Goal: Transaction & Acquisition: Book appointment/travel/reservation

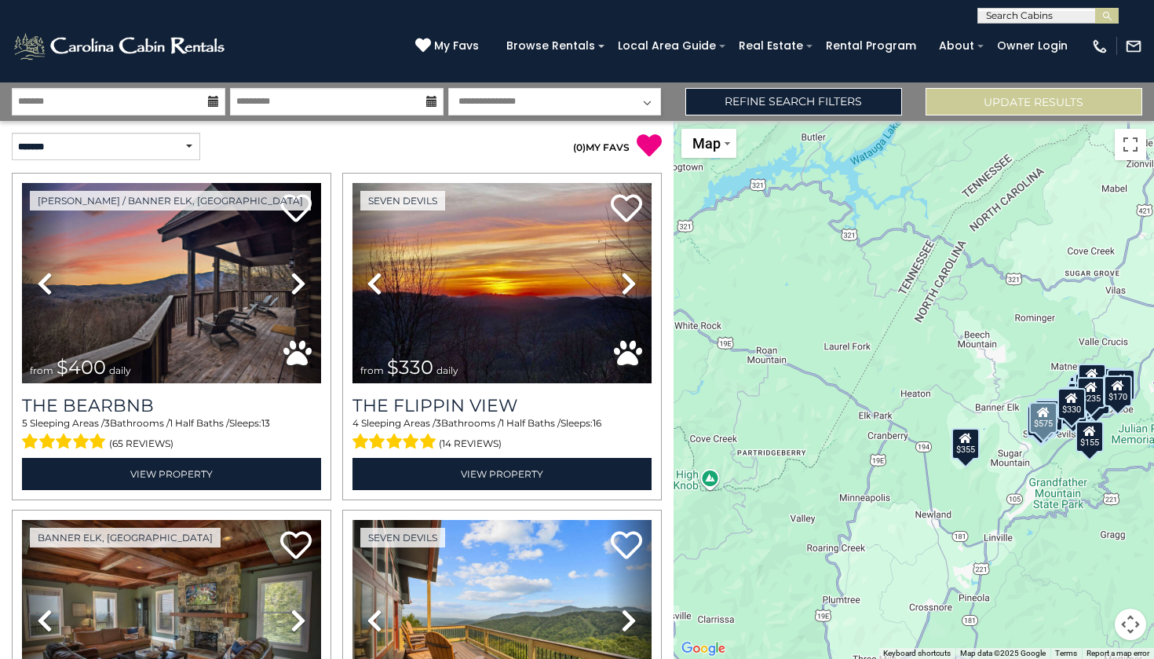
scroll to position [274, 0]
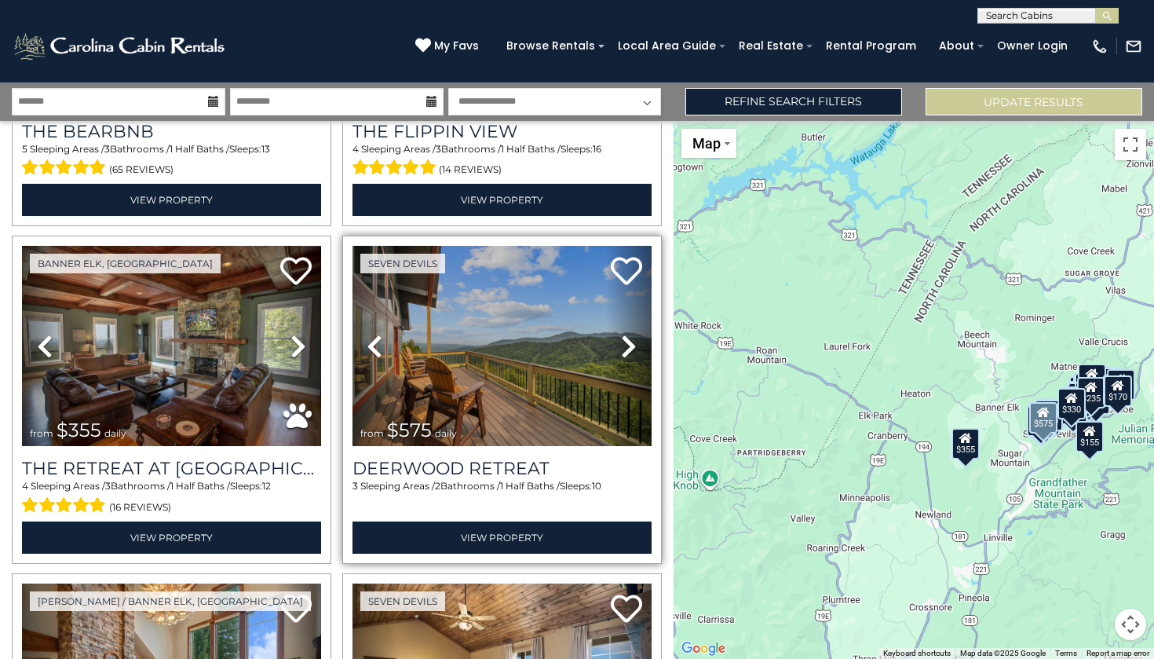
click at [431, 380] on img at bounding box center [501, 346] width 299 height 200
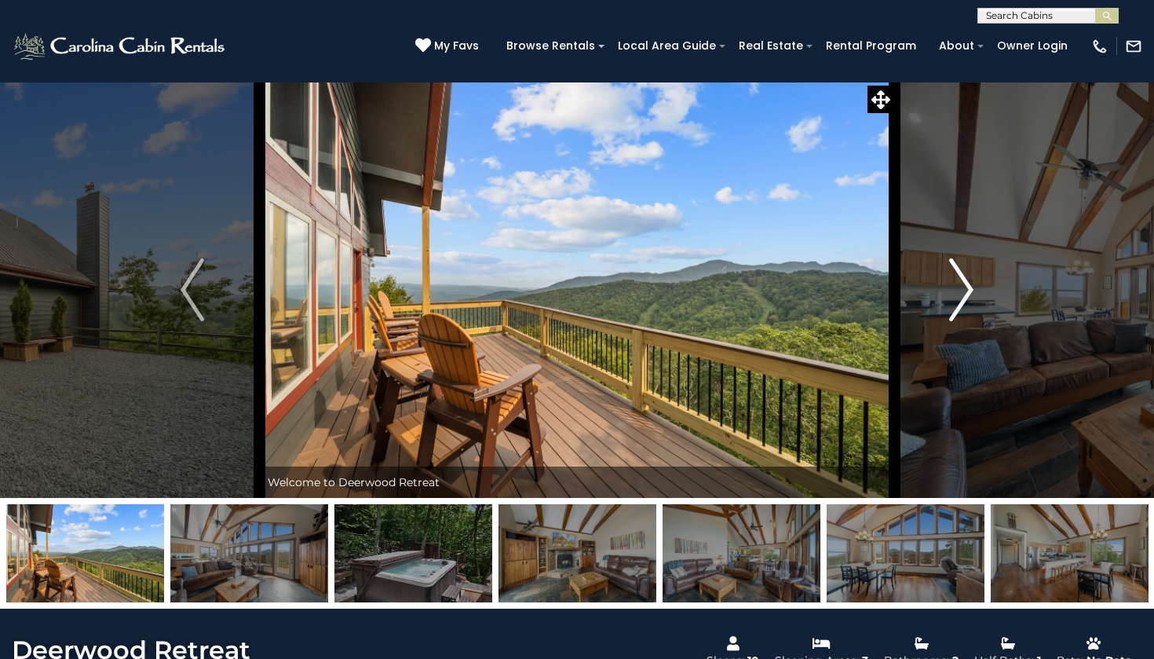
click at [962, 280] on img "Next" at bounding box center [962, 289] width 24 height 63
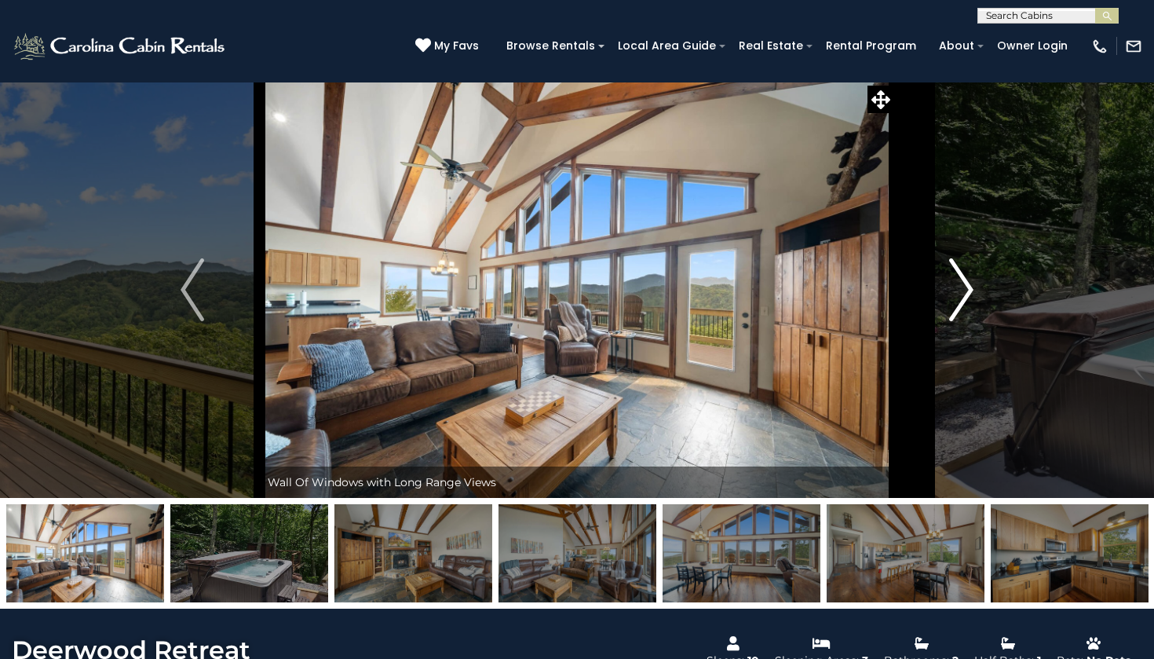
click at [962, 280] on img "Next" at bounding box center [962, 289] width 24 height 63
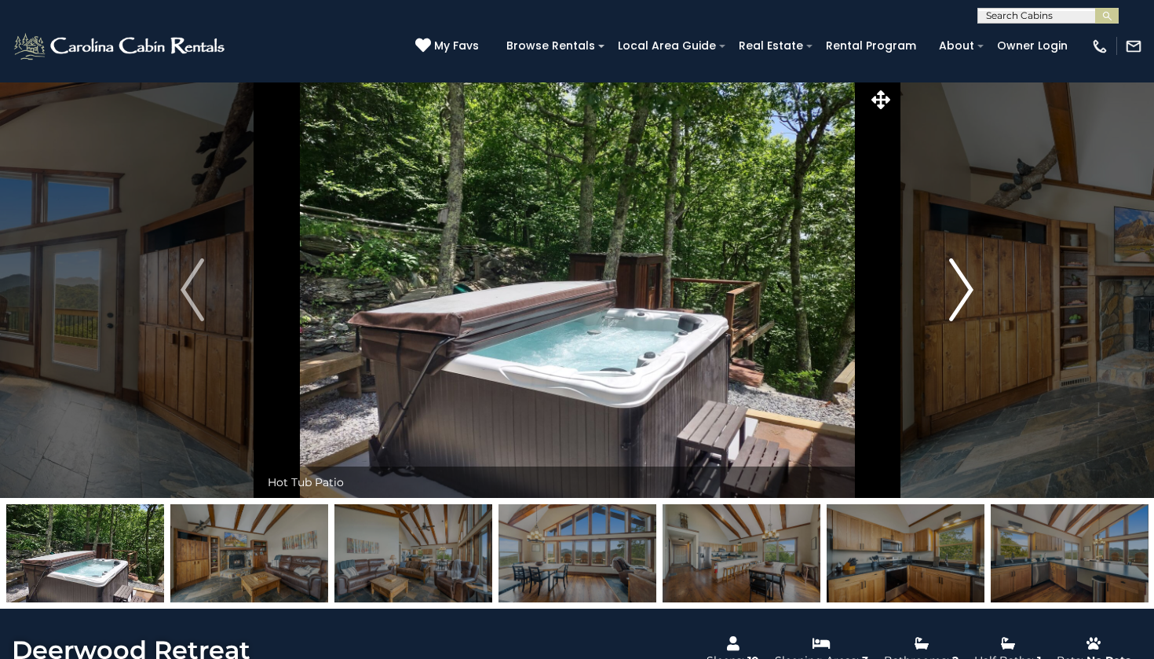
click at [962, 280] on img "Next" at bounding box center [962, 289] width 24 height 63
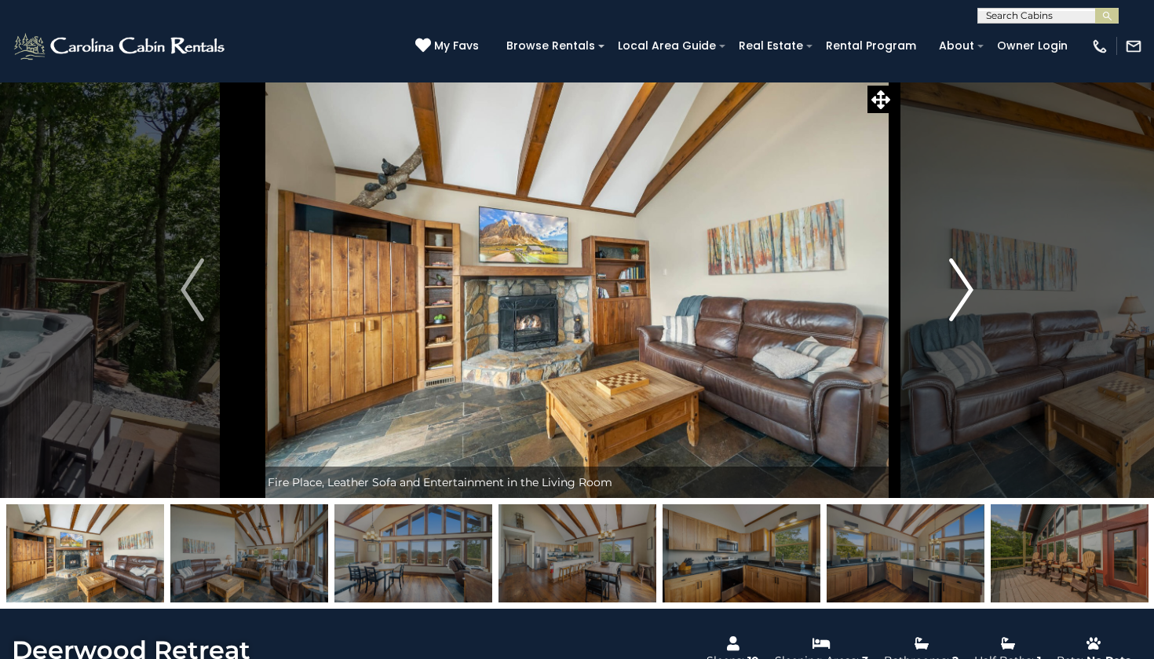
click at [962, 280] on img "Next" at bounding box center [962, 289] width 24 height 63
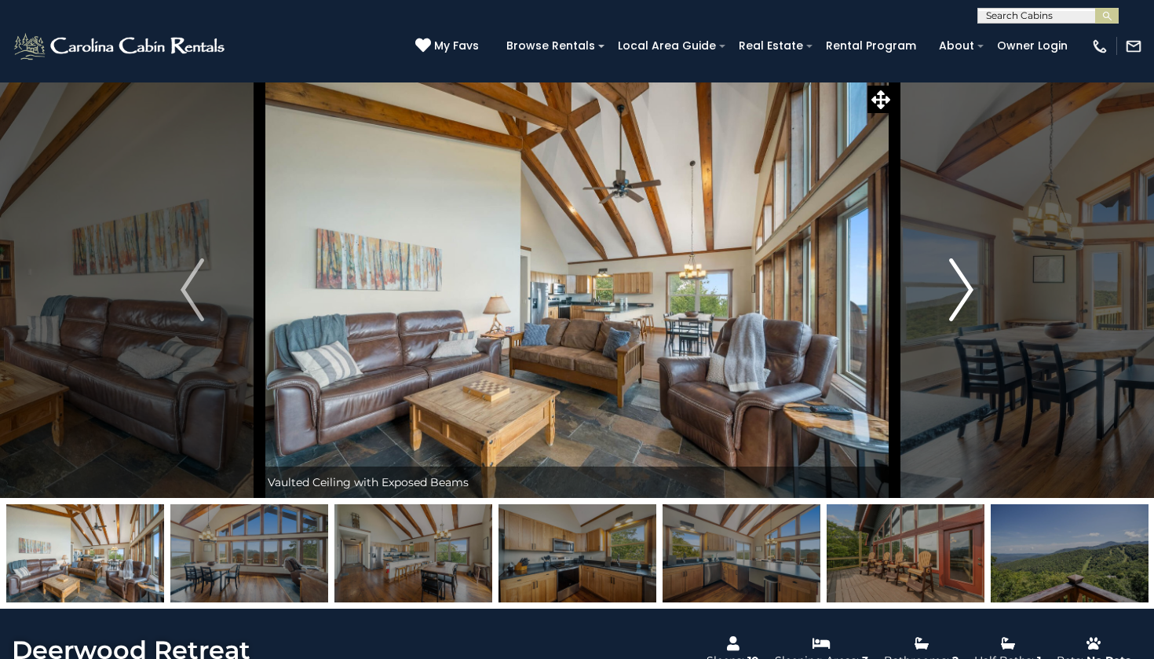
click at [962, 280] on img "Next" at bounding box center [962, 289] width 24 height 63
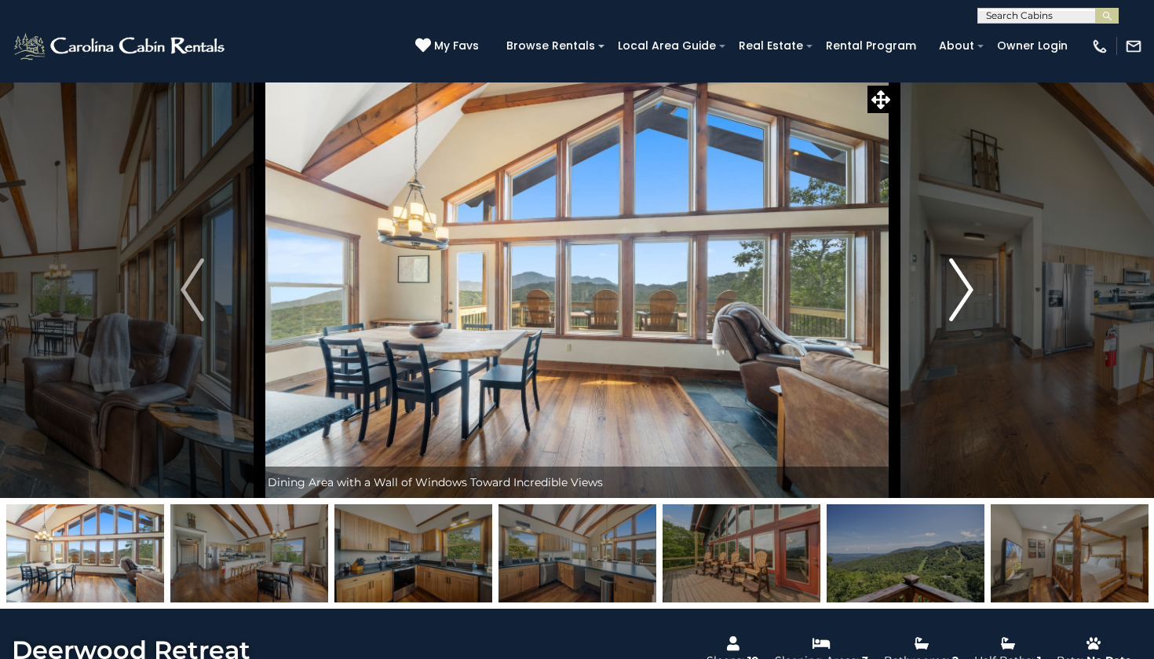
click at [962, 281] on img "Next" at bounding box center [962, 289] width 24 height 63
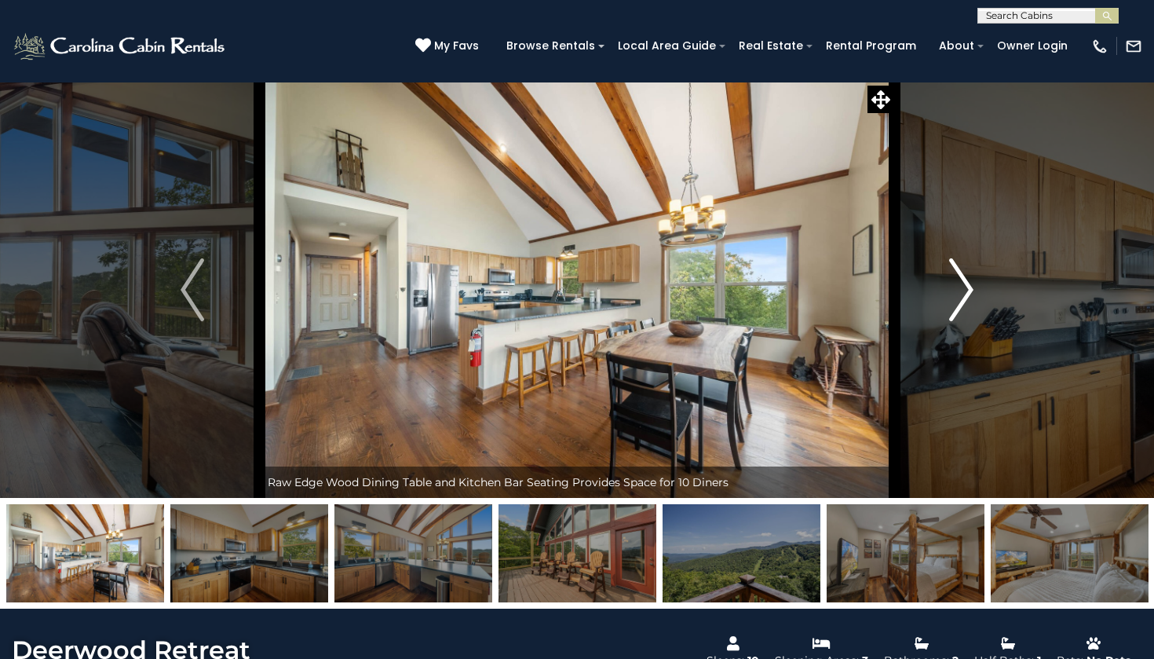
click at [968, 291] on img "Next" at bounding box center [962, 289] width 24 height 63
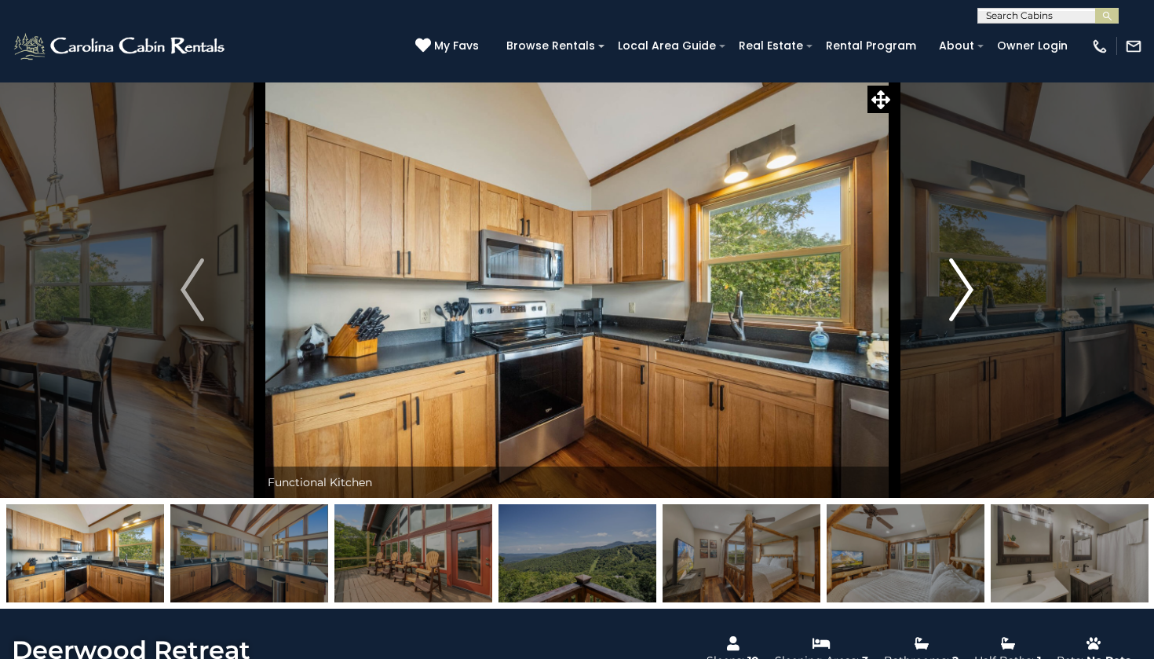
click at [954, 294] on img "Next" at bounding box center [962, 289] width 24 height 63
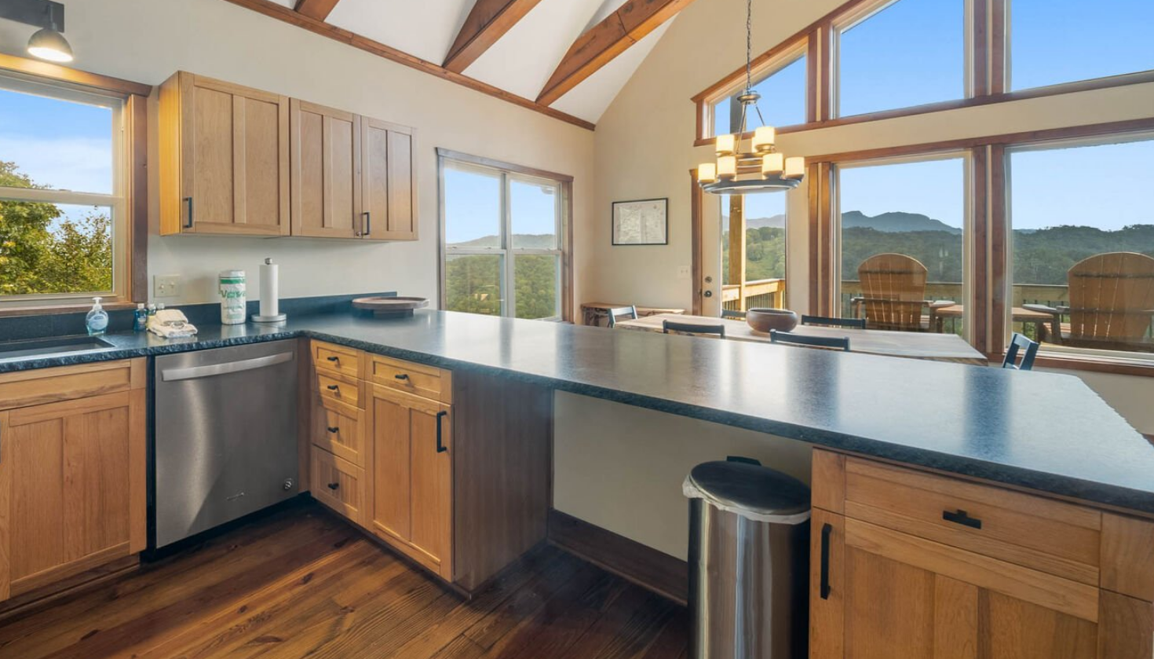
scroll to position [33, 0]
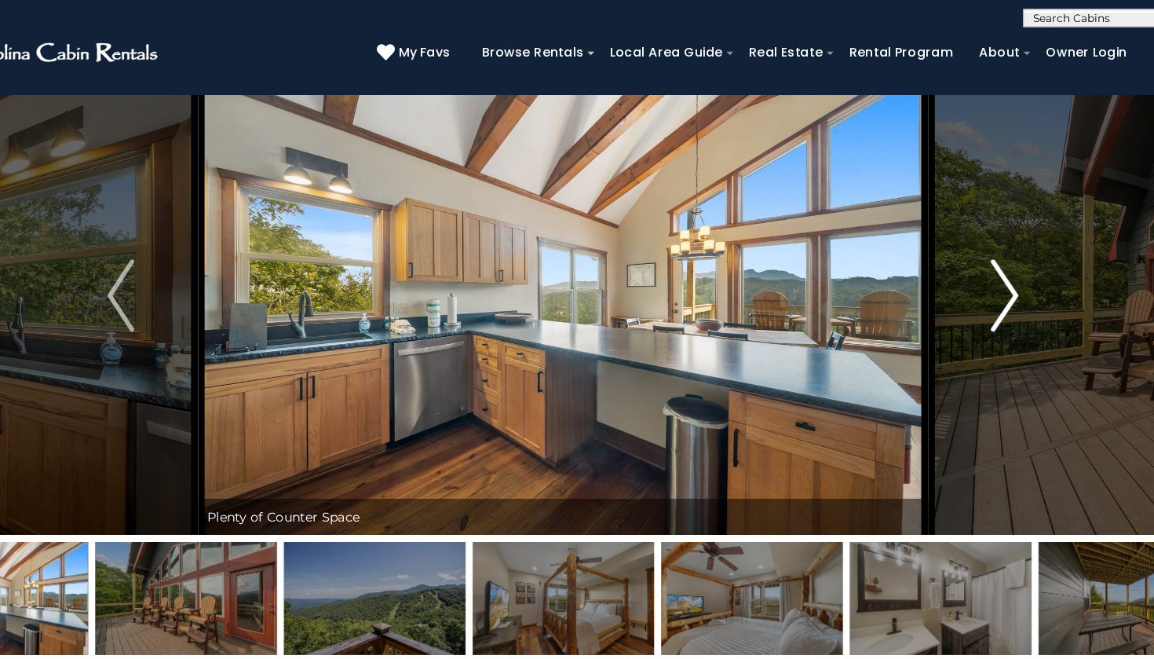
click at [950, 250] on img "Next" at bounding box center [962, 256] width 24 height 63
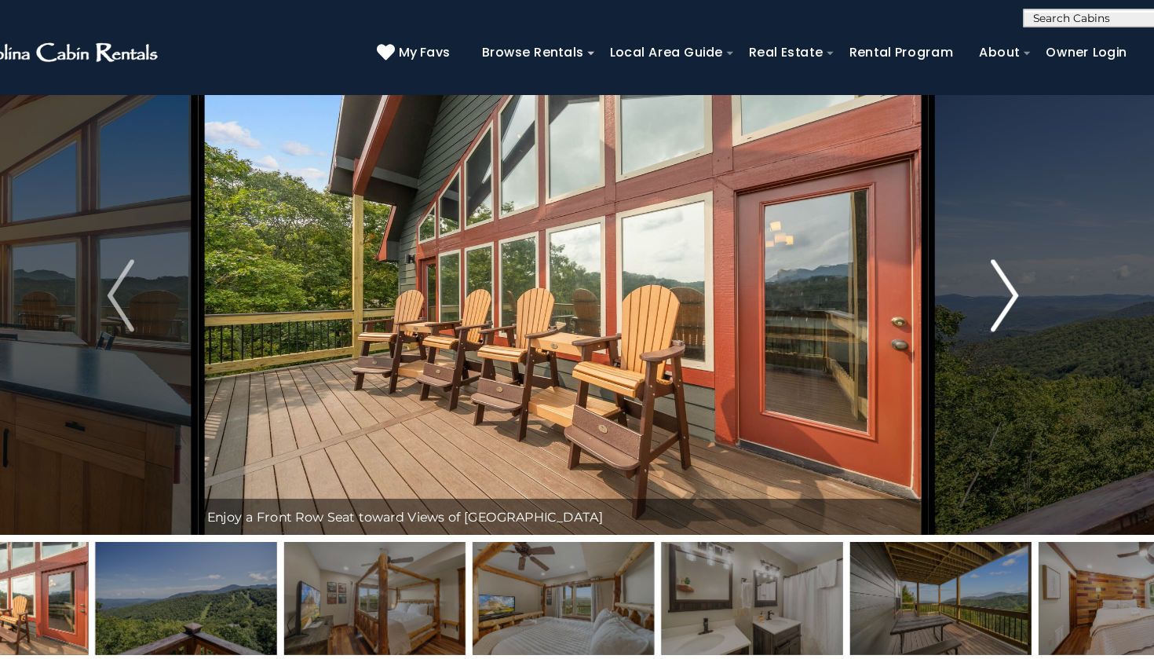
click at [950, 254] on img "Next" at bounding box center [962, 256] width 24 height 63
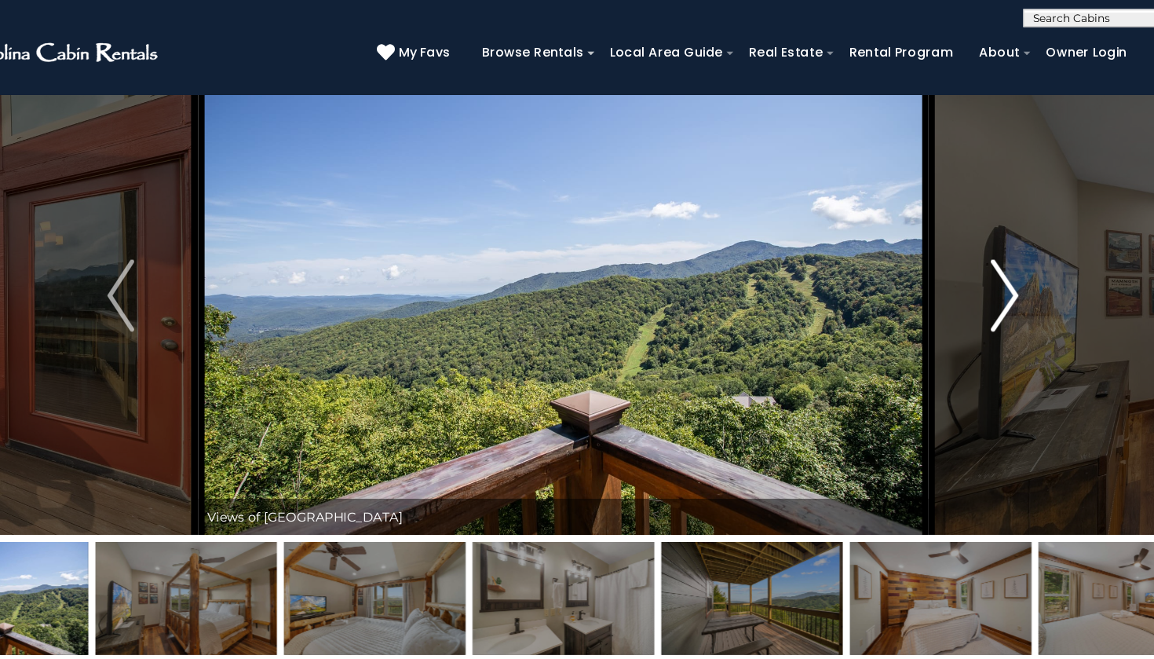
click at [950, 254] on img "Next" at bounding box center [962, 256] width 24 height 63
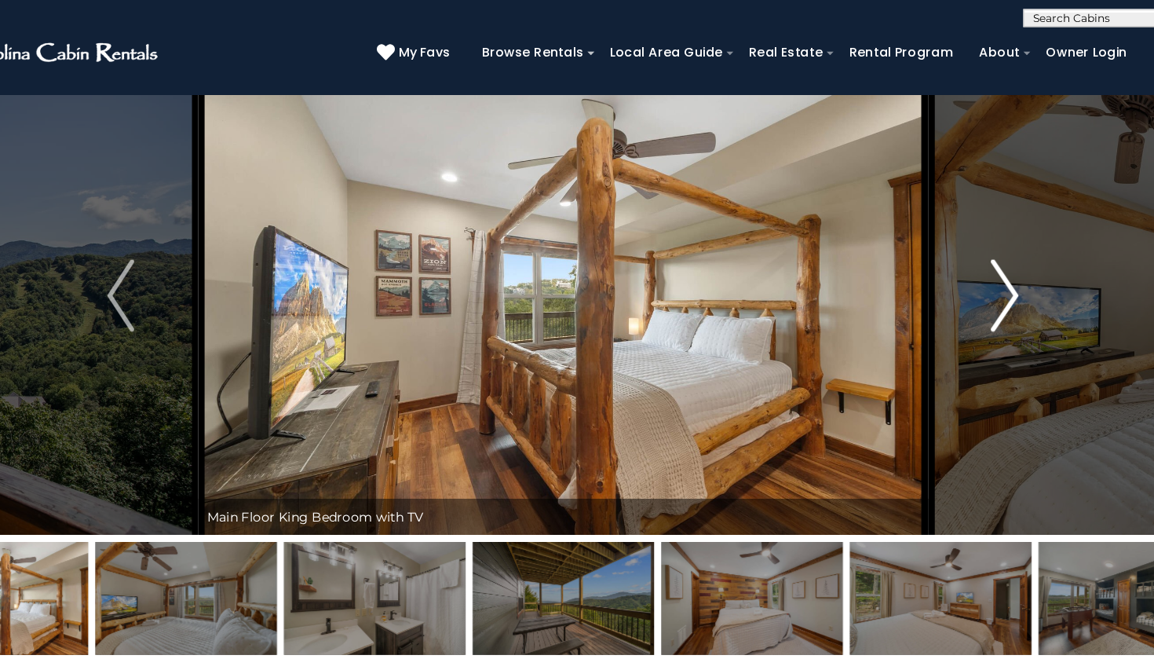
click at [950, 254] on img "Next" at bounding box center [962, 256] width 24 height 63
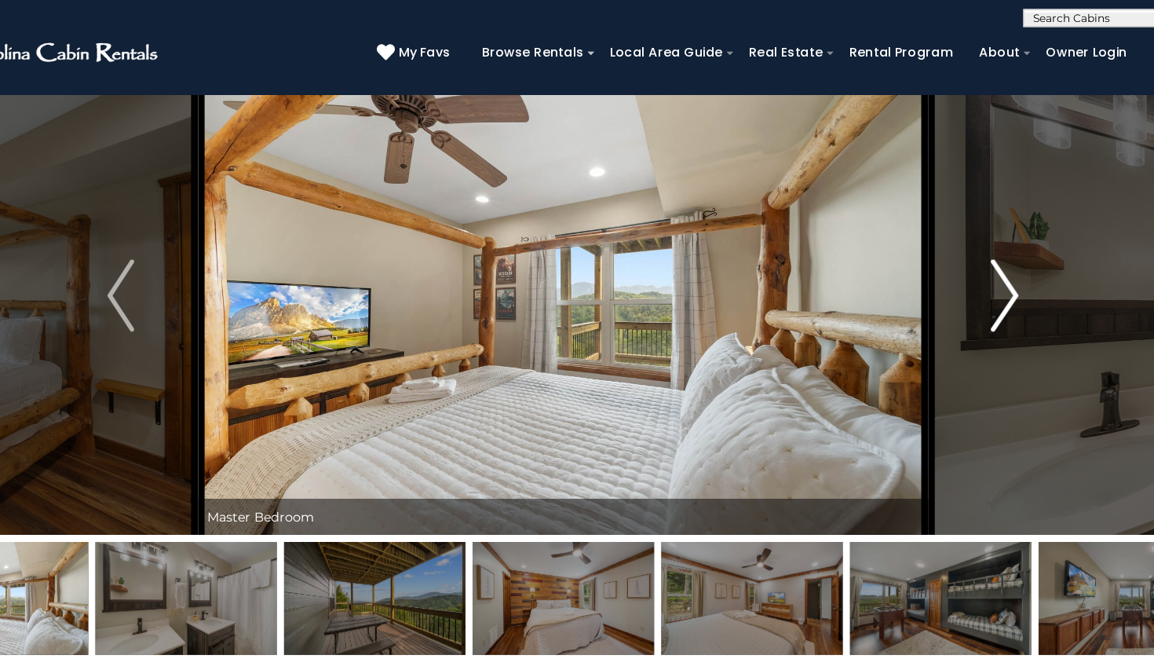
click at [950, 254] on img "Next" at bounding box center [962, 256] width 24 height 63
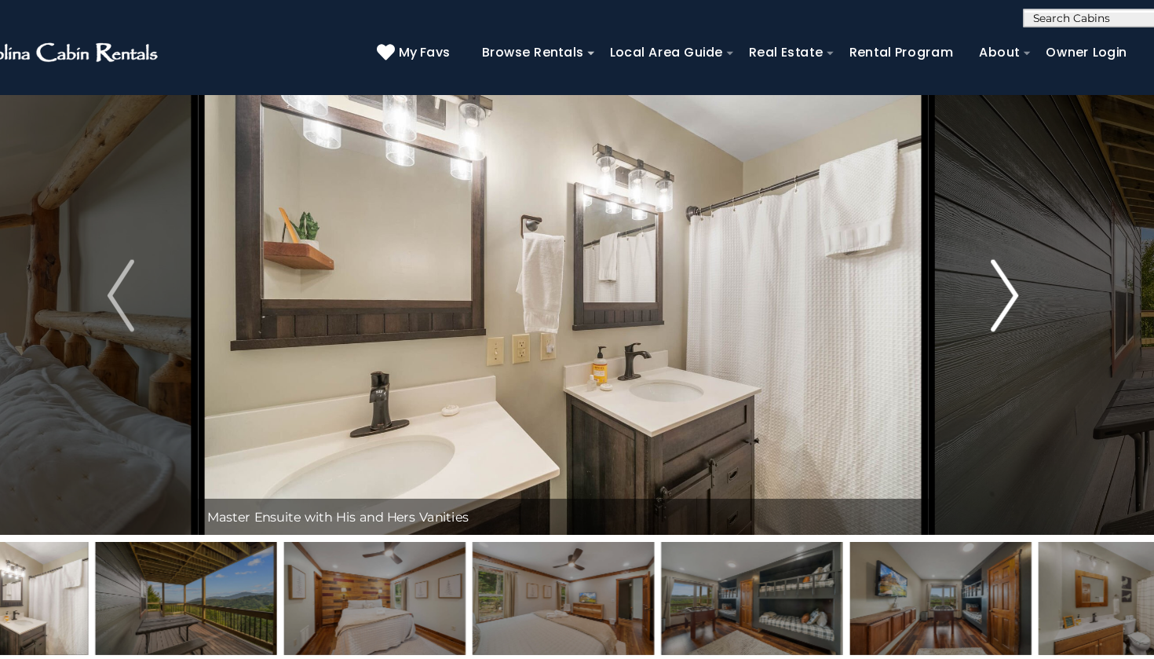
click at [950, 254] on img "Next" at bounding box center [962, 256] width 24 height 63
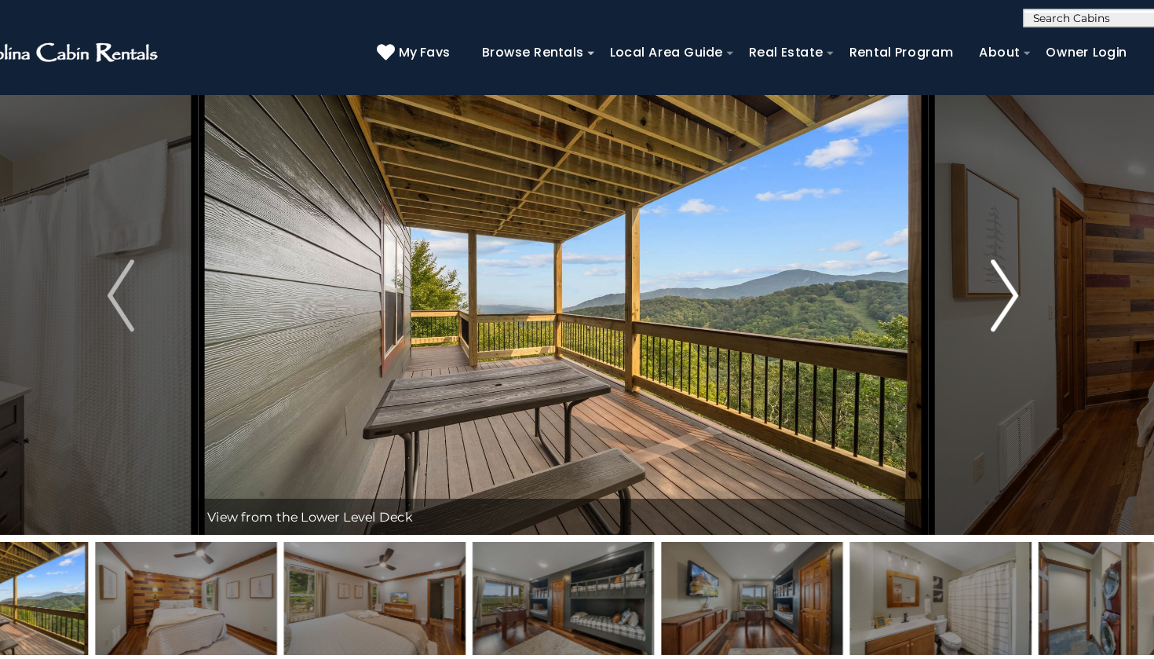
click at [950, 254] on img "Next" at bounding box center [962, 256] width 24 height 63
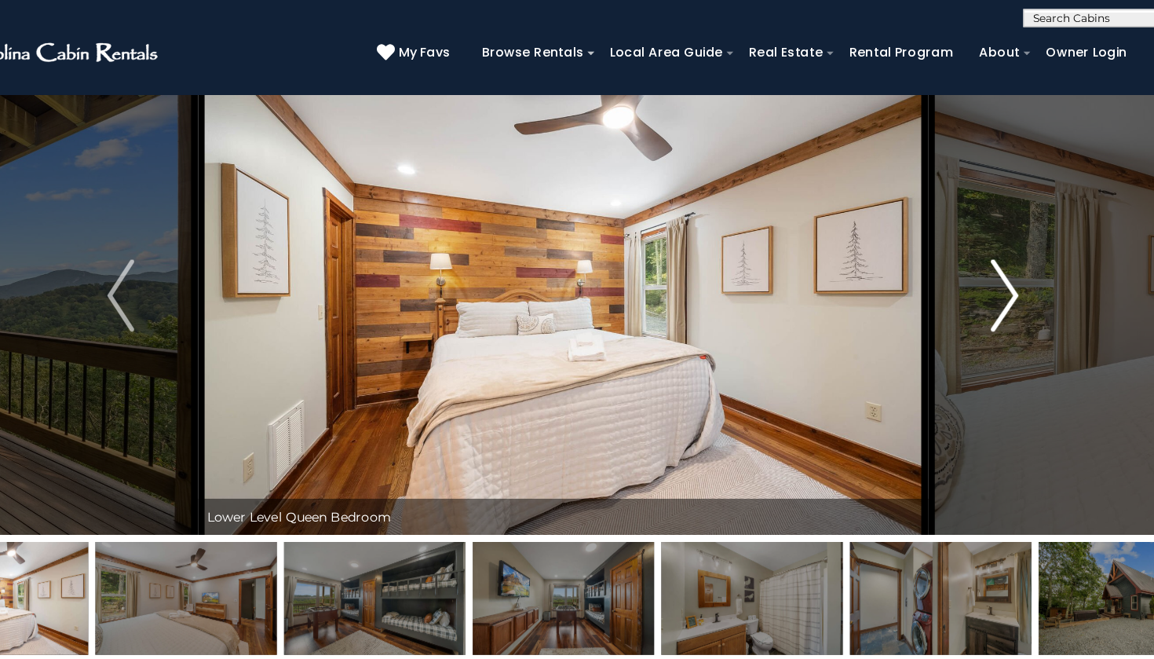
click at [950, 254] on img "Next" at bounding box center [962, 256] width 24 height 63
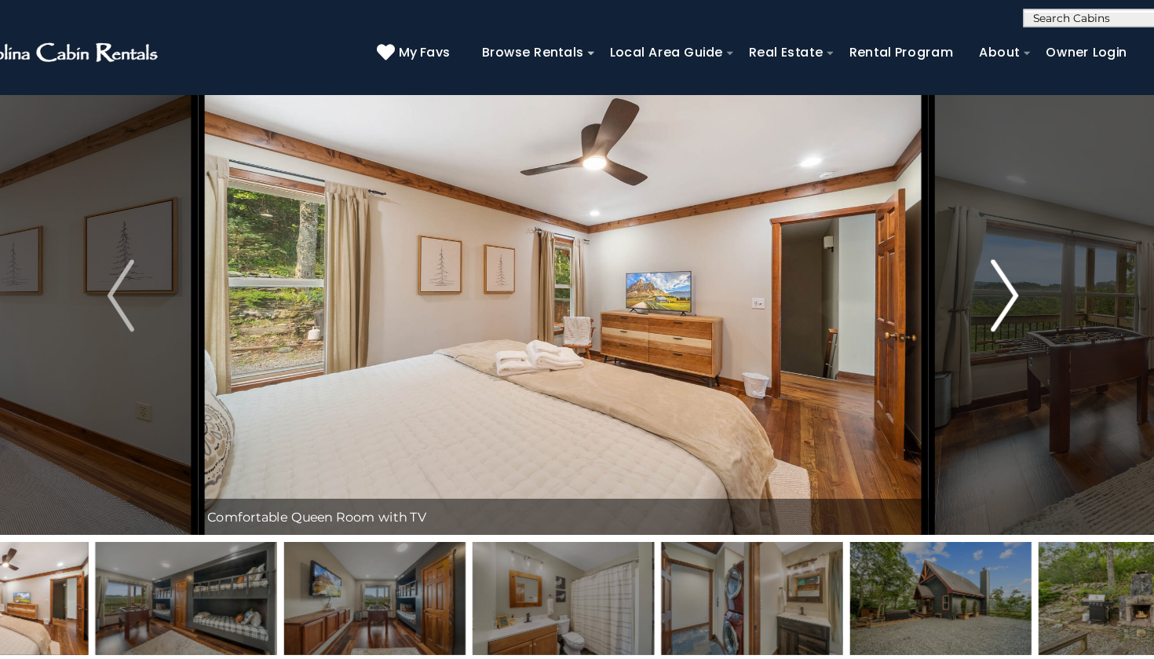
click at [950, 254] on img "Next" at bounding box center [962, 256] width 24 height 63
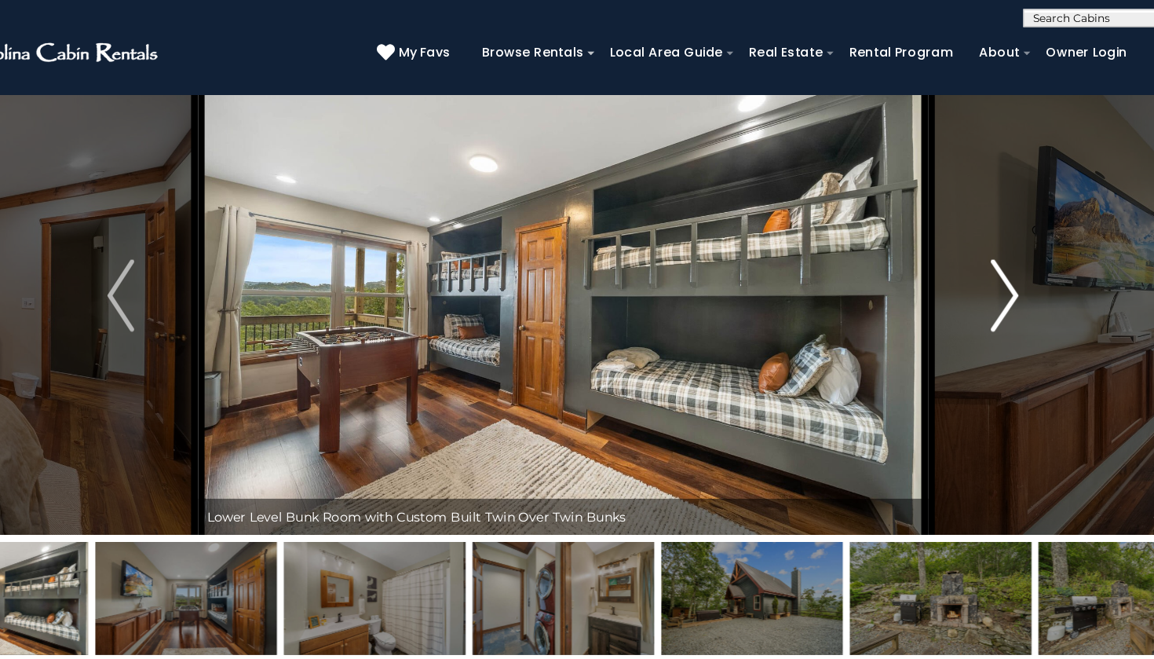
click at [950, 254] on img "Next" at bounding box center [962, 256] width 24 height 63
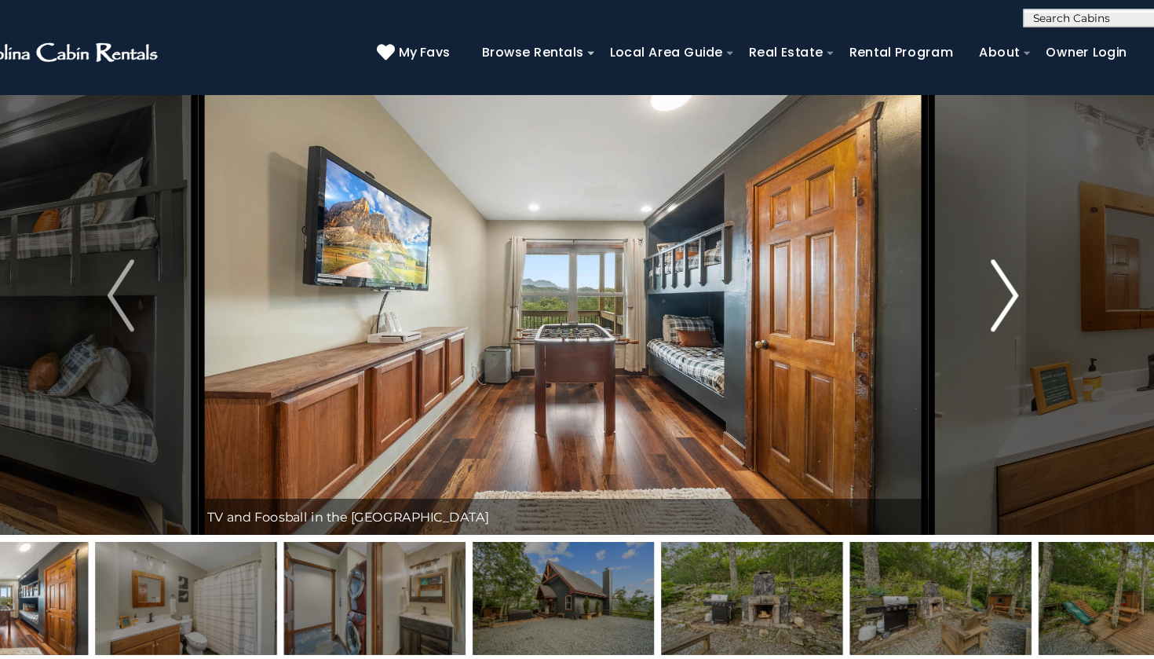
click at [950, 254] on img "Next" at bounding box center [962, 256] width 24 height 63
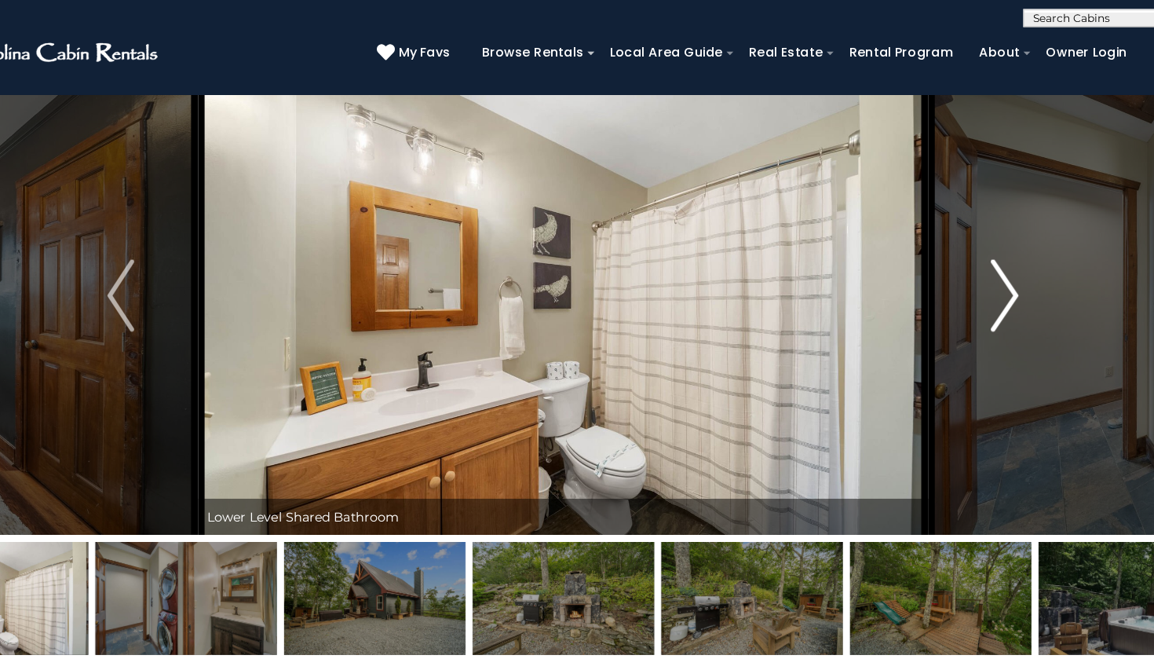
click at [950, 254] on img "Next" at bounding box center [962, 256] width 24 height 63
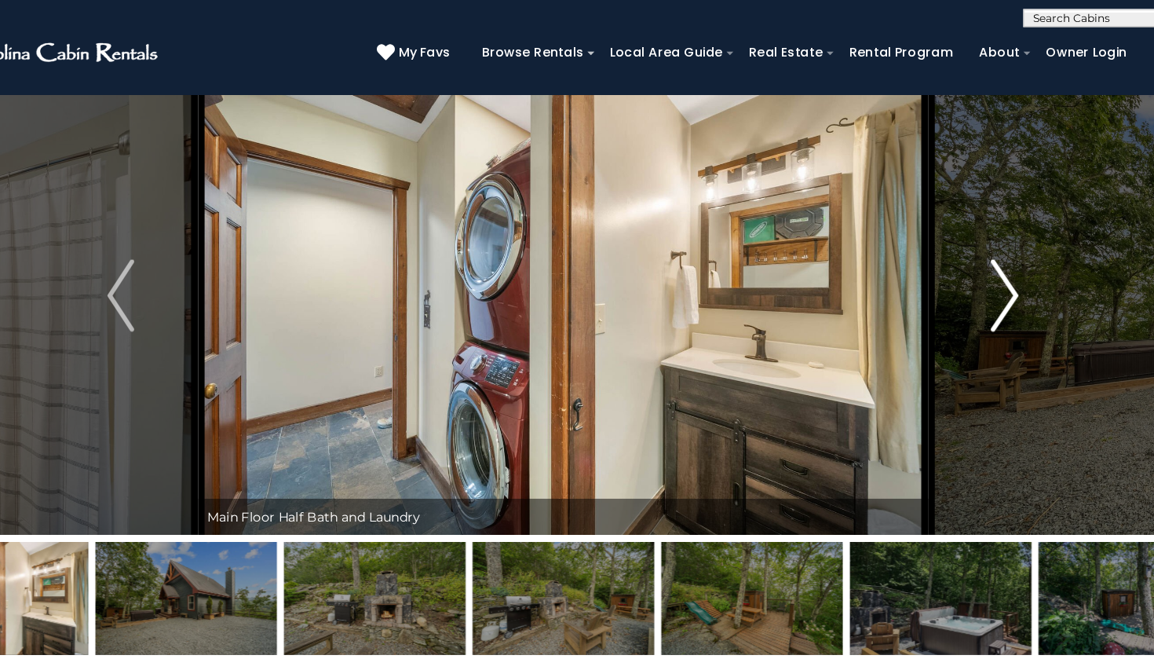
click at [950, 254] on img "Next" at bounding box center [962, 256] width 24 height 63
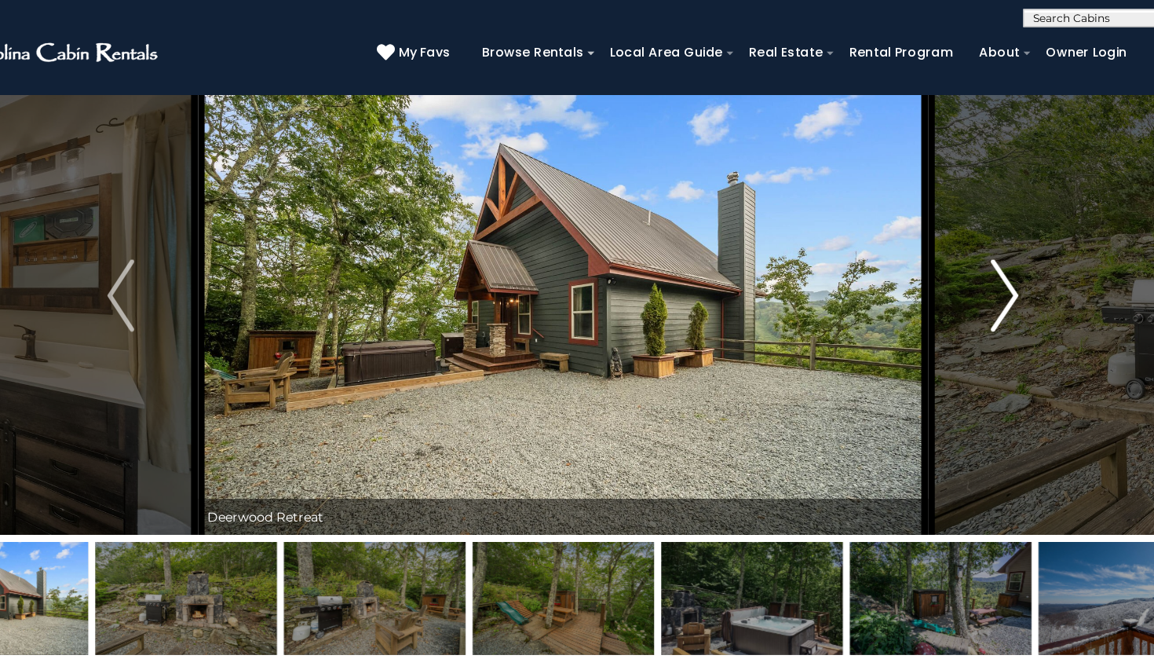
click at [950, 254] on img "Next" at bounding box center [962, 256] width 24 height 63
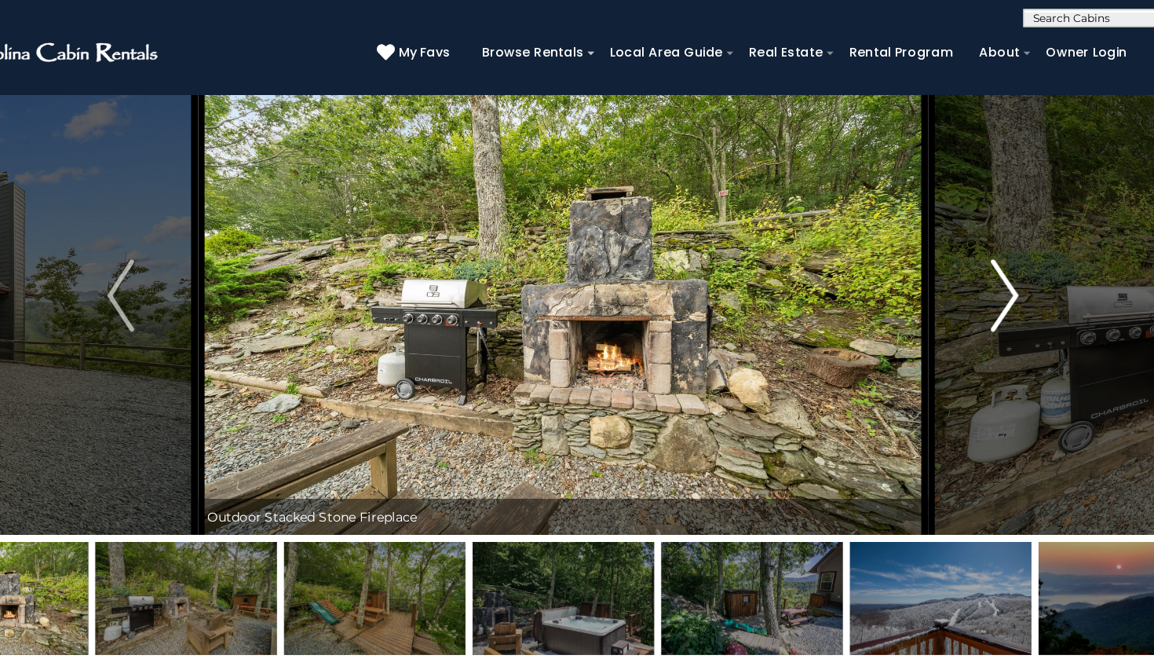
click at [950, 254] on img "Next" at bounding box center [962, 256] width 24 height 63
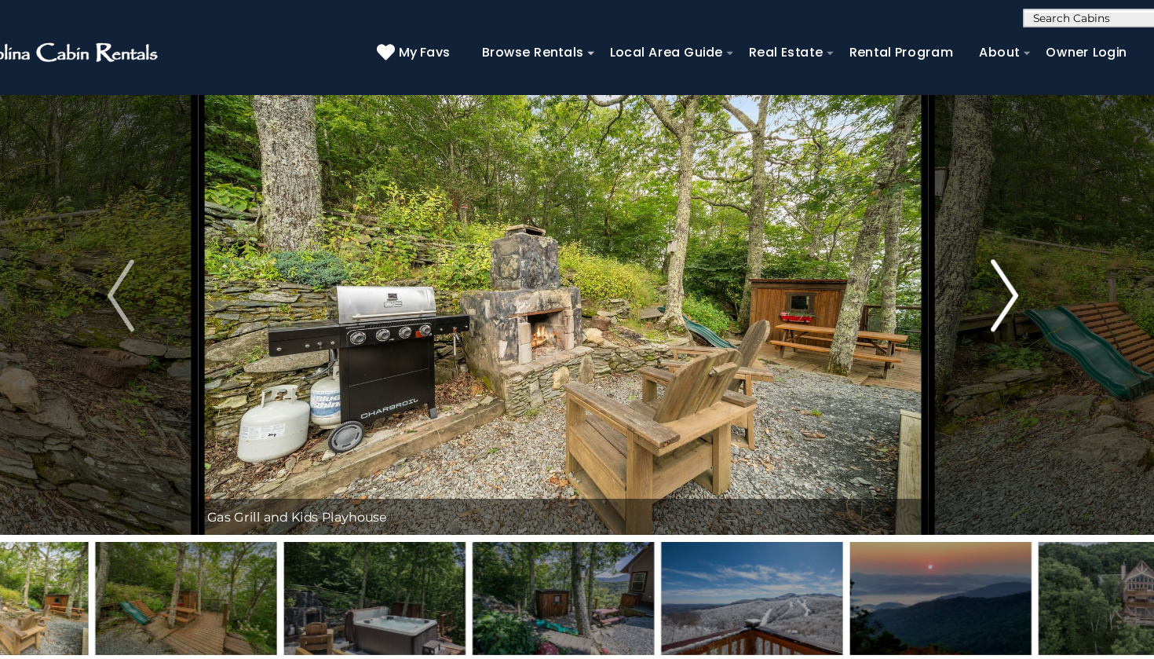
click at [950, 254] on img "Next" at bounding box center [962, 256] width 24 height 63
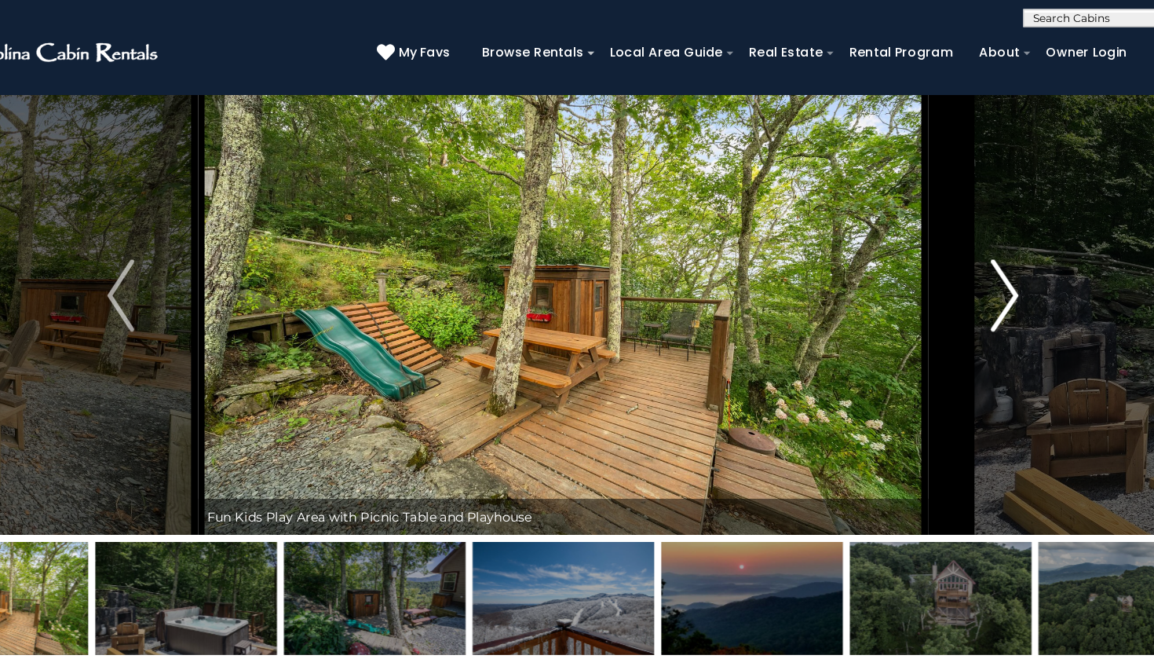
click at [950, 254] on img "Next" at bounding box center [962, 256] width 24 height 63
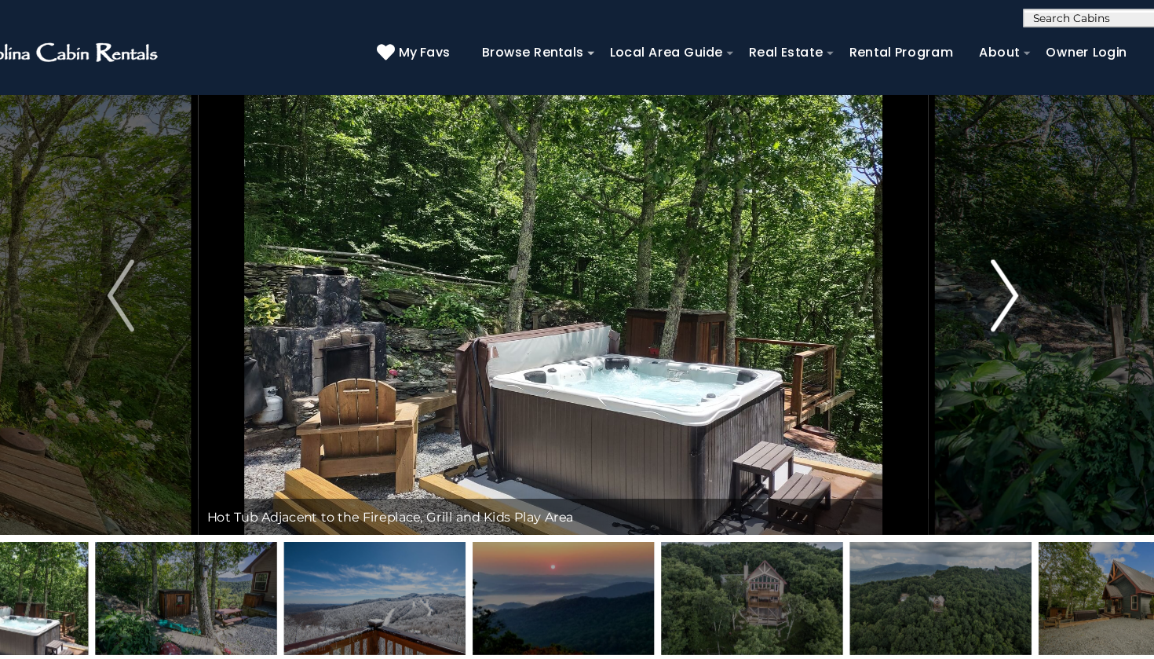
click at [950, 254] on img "Next" at bounding box center [962, 256] width 24 height 63
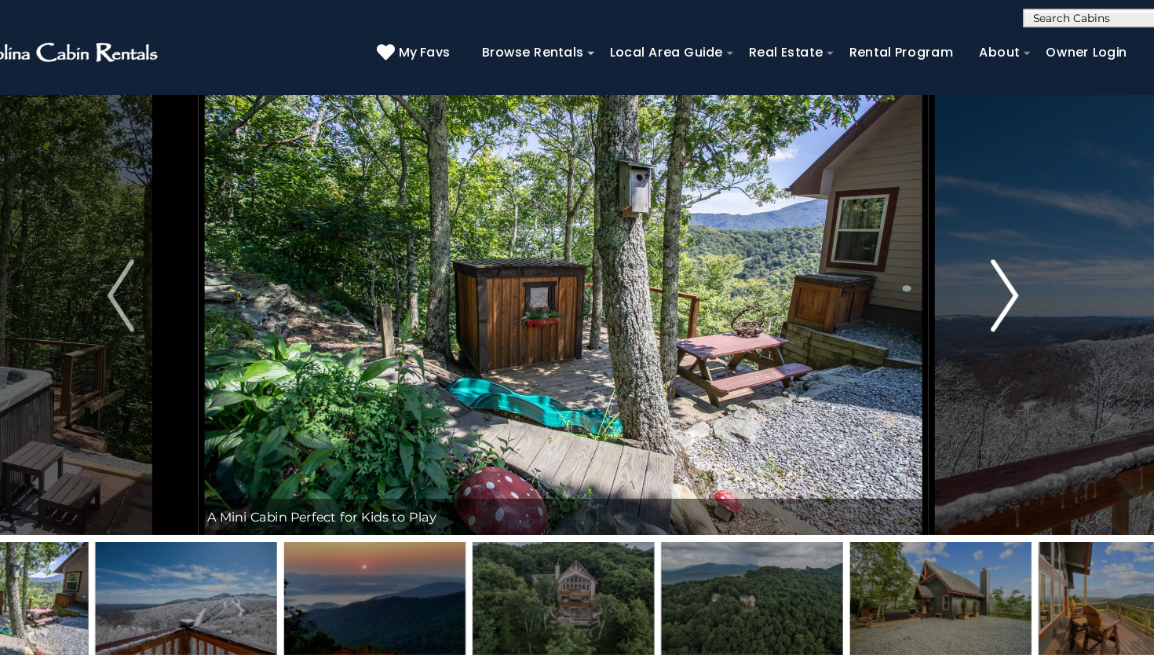
click at [950, 254] on img "Next" at bounding box center [962, 256] width 24 height 63
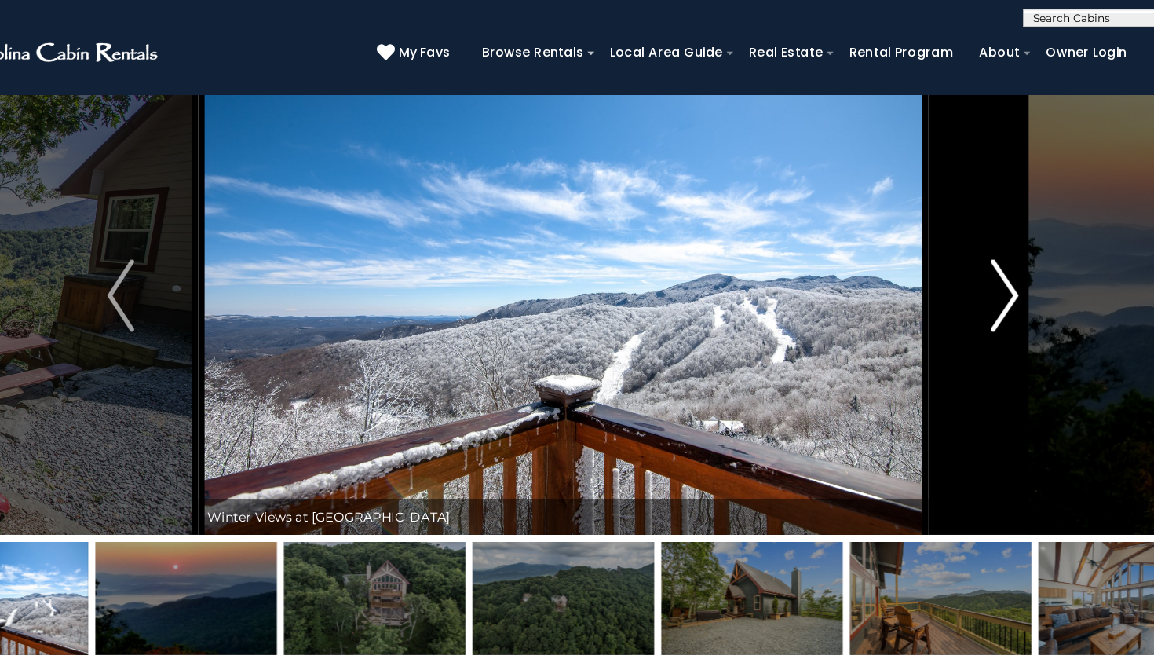
click at [950, 254] on img "Next" at bounding box center [962, 256] width 24 height 63
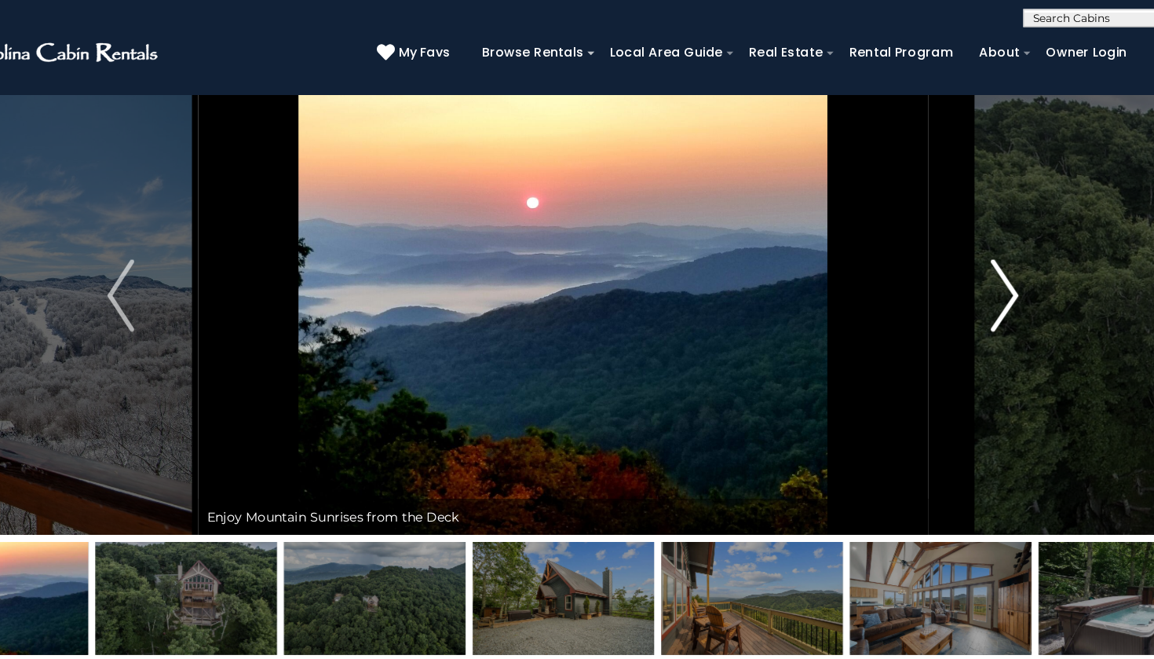
click at [950, 255] on img "Next" at bounding box center [962, 256] width 24 height 63
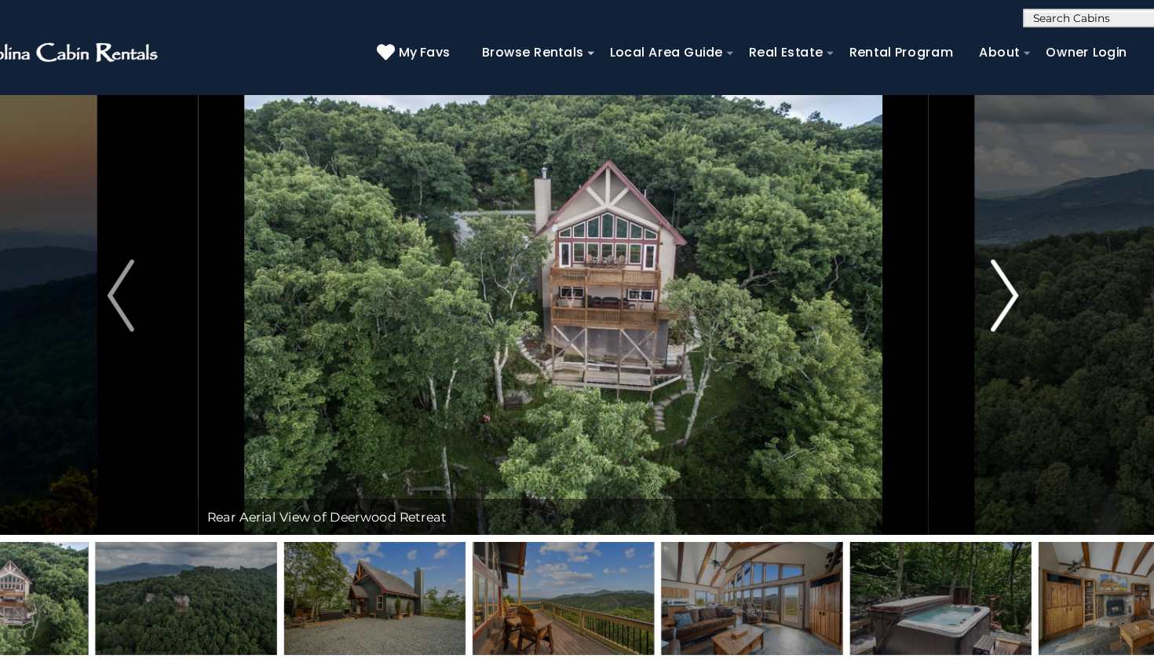
click at [950, 255] on img "Next" at bounding box center [962, 256] width 24 height 63
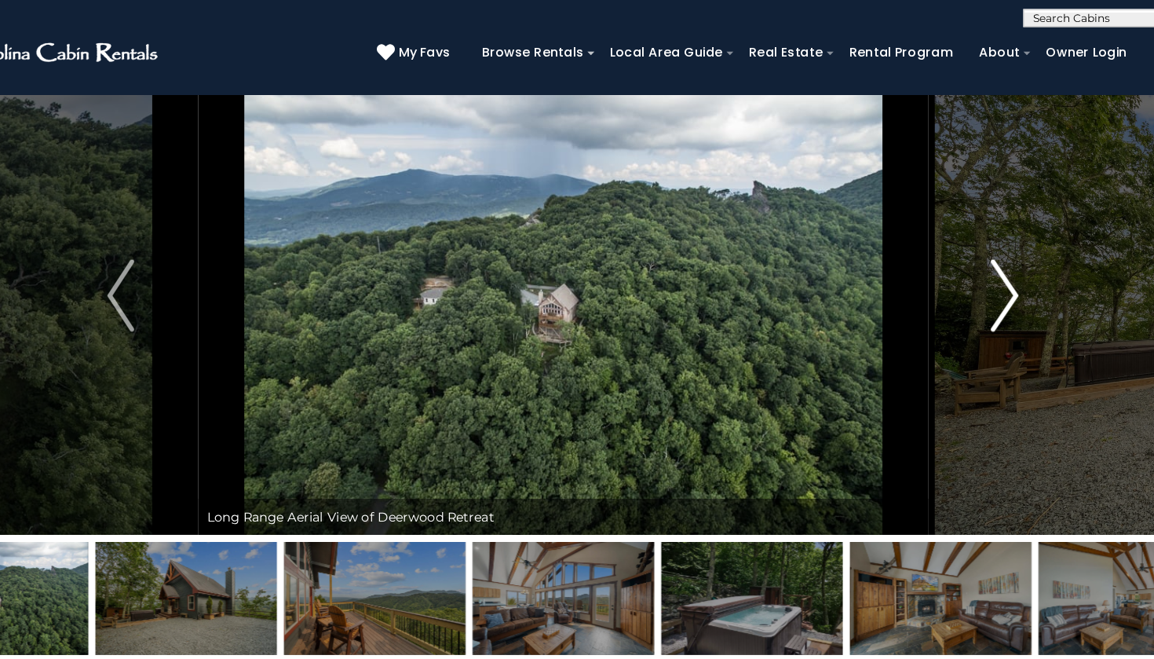
click at [950, 256] on img "Next" at bounding box center [962, 256] width 24 height 63
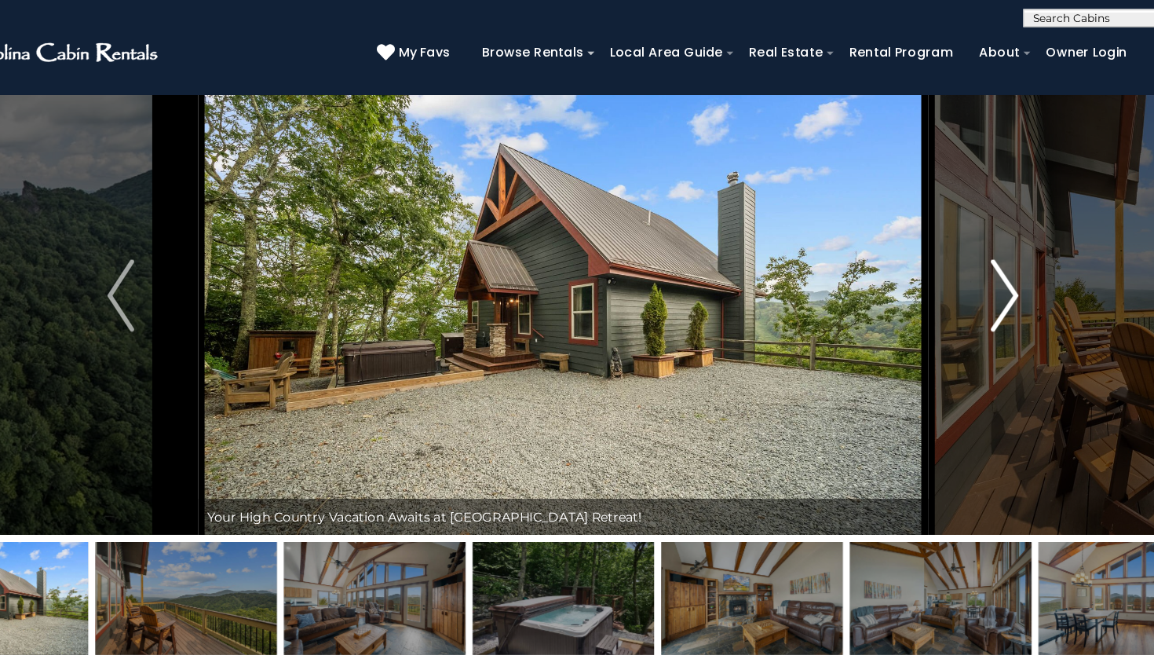
click at [950, 256] on img "Next" at bounding box center [962, 256] width 24 height 63
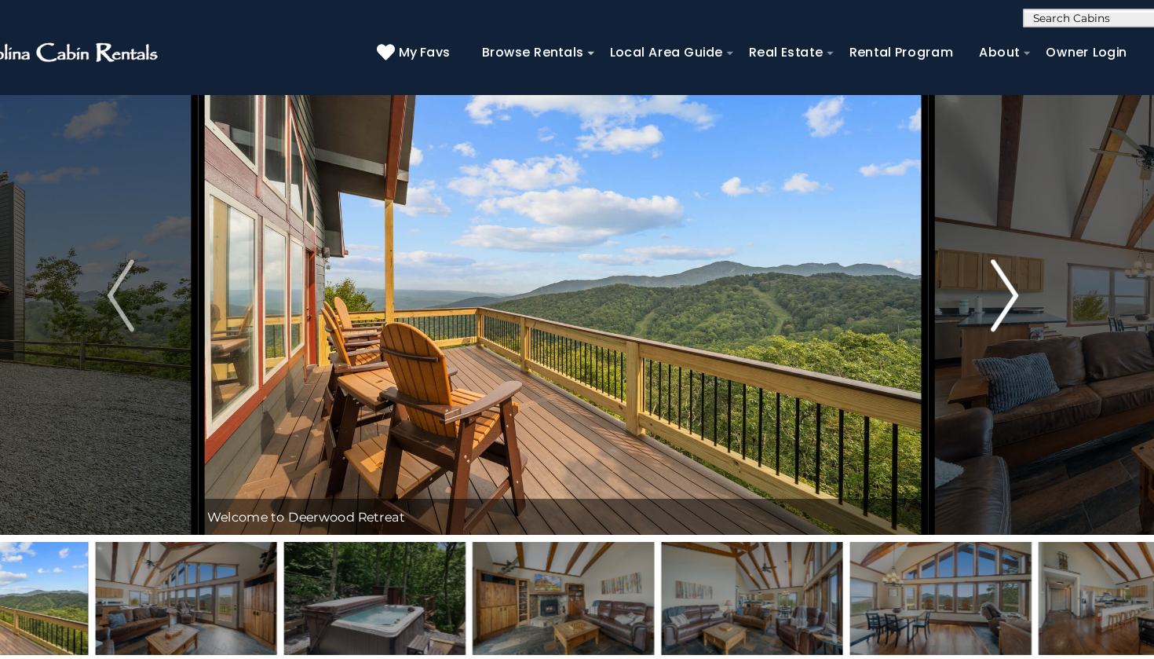
click at [950, 256] on img "Next" at bounding box center [962, 256] width 24 height 63
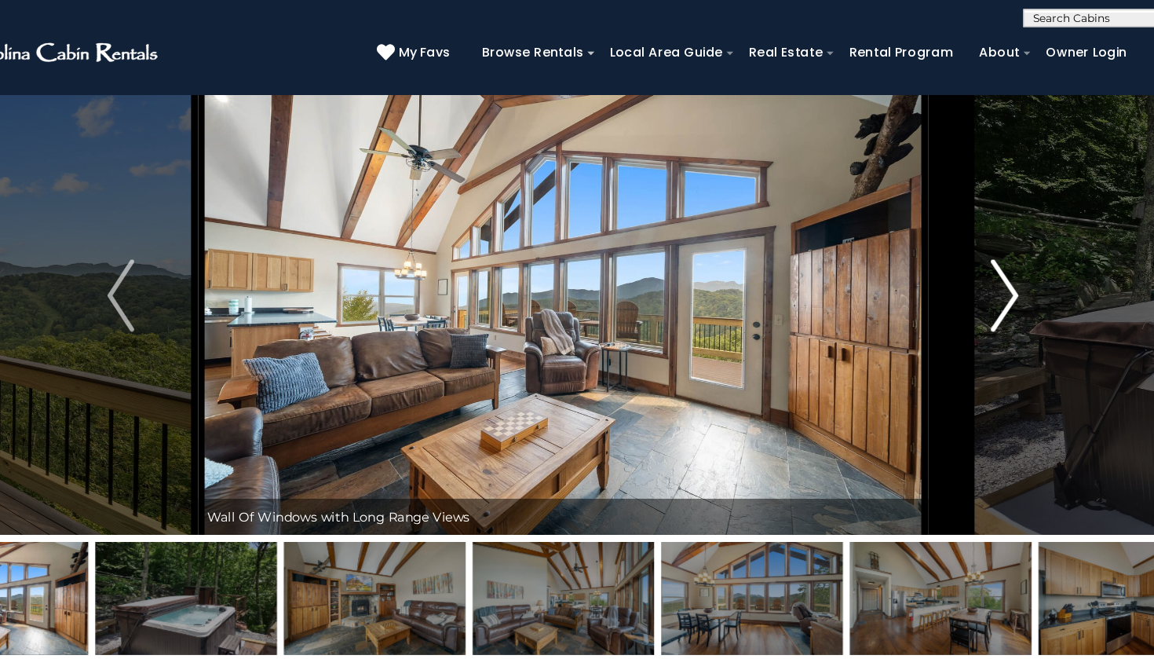
click at [950, 256] on img "Next" at bounding box center [962, 256] width 24 height 63
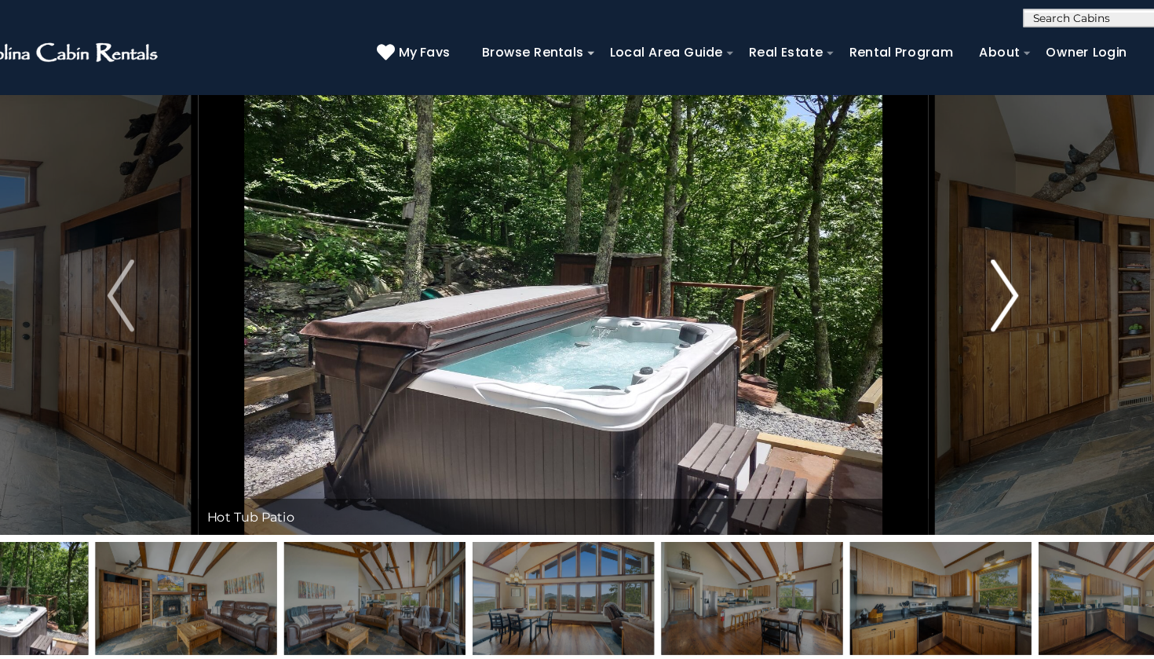
click at [950, 256] on img "Next" at bounding box center [962, 256] width 24 height 63
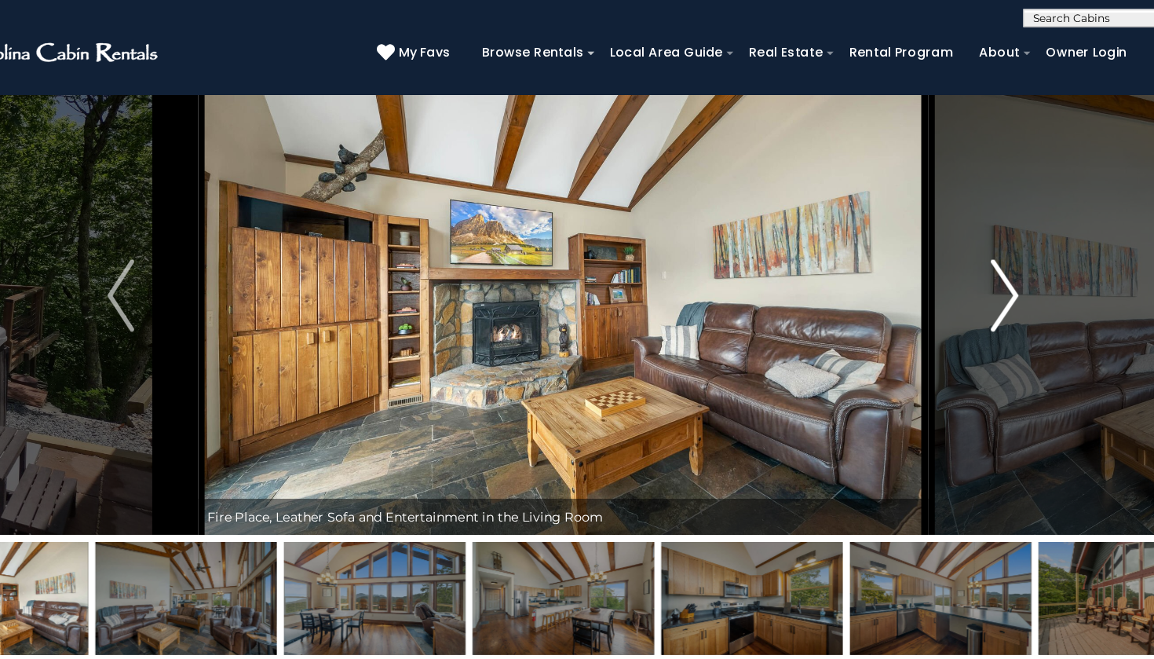
click at [950, 256] on img "Next" at bounding box center [962, 256] width 24 height 63
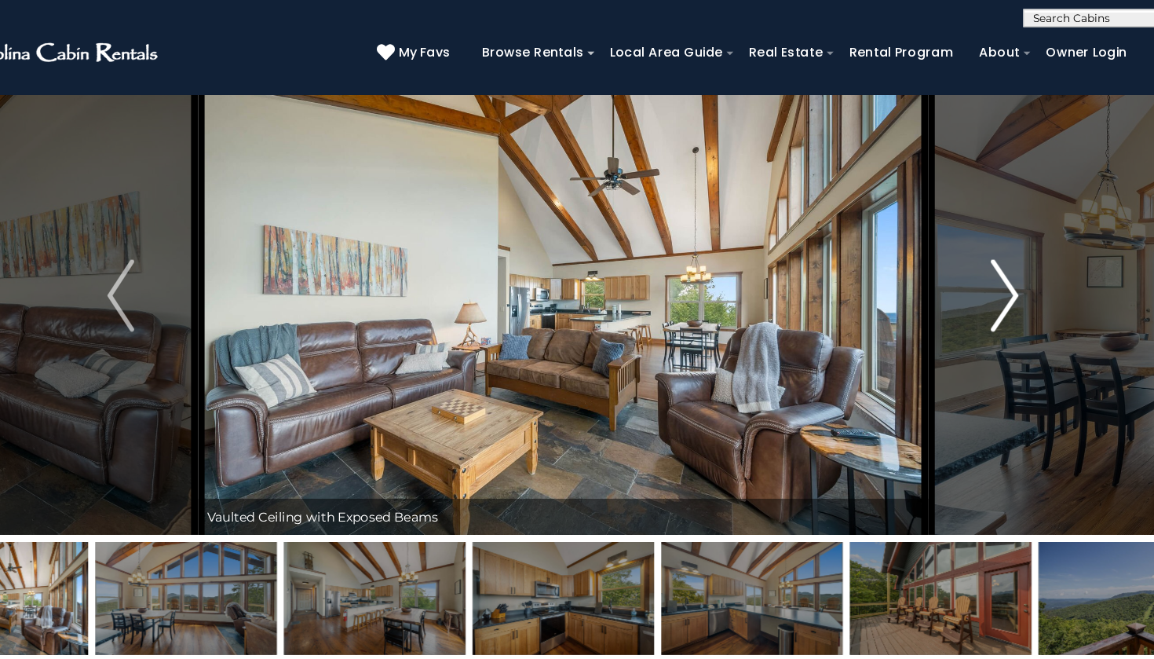
click at [950, 256] on img "Next" at bounding box center [962, 256] width 24 height 63
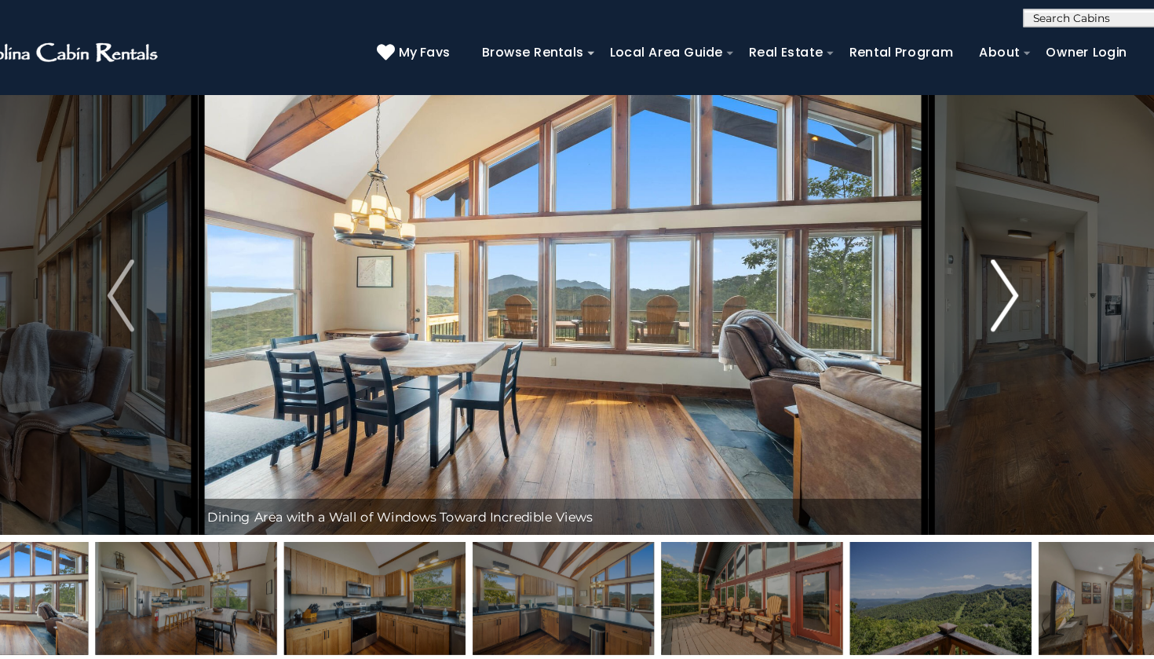
click at [950, 256] on img "Next" at bounding box center [962, 256] width 24 height 63
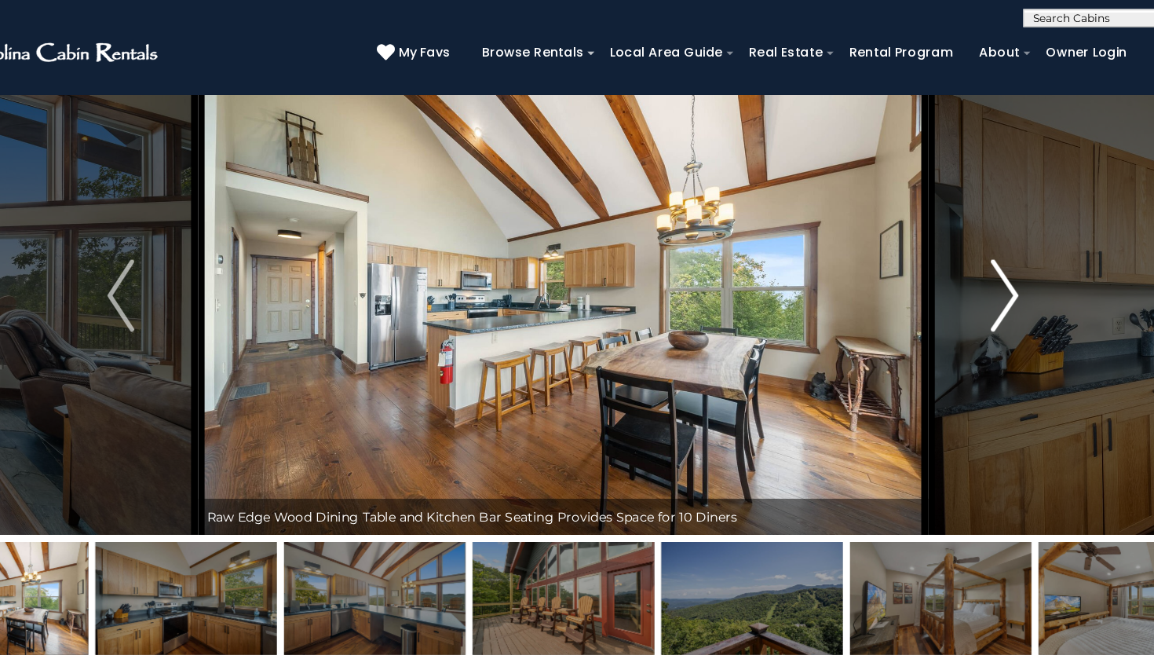
click at [950, 256] on img "Next" at bounding box center [962, 256] width 24 height 63
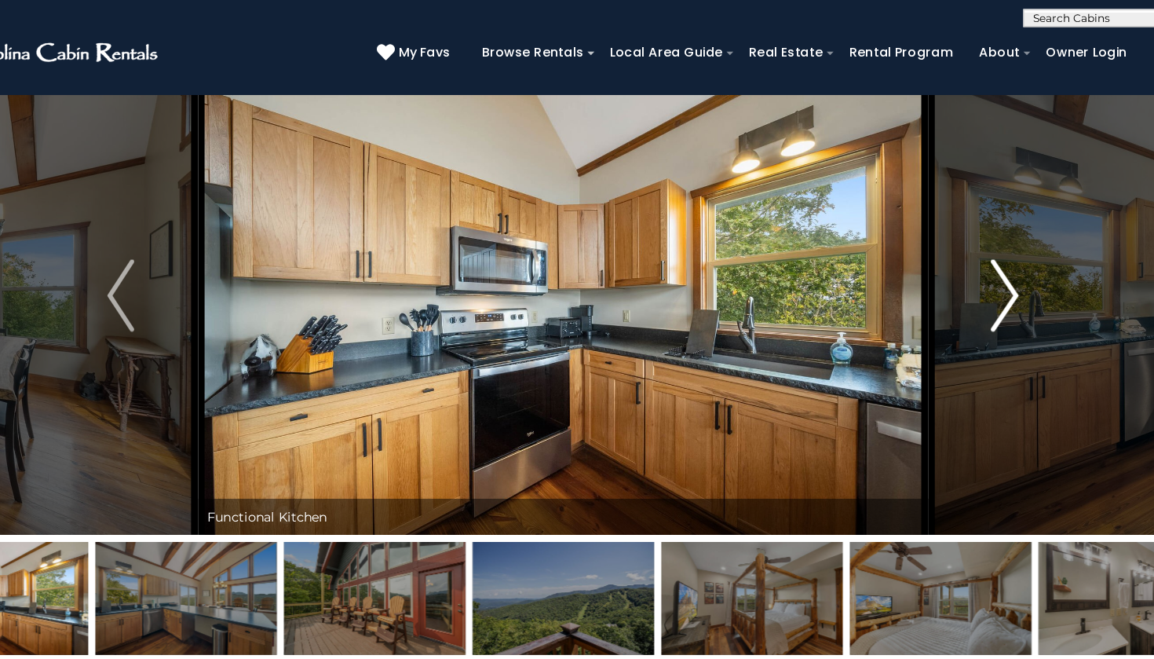
click at [950, 256] on img "Next" at bounding box center [962, 256] width 24 height 63
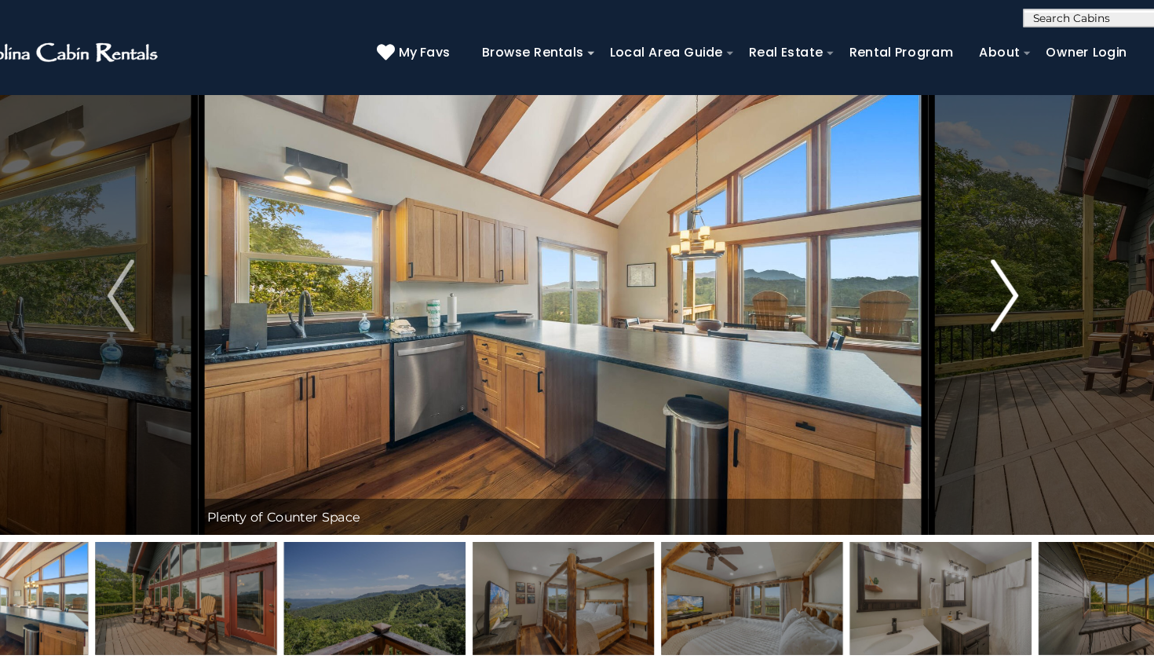
click at [950, 256] on img "Next" at bounding box center [962, 256] width 24 height 63
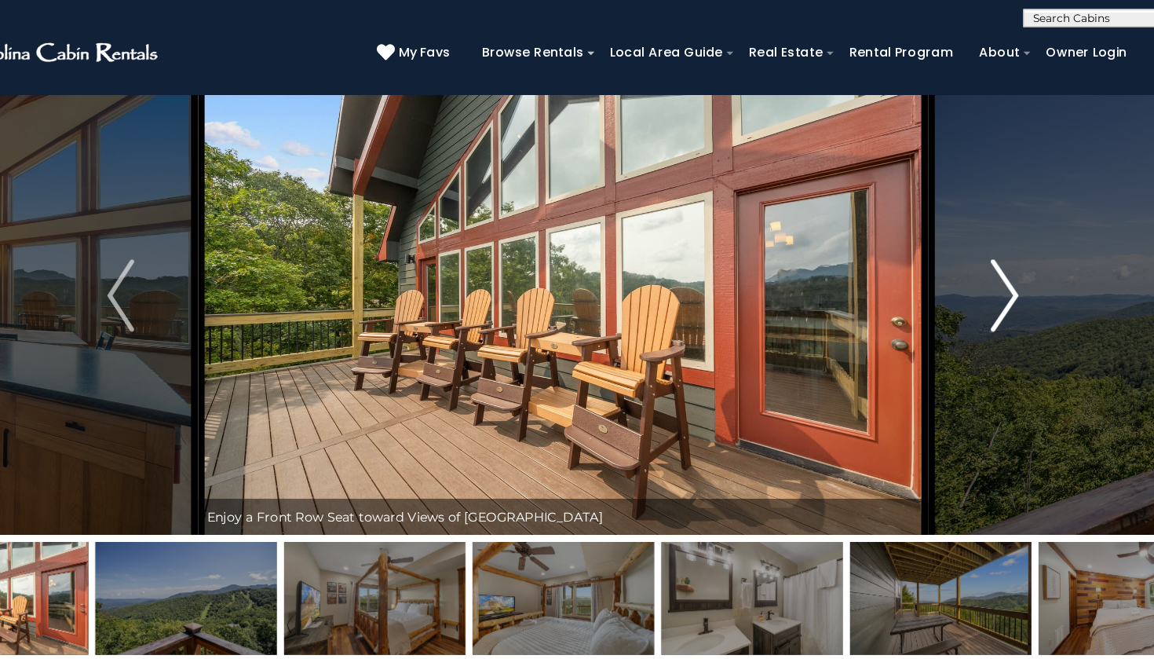
click at [950, 256] on img "Next" at bounding box center [962, 256] width 24 height 63
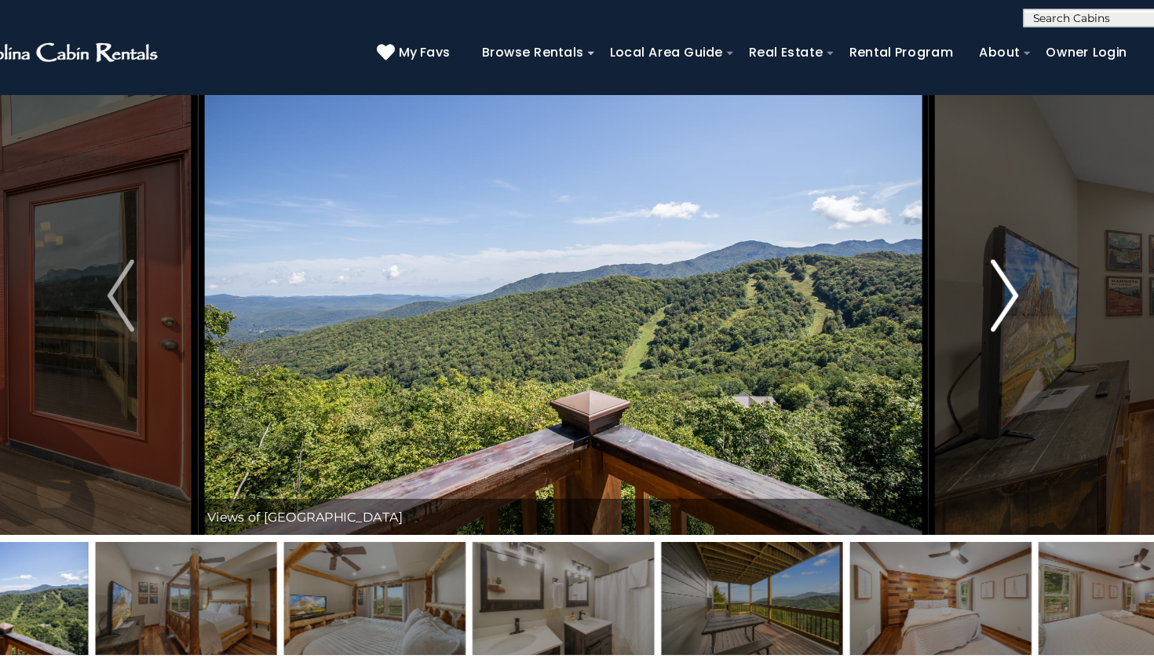
click at [950, 256] on img "Next" at bounding box center [962, 256] width 24 height 63
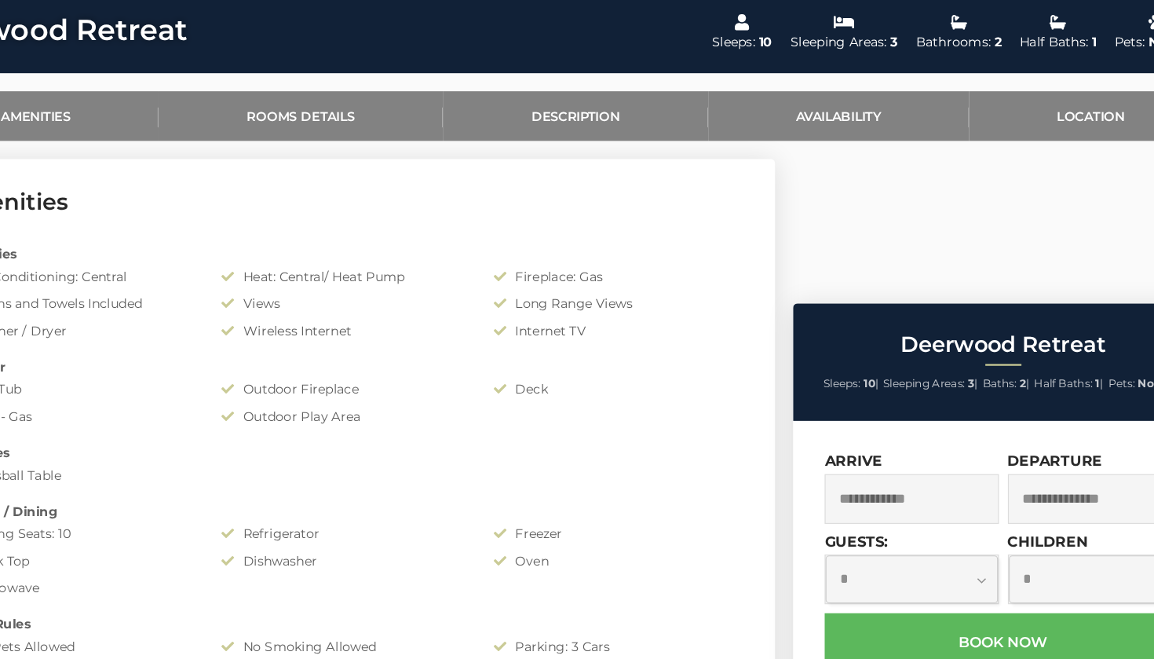
scroll to position [547, 0]
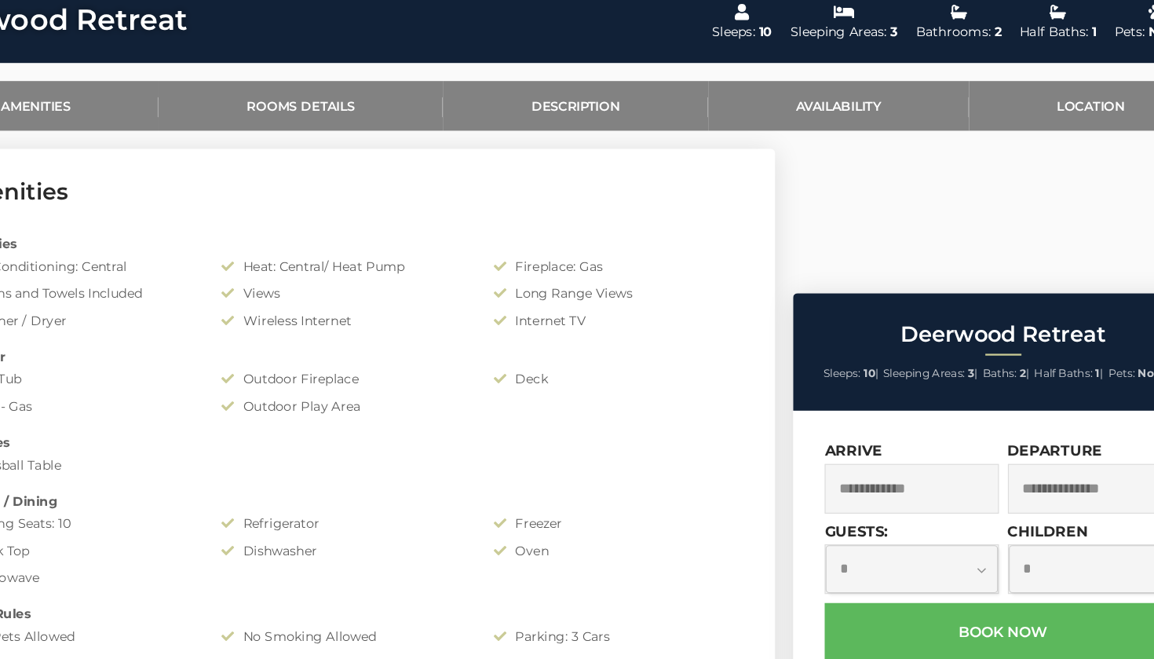
click at [805, 489] on input "text" at bounding box center [881, 510] width 152 height 43
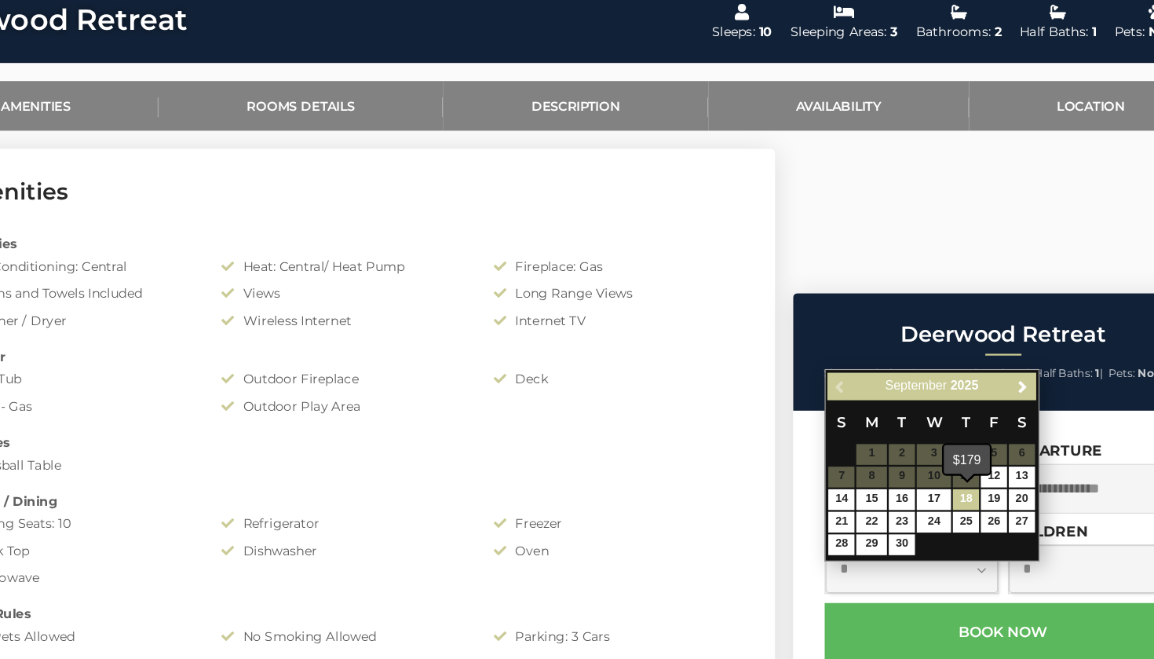
click at [916, 511] on link "18" at bounding box center [927, 520] width 23 height 18
type input "**********"
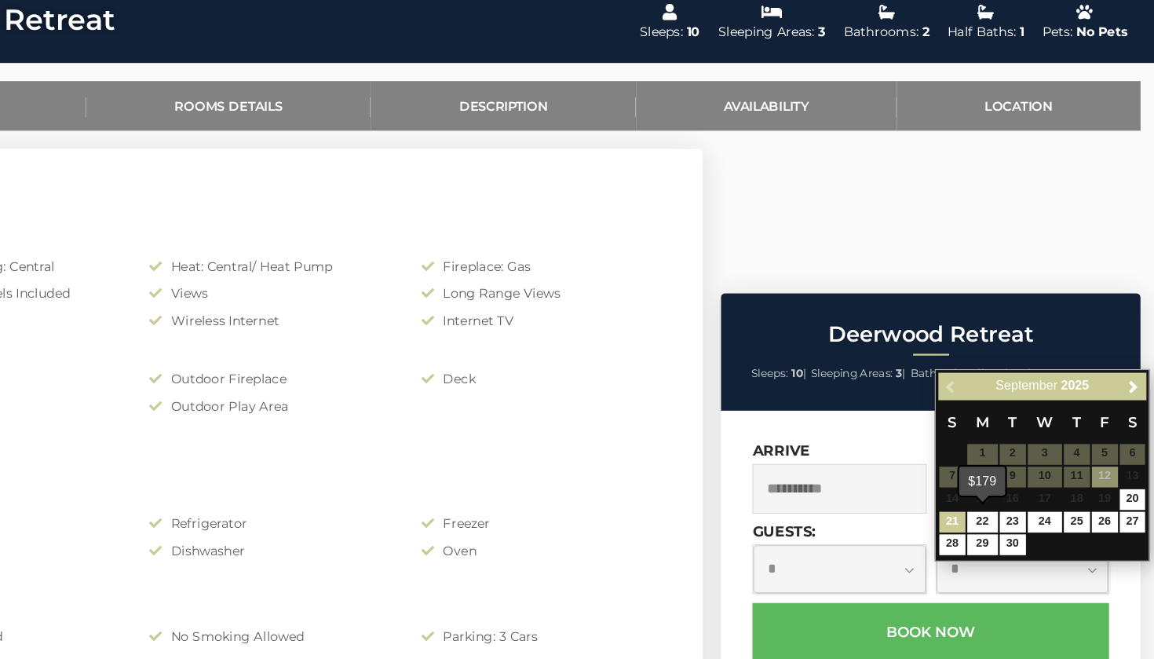
click at [967, 531] on link "21" at bounding box center [978, 540] width 23 height 18
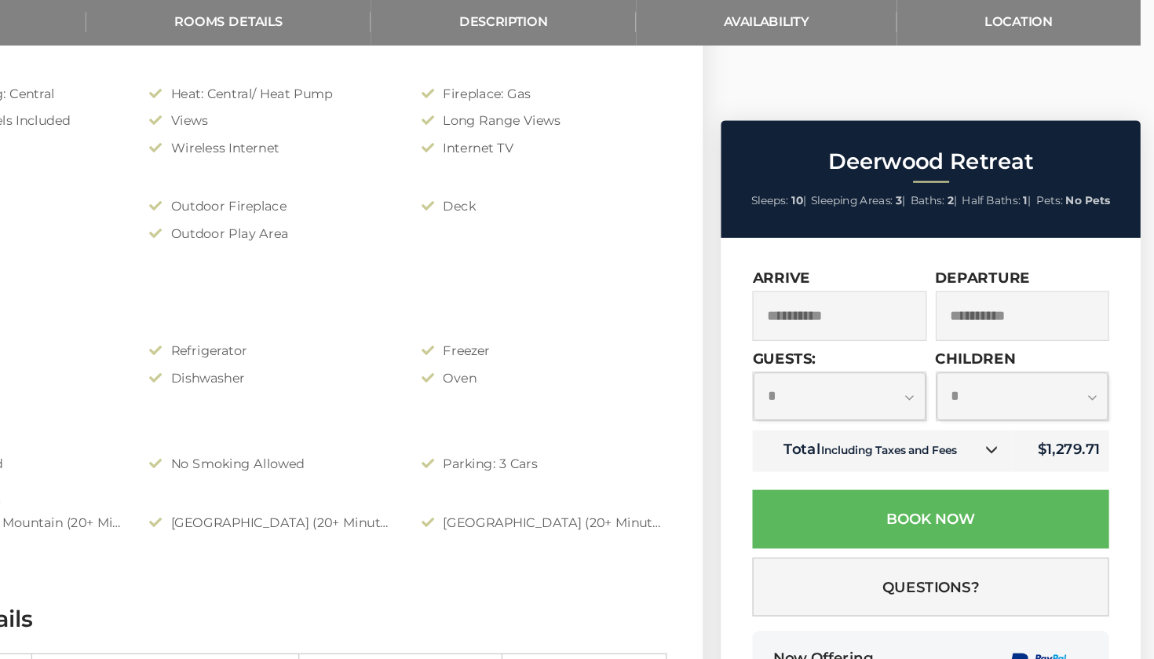
scroll to position [699, 0]
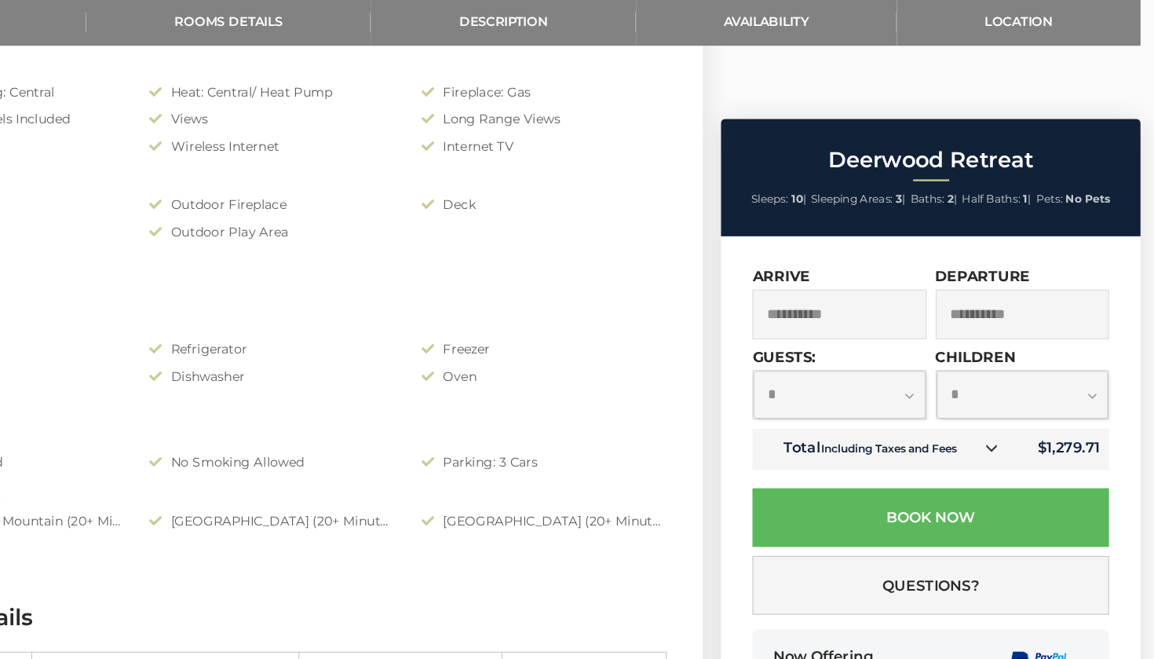
click at [1006, 469] on icon at bounding box center [1011, 474] width 11 height 11
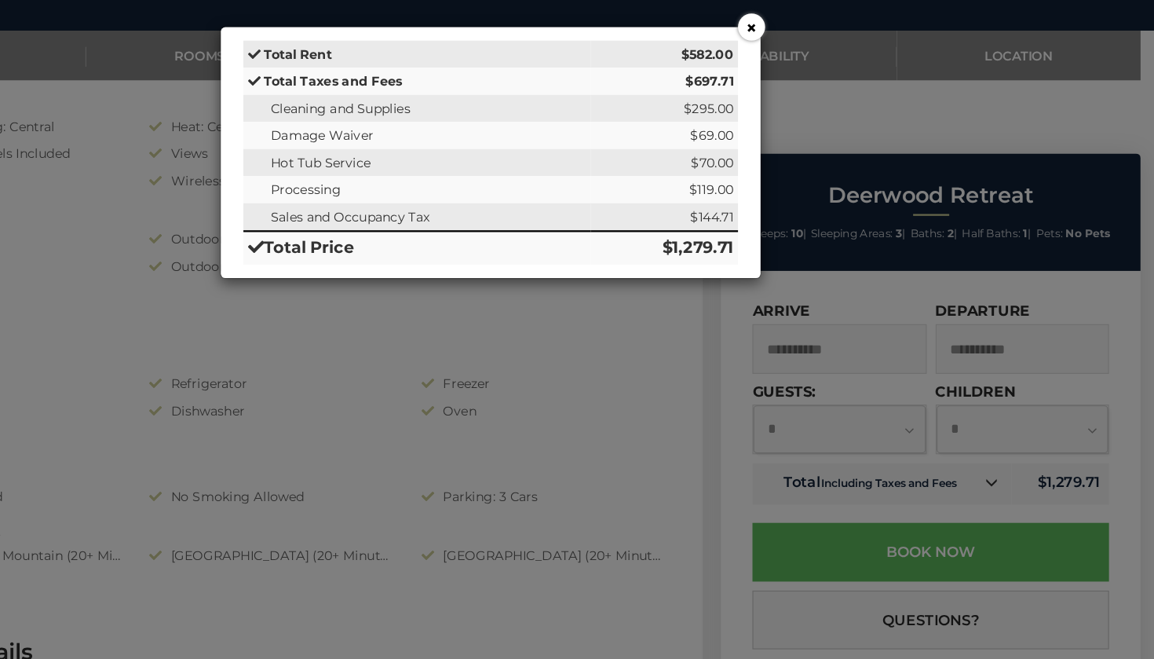
click at [792, 68] on button "×" at bounding box center [804, 80] width 24 height 24
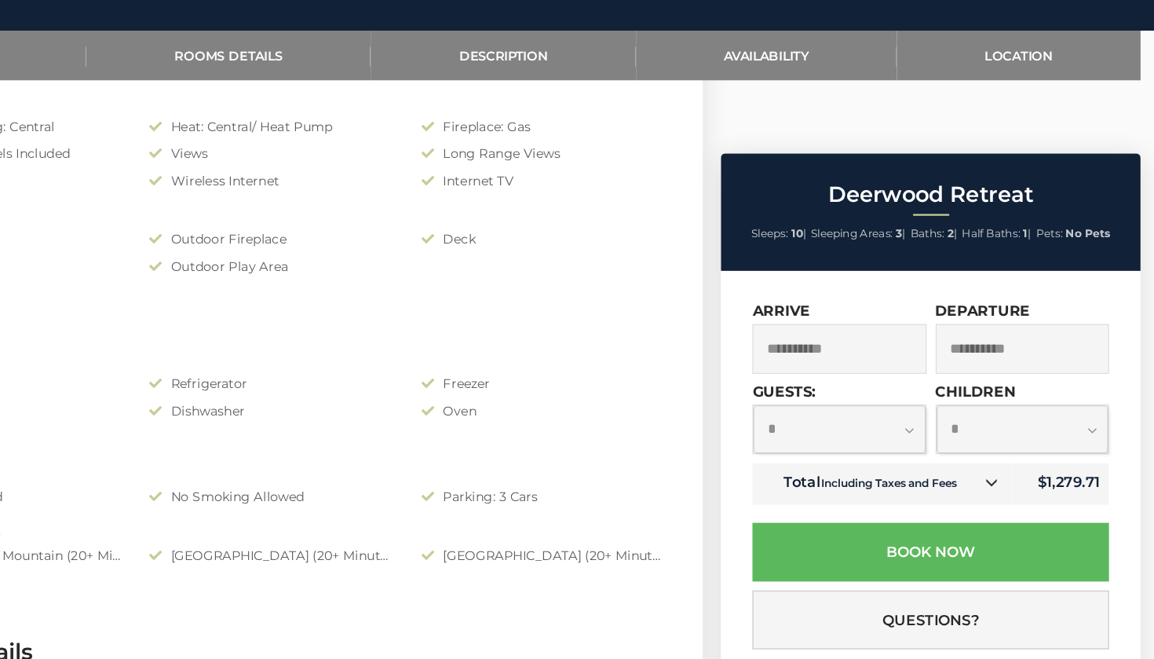
click at [964, 338] on input "**********" at bounding box center [1040, 359] width 152 height 43
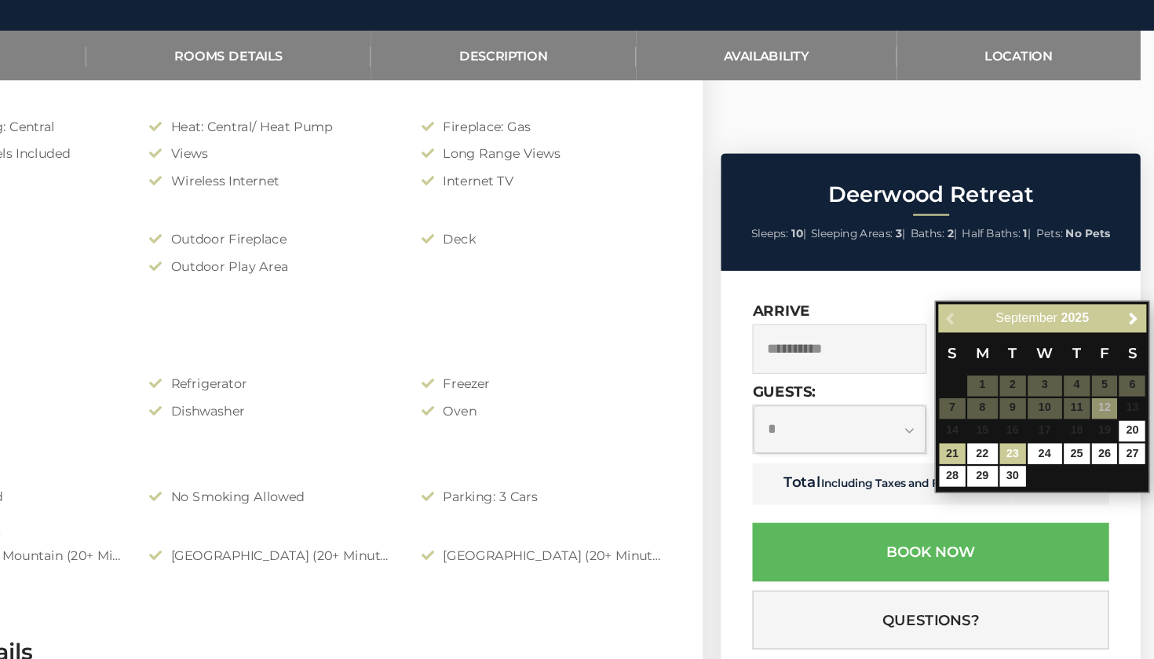
click at [1020, 441] on link "23" at bounding box center [1031, 450] width 23 height 18
type input "**********"
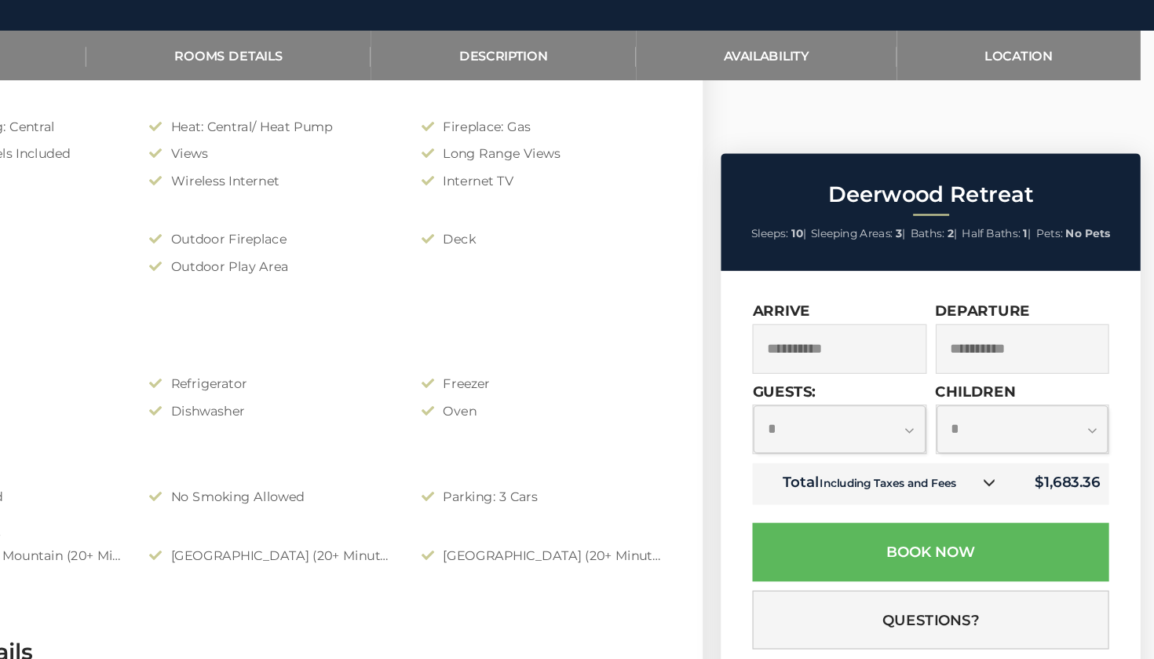
click at [1005, 469] on icon at bounding box center [1010, 474] width 11 height 11
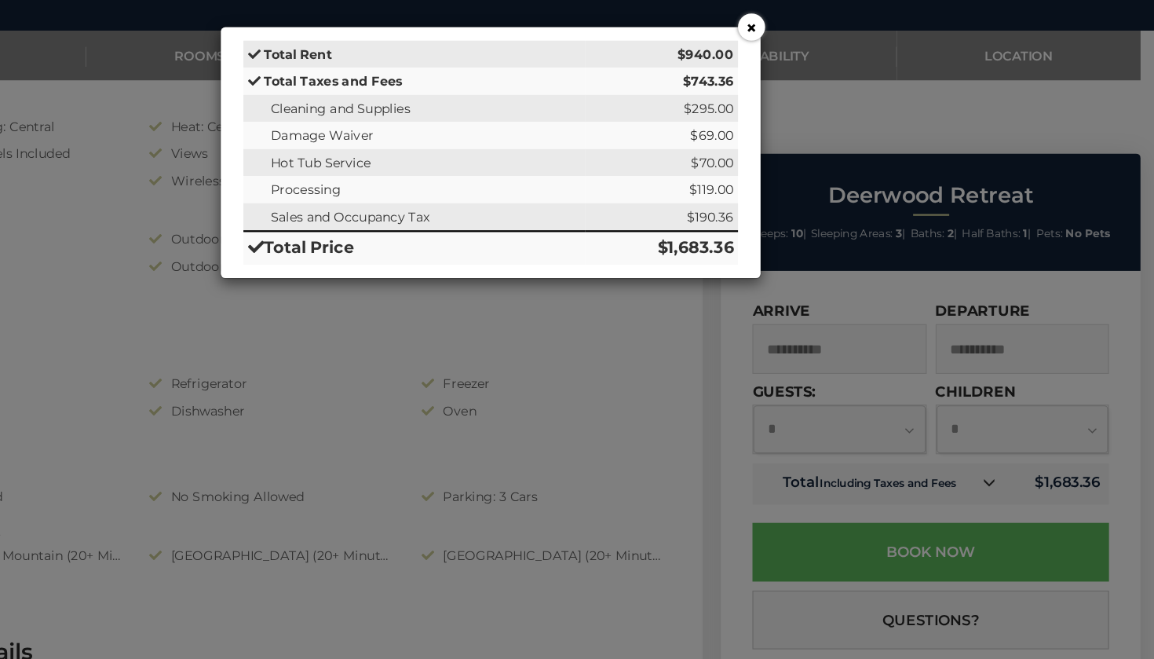
click at [792, 68] on button "×" at bounding box center [804, 80] width 24 height 24
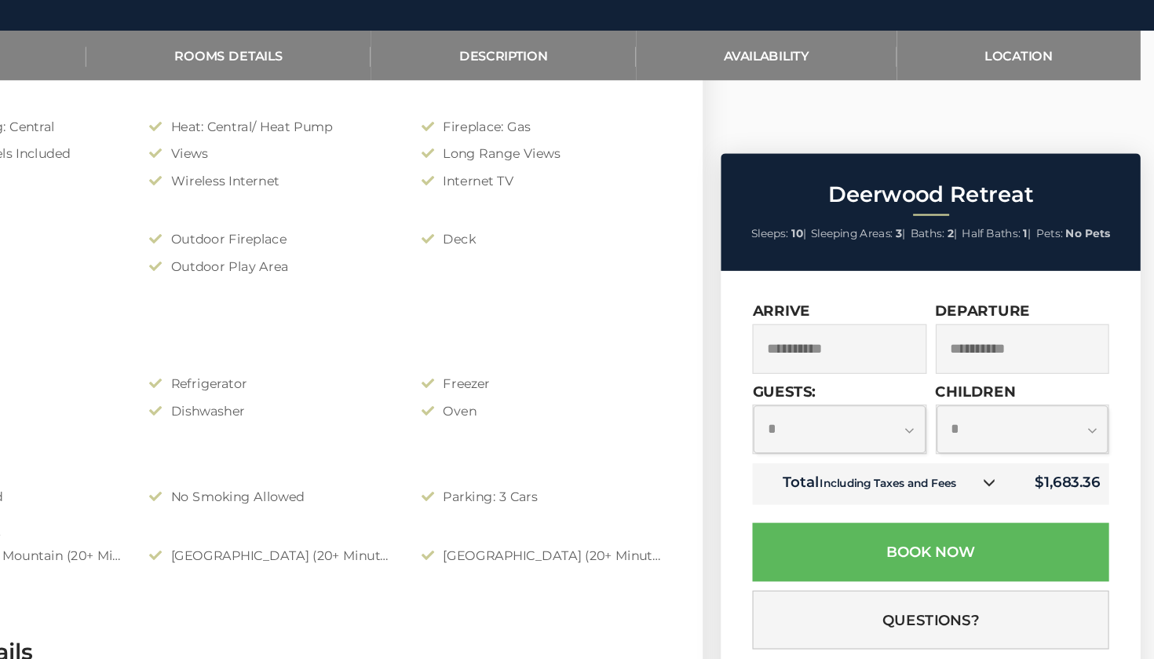
click at [805, 338] on input "**********" at bounding box center [881, 359] width 152 height 43
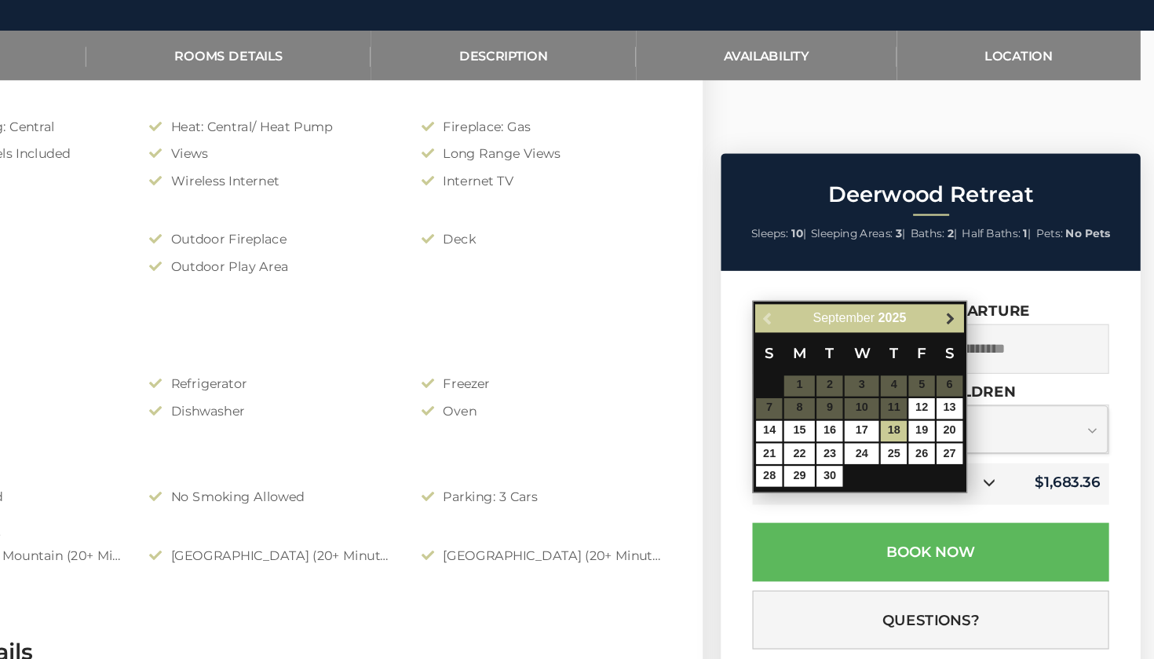
click at [970, 326] on span "Next" at bounding box center [976, 332] width 13 height 13
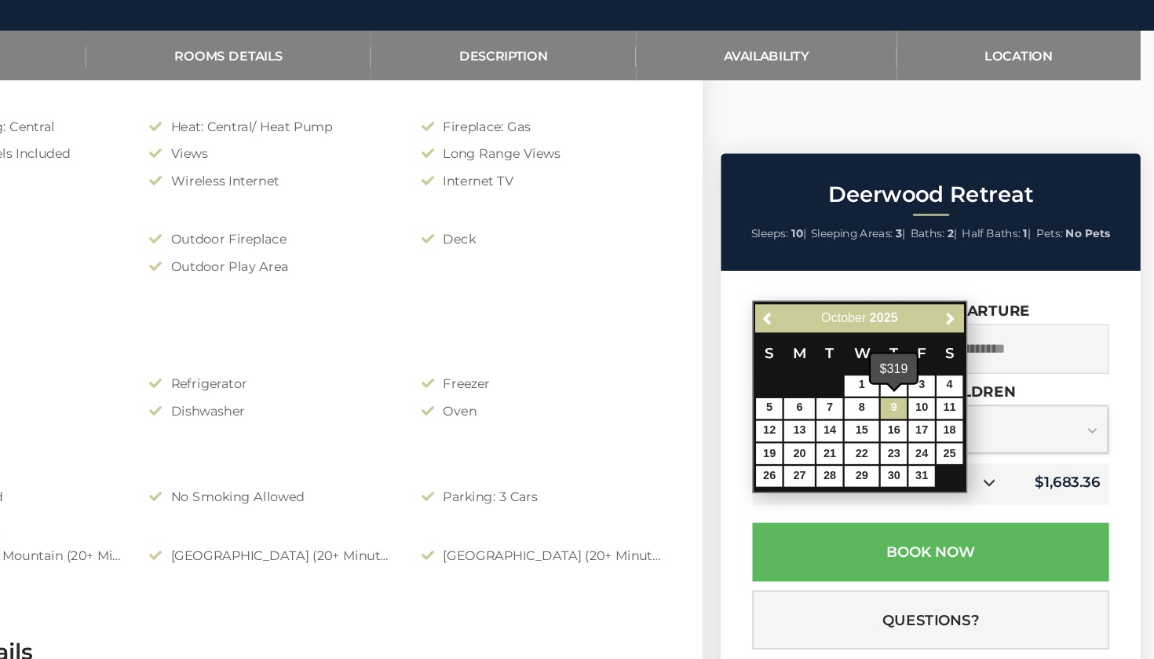
click at [916, 402] on link "9" at bounding box center [927, 411] width 23 height 18
type input "**********"
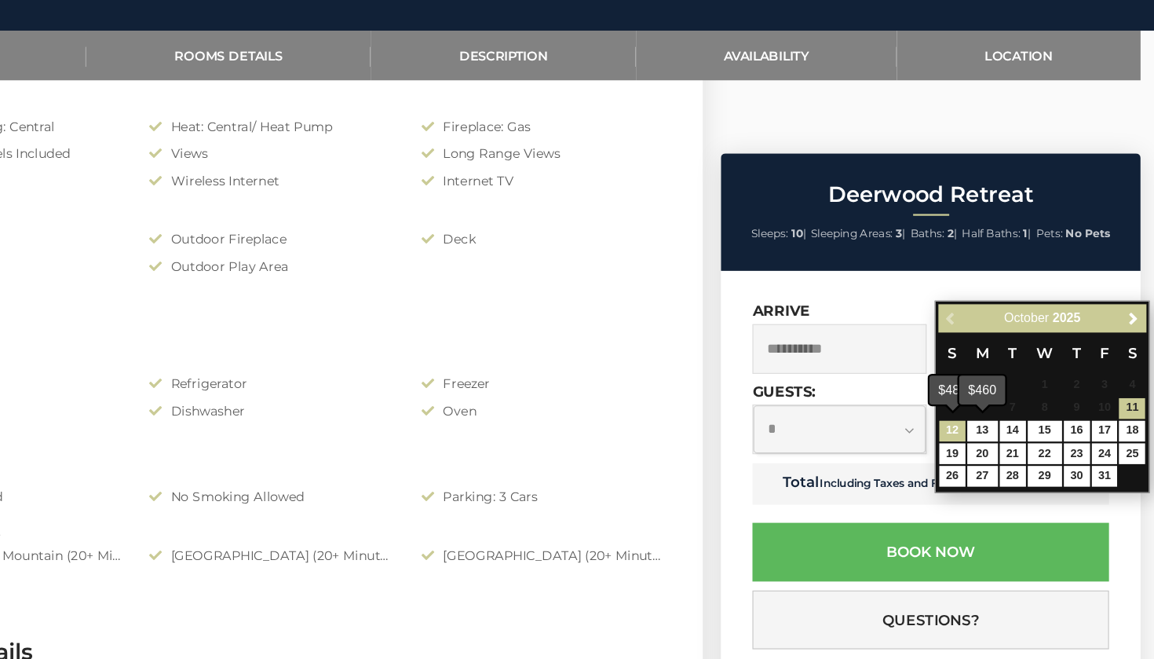
click at [967, 422] on link "12" at bounding box center [978, 431] width 23 height 18
type input "**********"
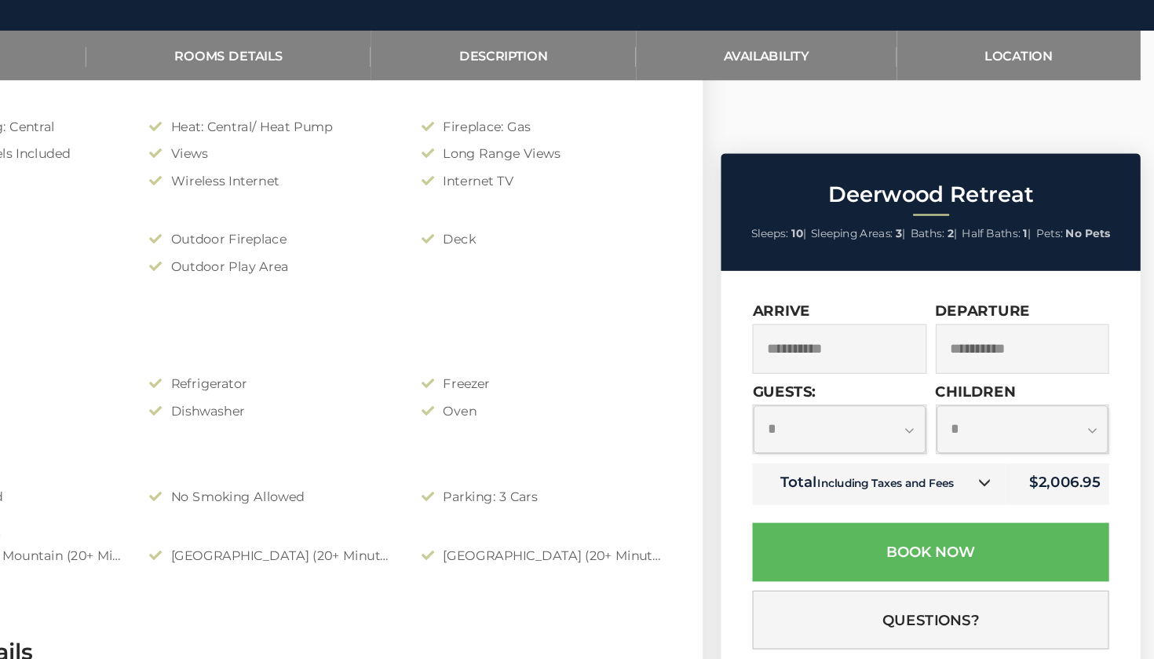
click at [996, 466] on link at bounding box center [1006, 476] width 20 height 20
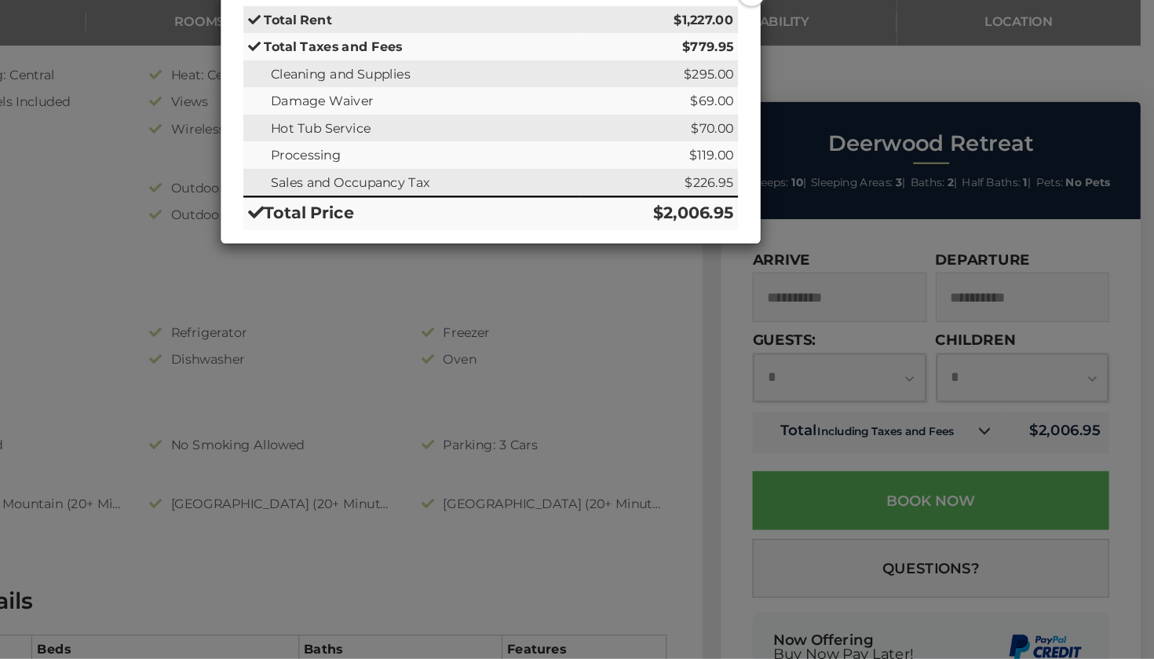
scroll to position [715, 0]
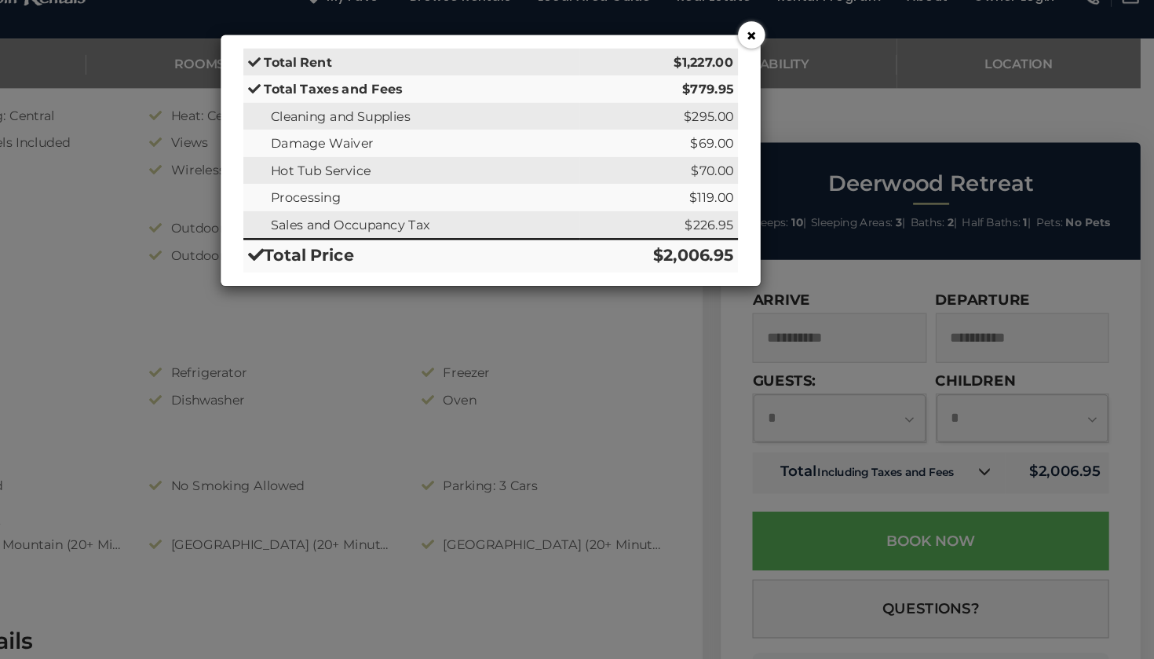
click at [792, 68] on button "×" at bounding box center [804, 80] width 24 height 24
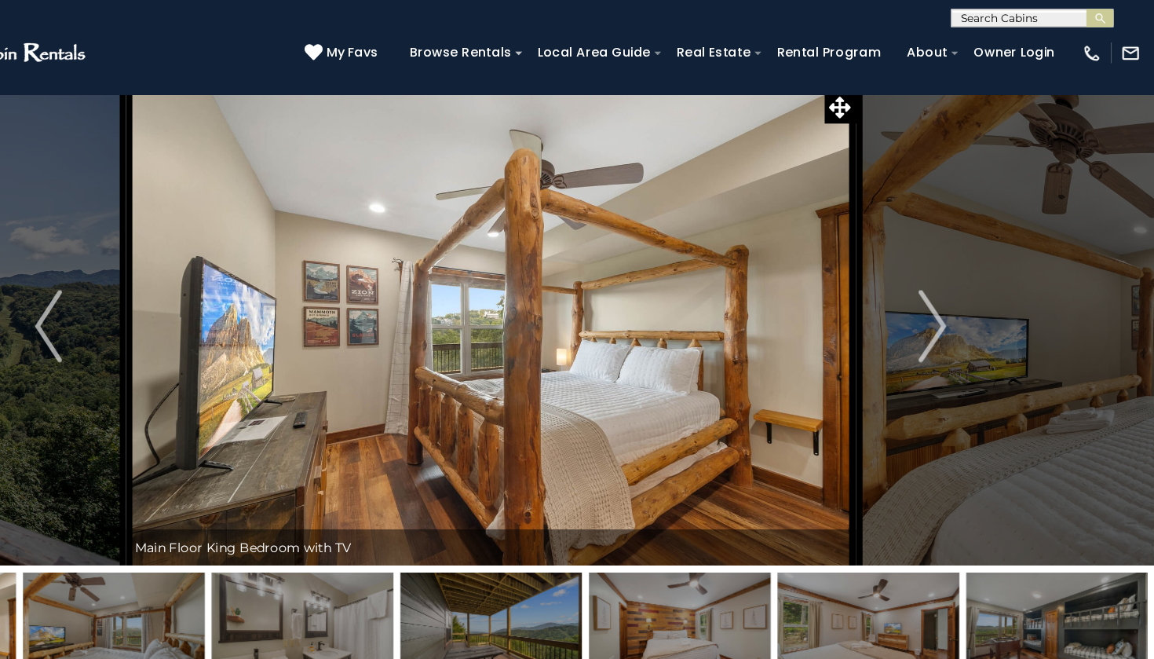
scroll to position [0, 0]
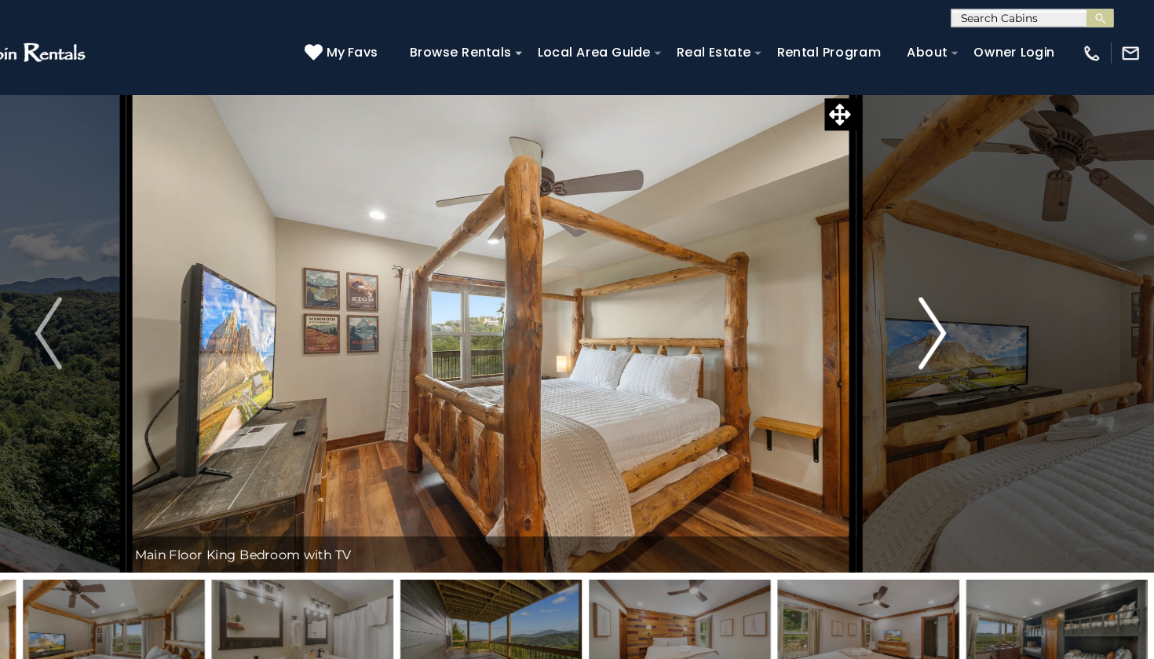
click at [950, 283] on img "Next" at bounding box center [962, 289] width 24 height 63
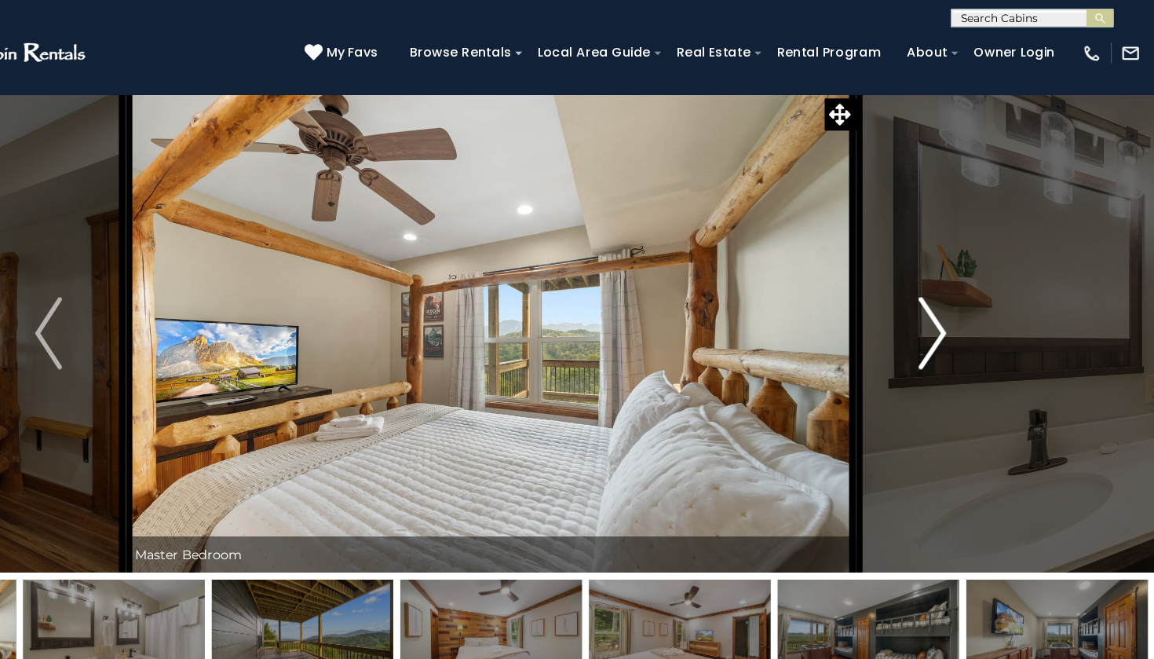
click at [950, 283] on img "Next" at bounding box center [962, 289] width 24 height 63
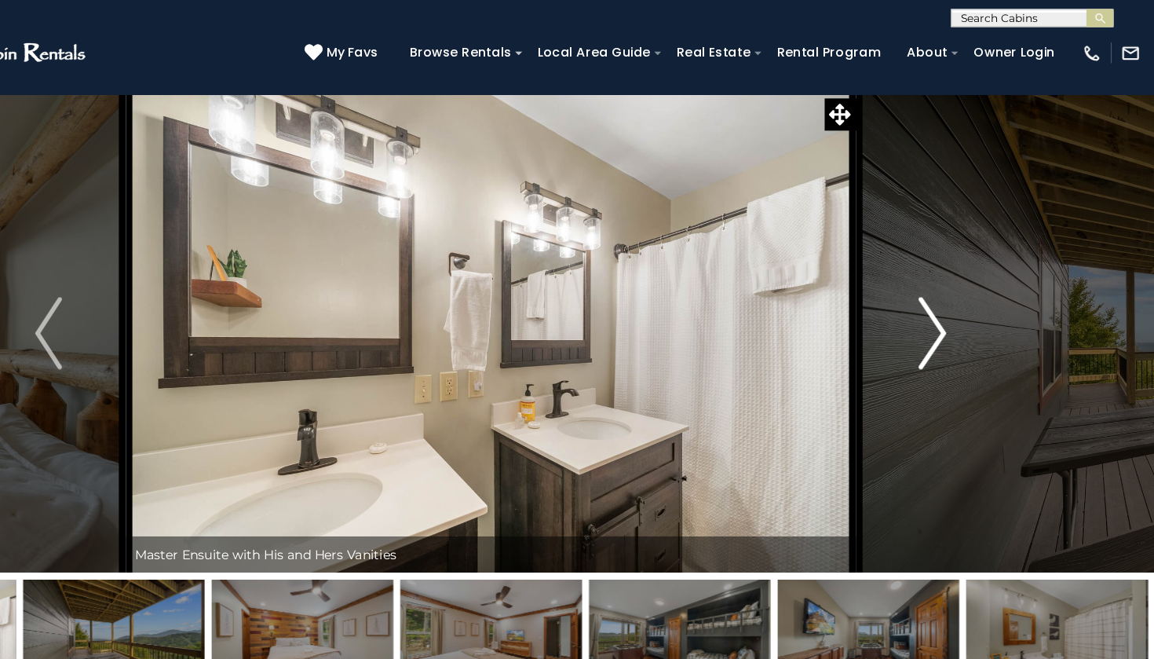
click at [950, 283] on img "Next" at bounding box center [962, 289] width 24 height 63
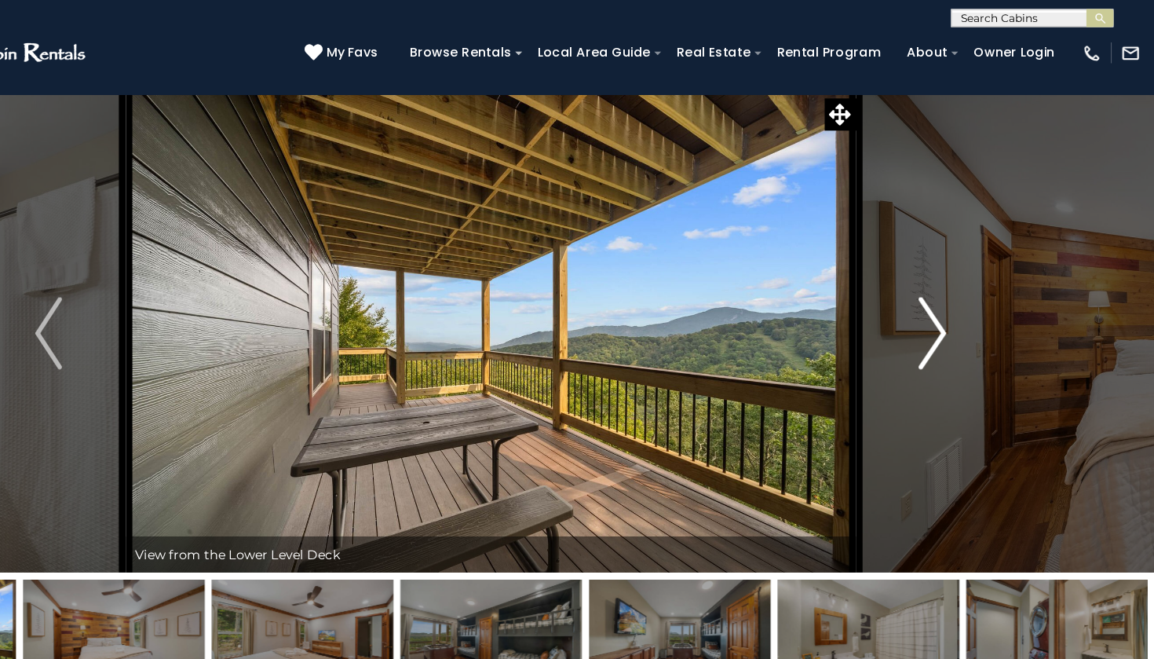
click at [950, 283] on img "Next" at bounding box center [962, 289] width 24 height 63
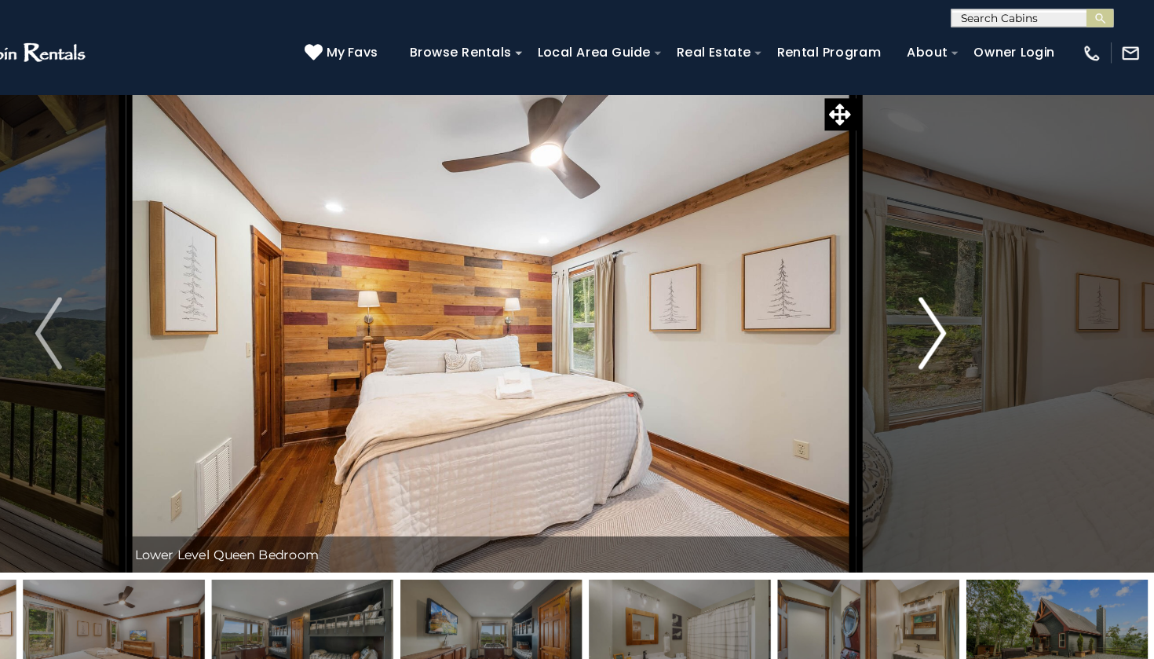
click at [950, 283] on img "Next" at bounding box center [962, 289] width 24 height 63
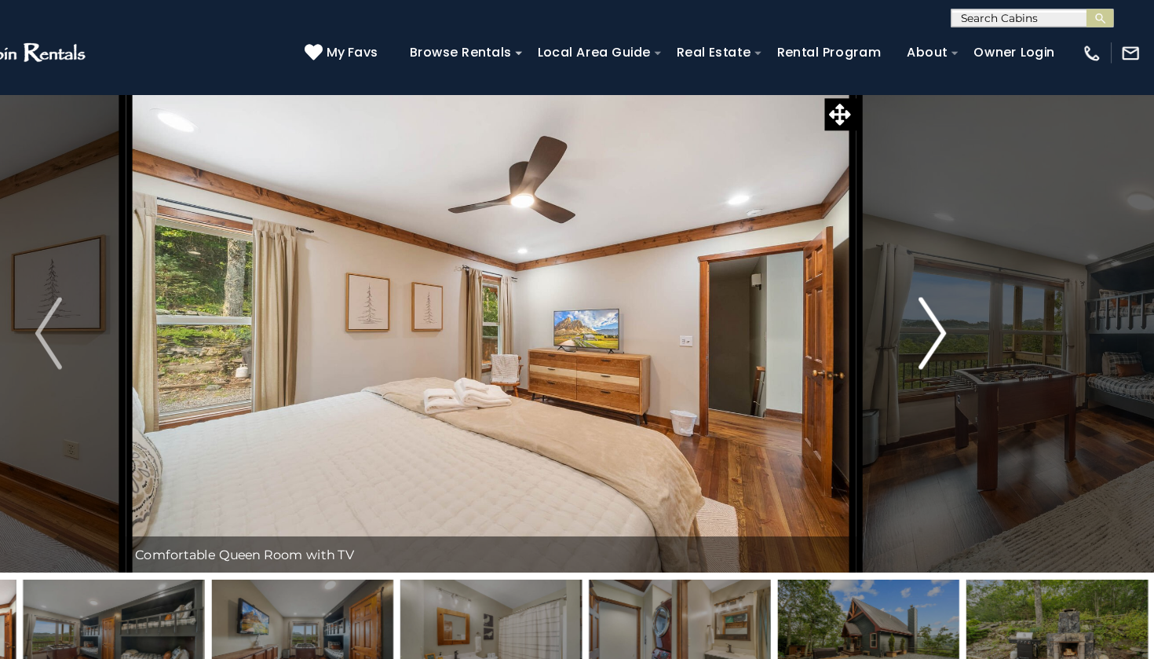
click at [950, 283] on img "Next" at bounding box center [962, 289] width 24 height 63
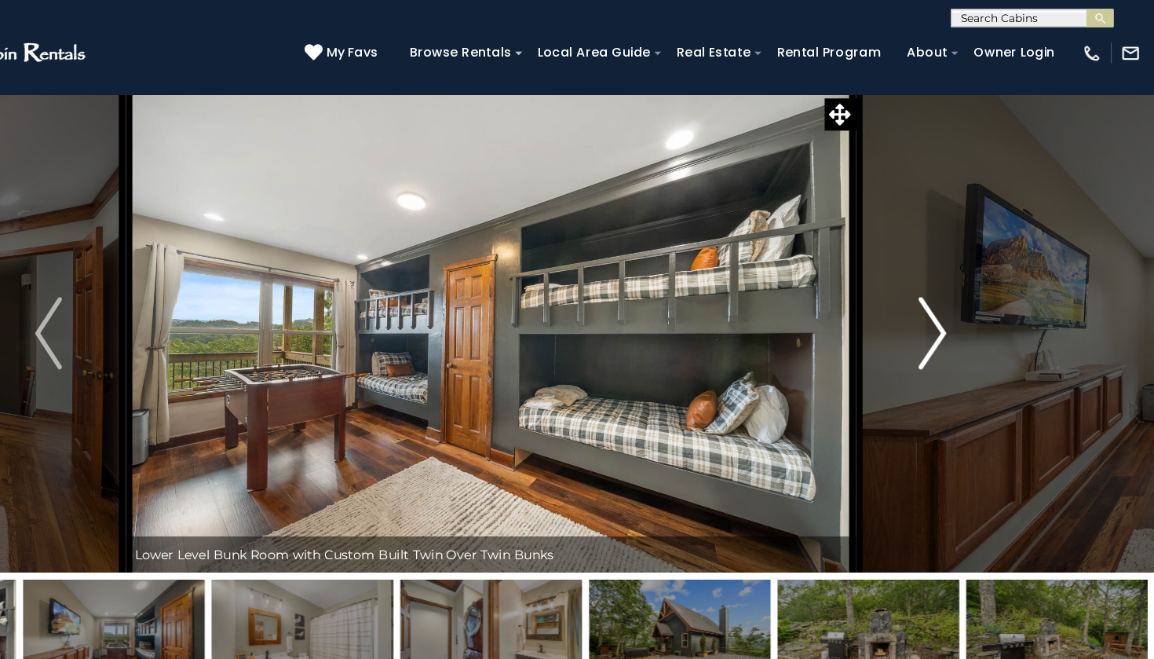
click at [950, 283] on img "Next" at bounding box center [962, 289] width 24 height 63
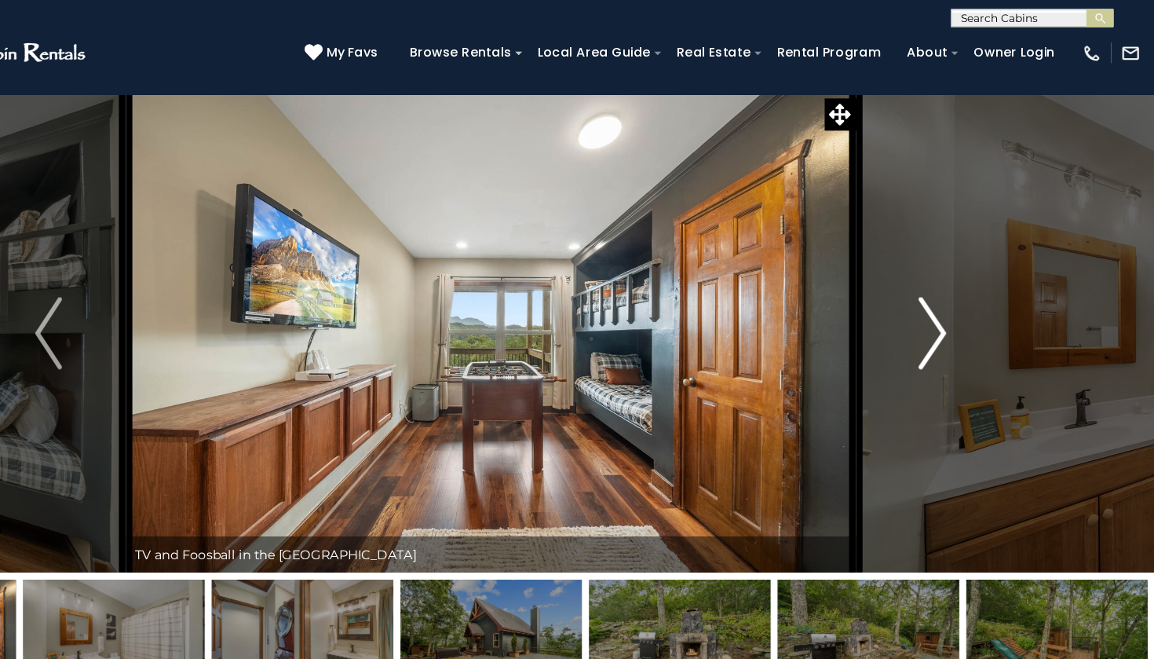
click at [950, 283] on img "Next" at bounding box center [962, 289] width 24 height 63
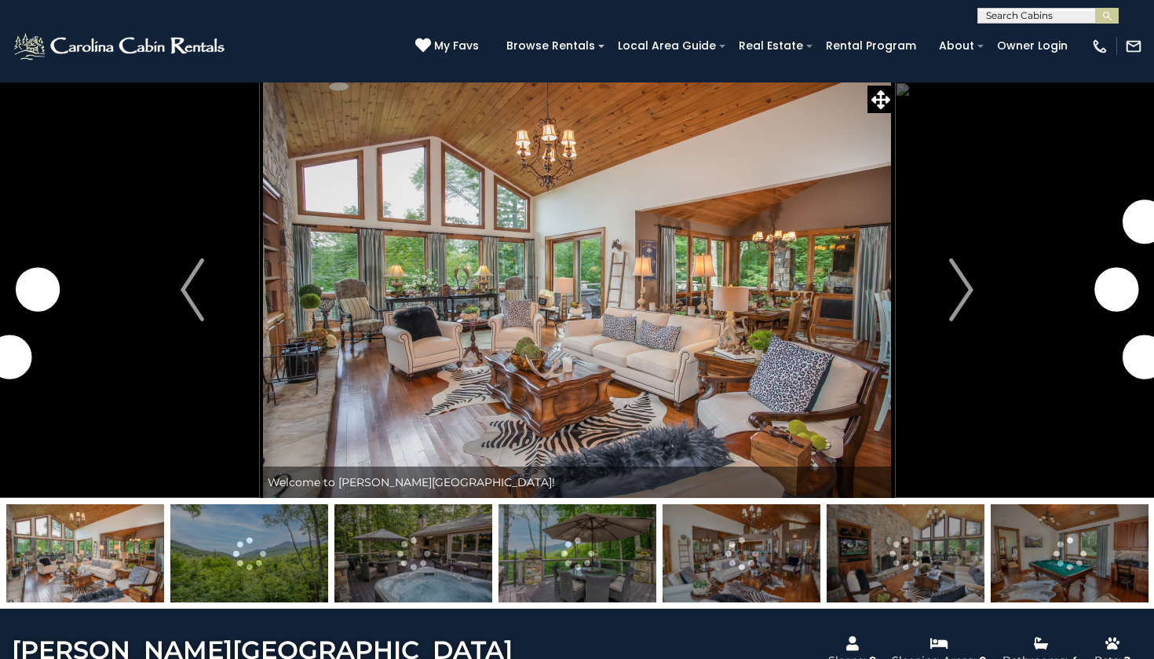
click at [86, 40] on img at bounding box center [120, 46] width 217 height 31
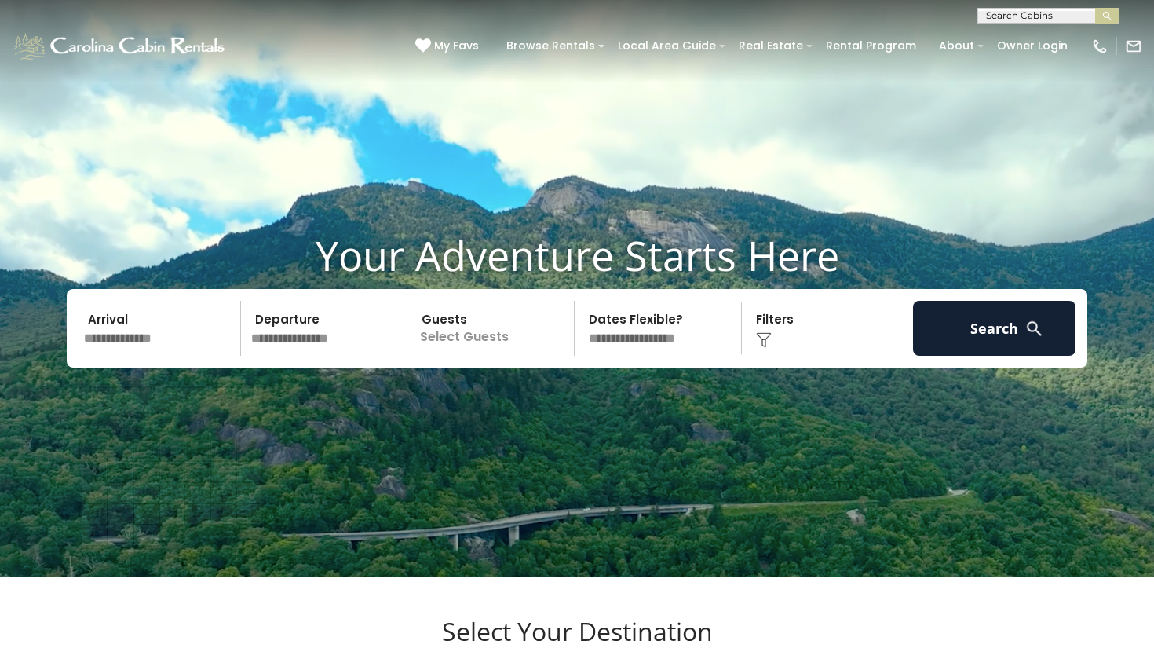
click at [137, 356] on input "text" at bounding box center [160, 328] width 163 height 55
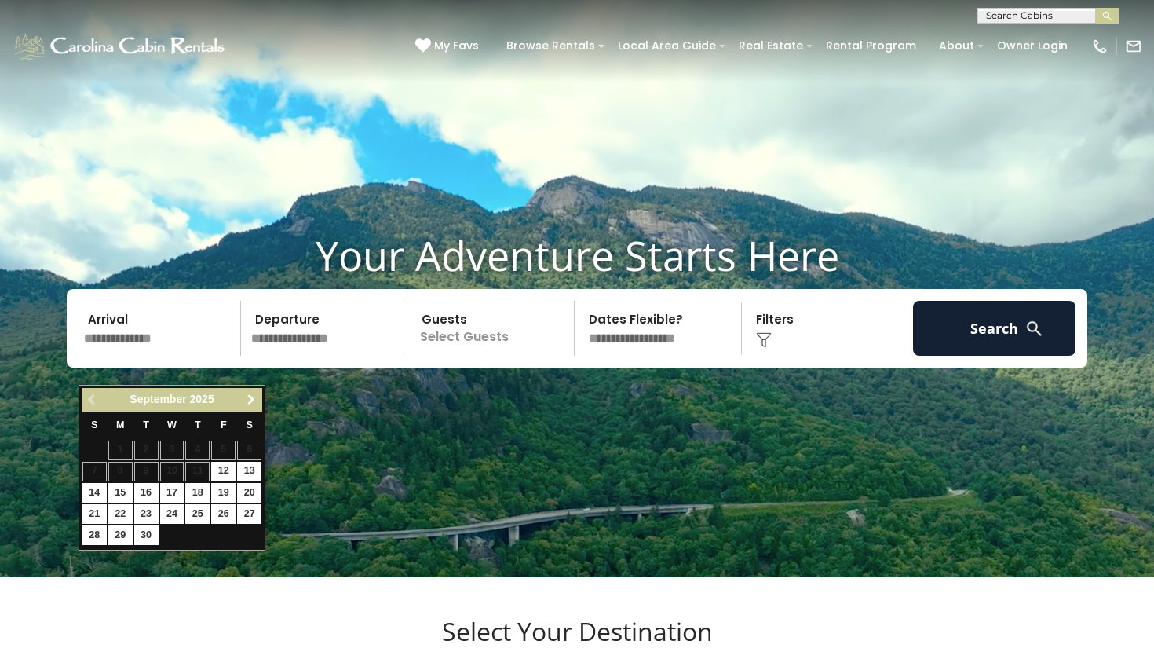
click at [249, 404] on span "Next" at bounding box center [251, 399] width 13 height 13
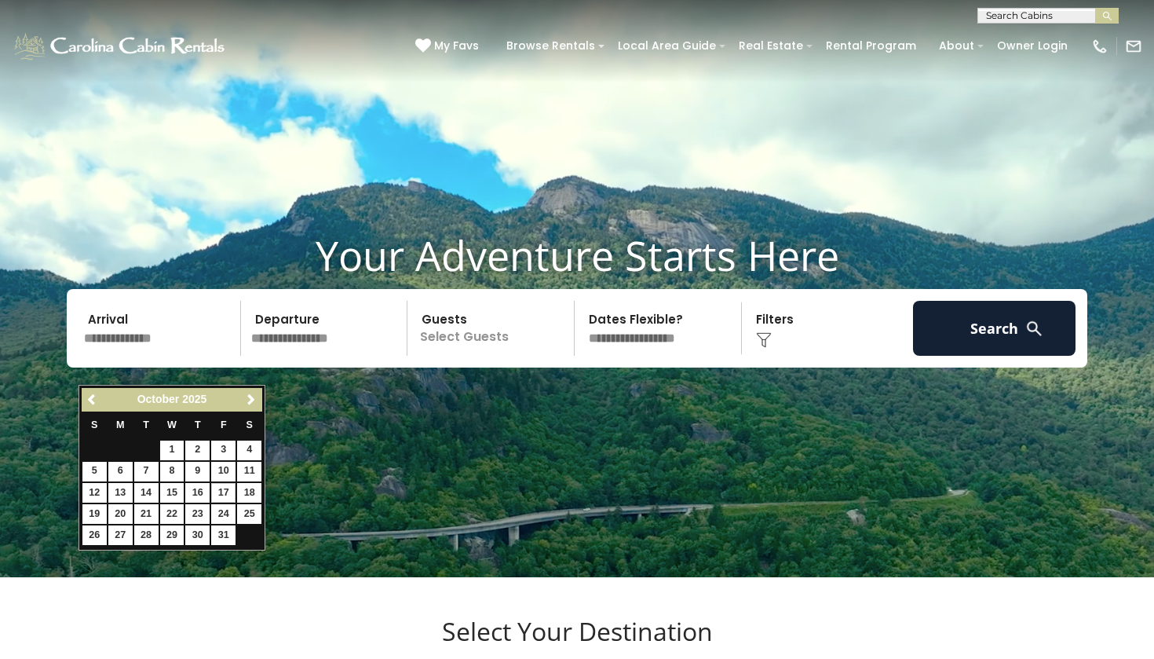
click at [229, 489] on link "17" at bounding box center [223, 493] width 24 height 20
type input "********"
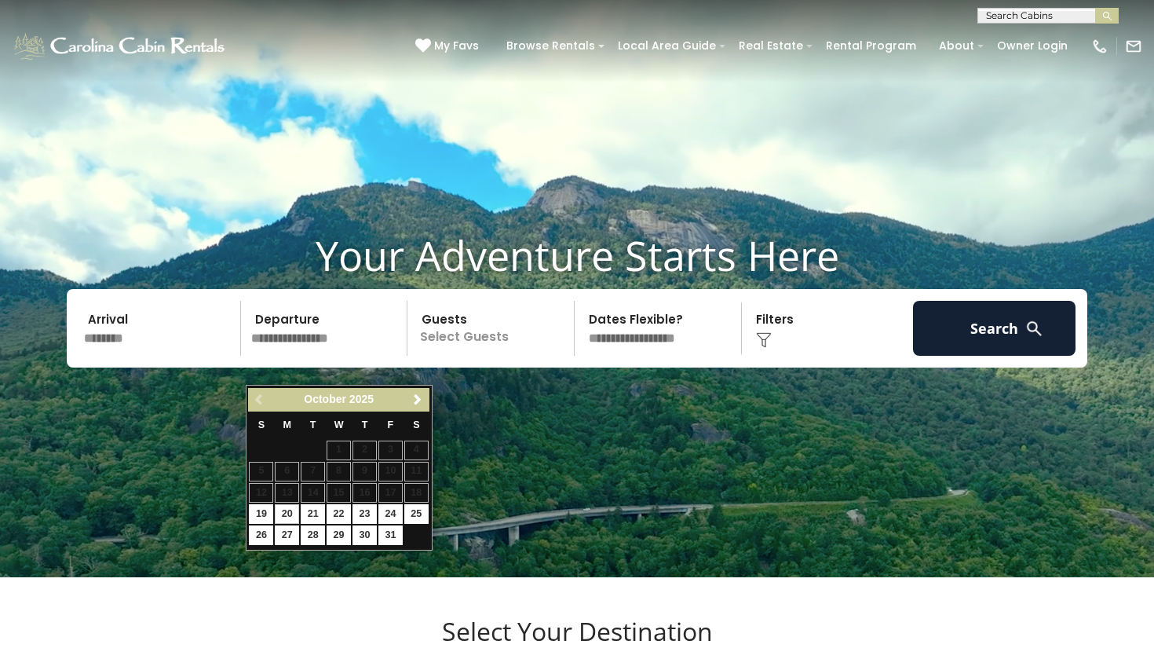
click at [296, 513] on link "20" at bounding box center [287, 514] width 24 height 20
type input "********"
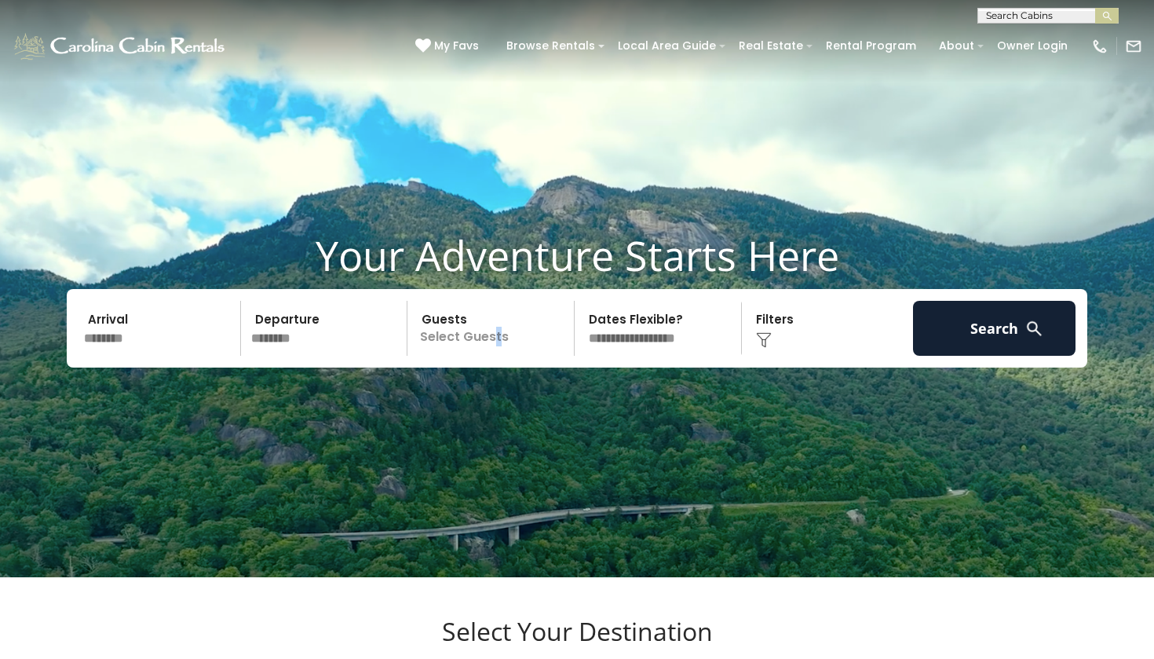
click at [497, 356] on p "Select Guests" at bounding box center [493, 328] width 162 height 55
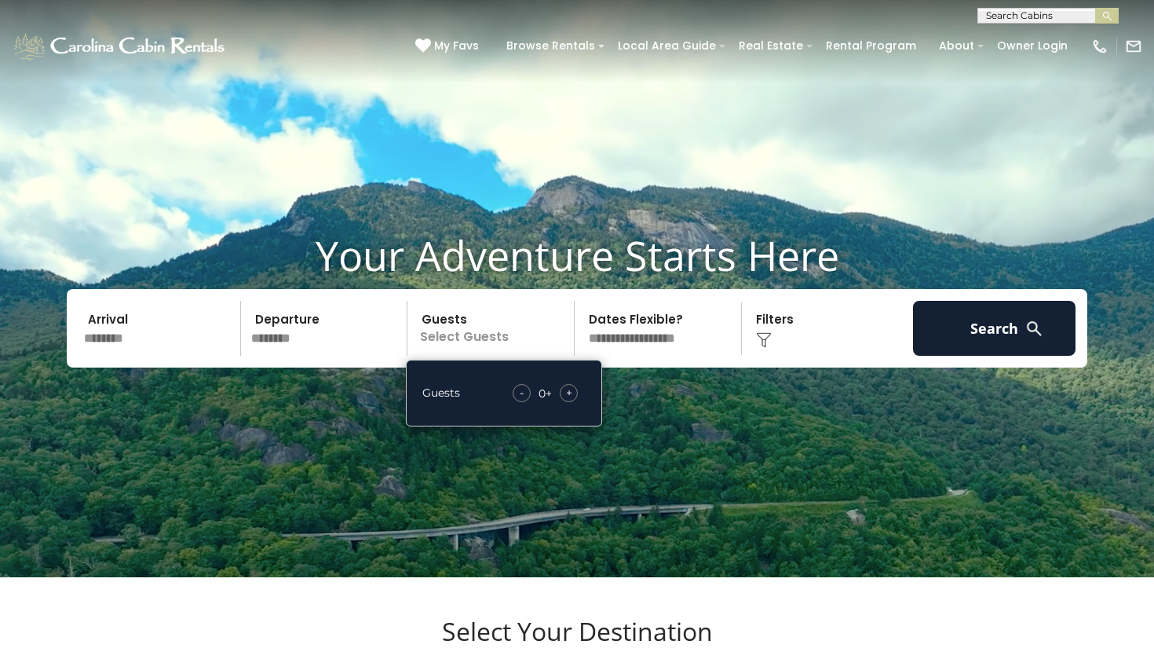
click at [572, 402] on div "+" at bounding box center [569, 393] width 18 height 18
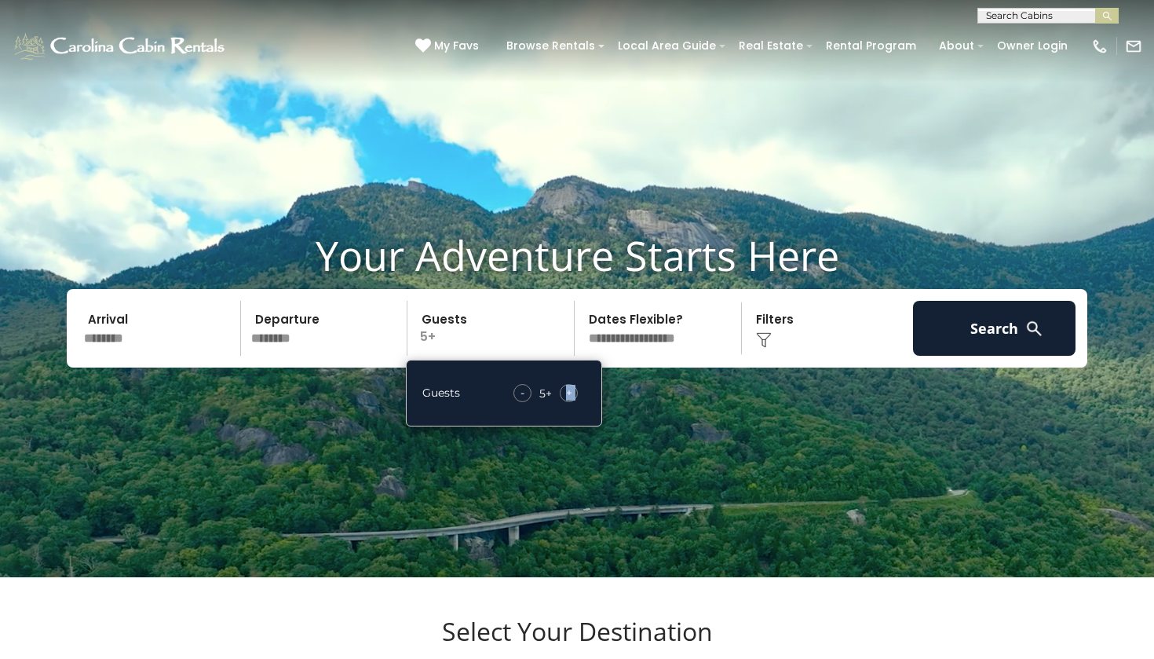
click at [764, 348] on img at bounding box center [764, 340] width 16 height 16
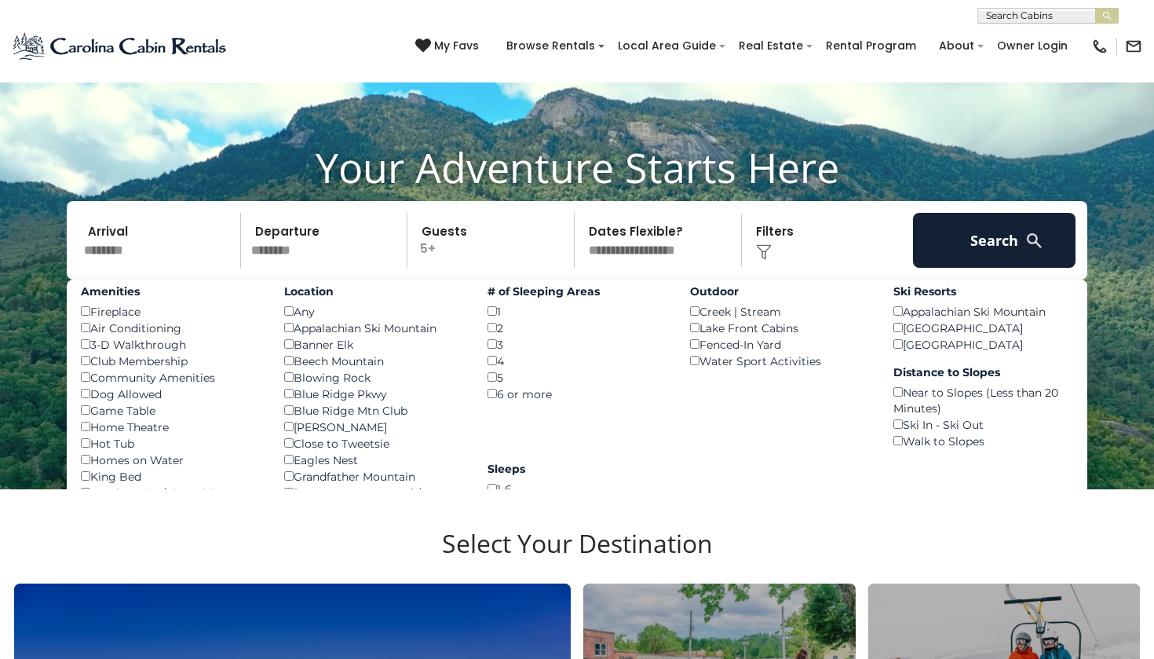
scroll to position [95, 0]
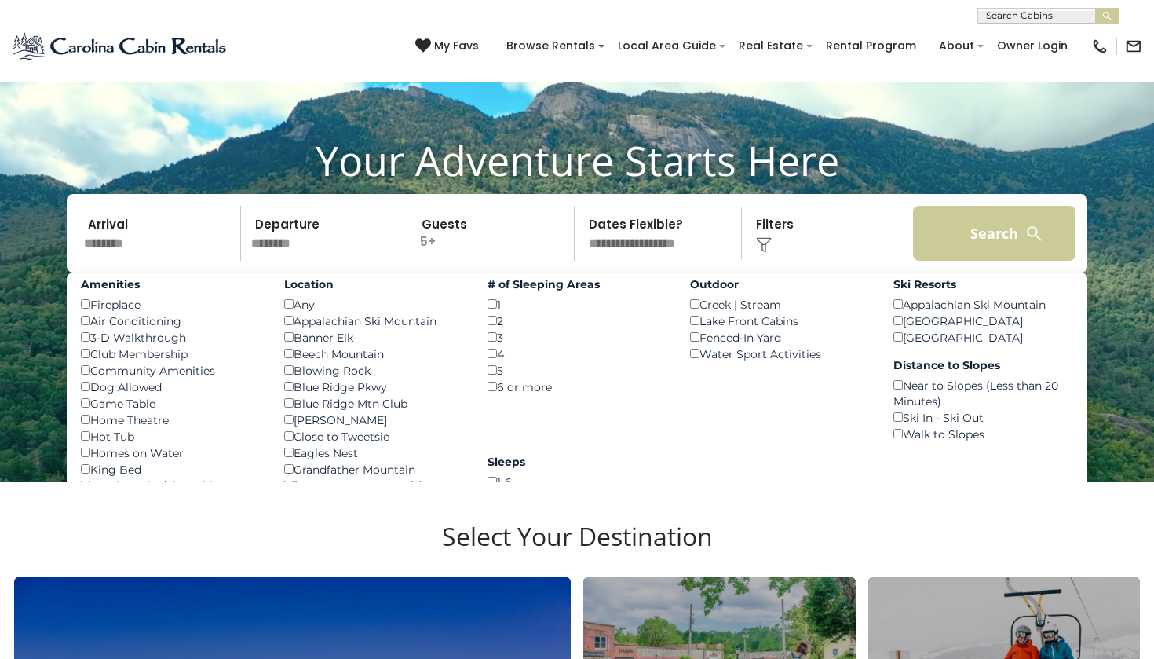
click at [1007, 260] on button "Search" at bounding box center [994, 233] width 163 height 55
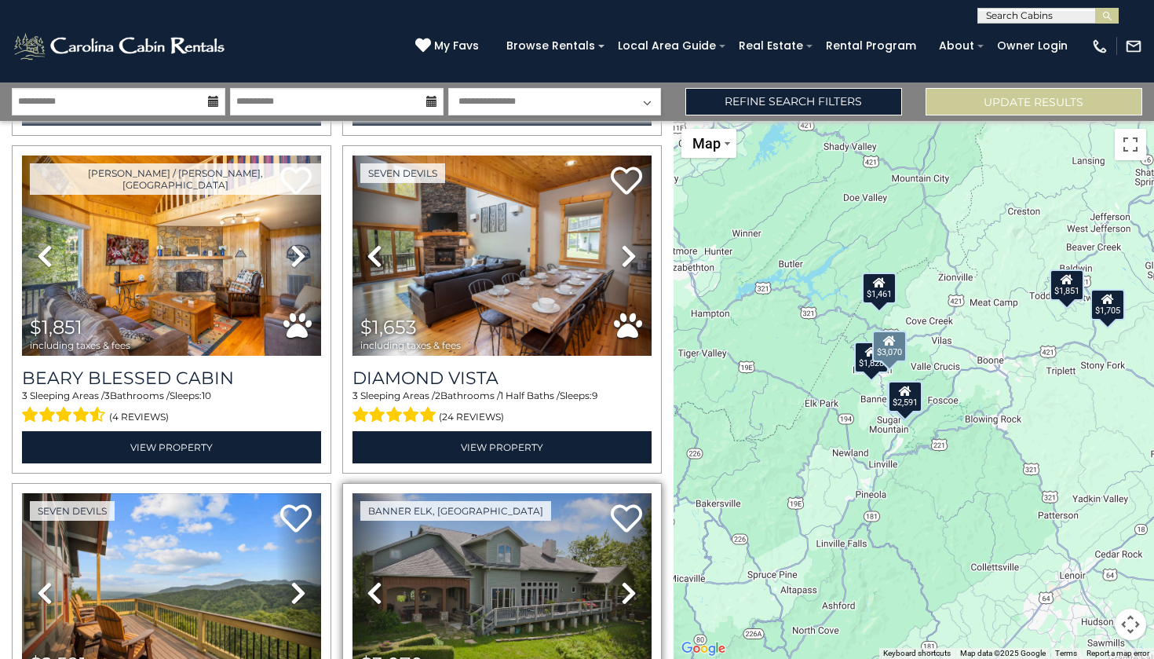
scroll to position [361, 0]
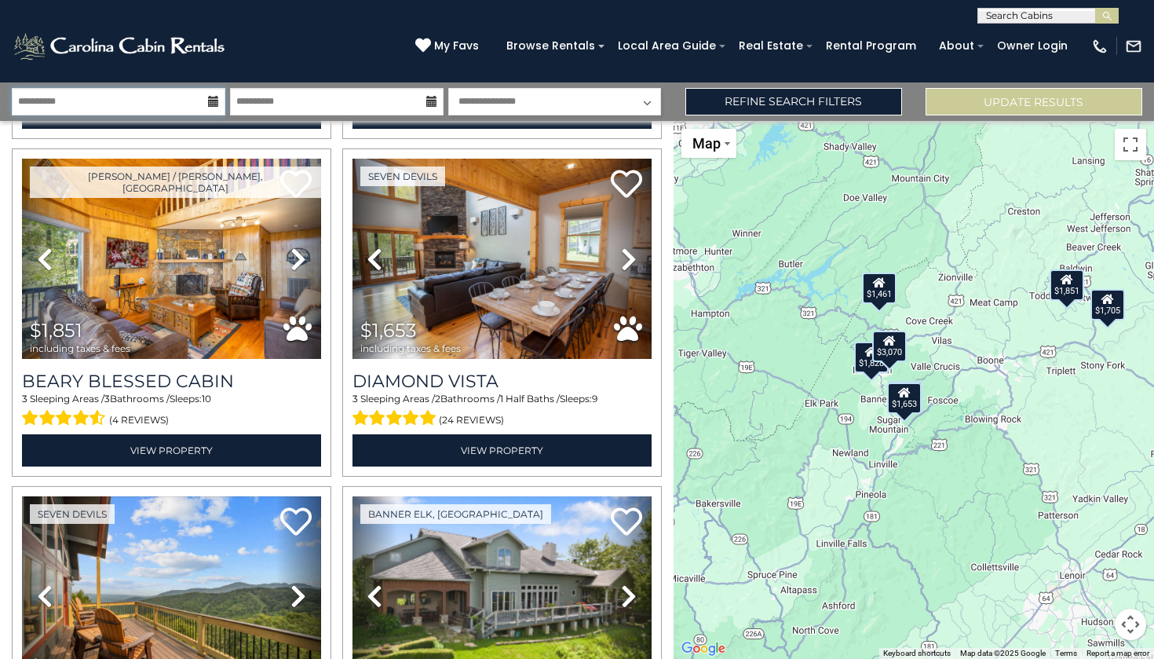
click at [112, 99] on input "**********" at bounding box center [119, 101] width 214 height 27
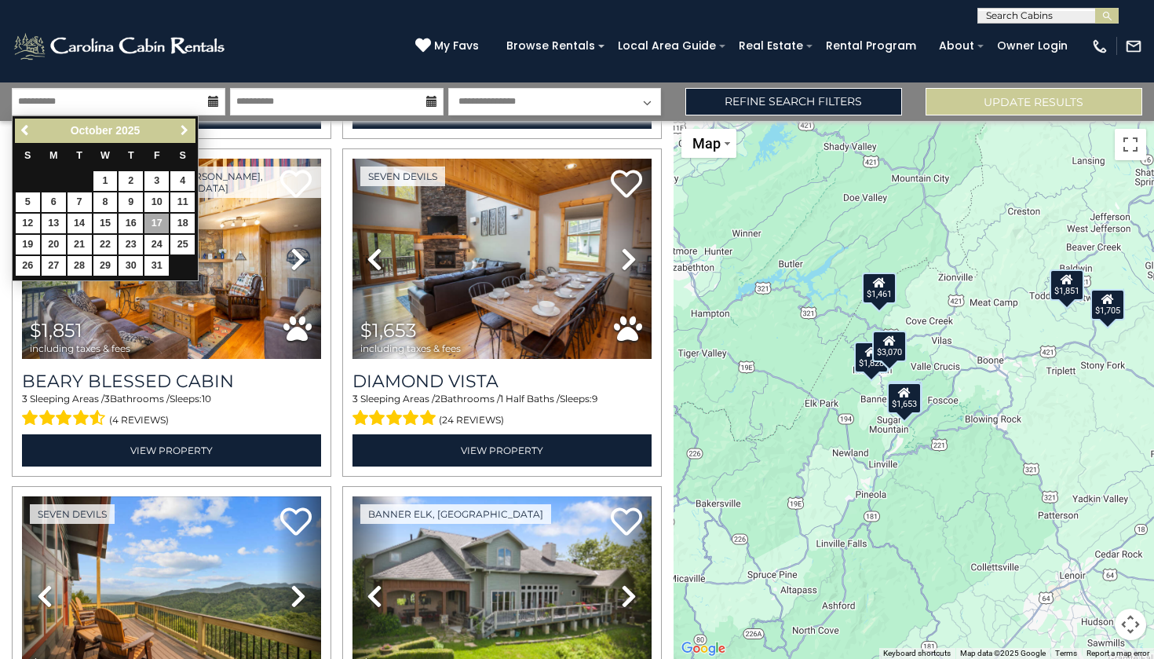
click at [184, 132] on span "Next" at bounding box center [184, 130] width 13 height 13
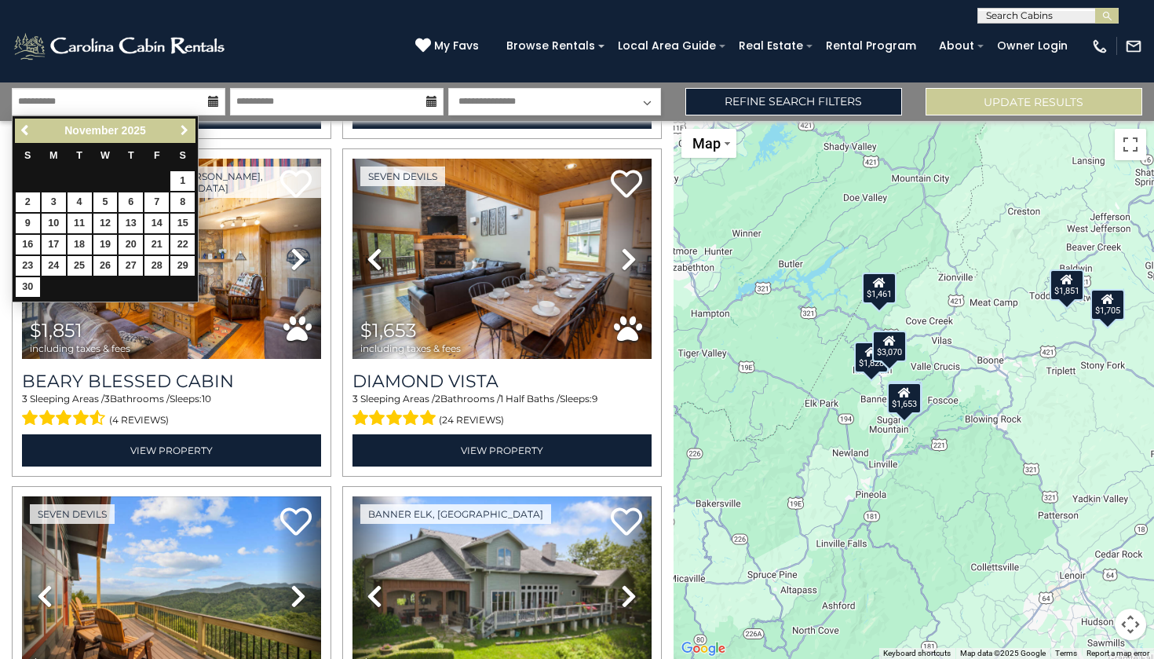
click at [184, 132] on span "Next" at bounding box center [184, 130] width 13 height 13
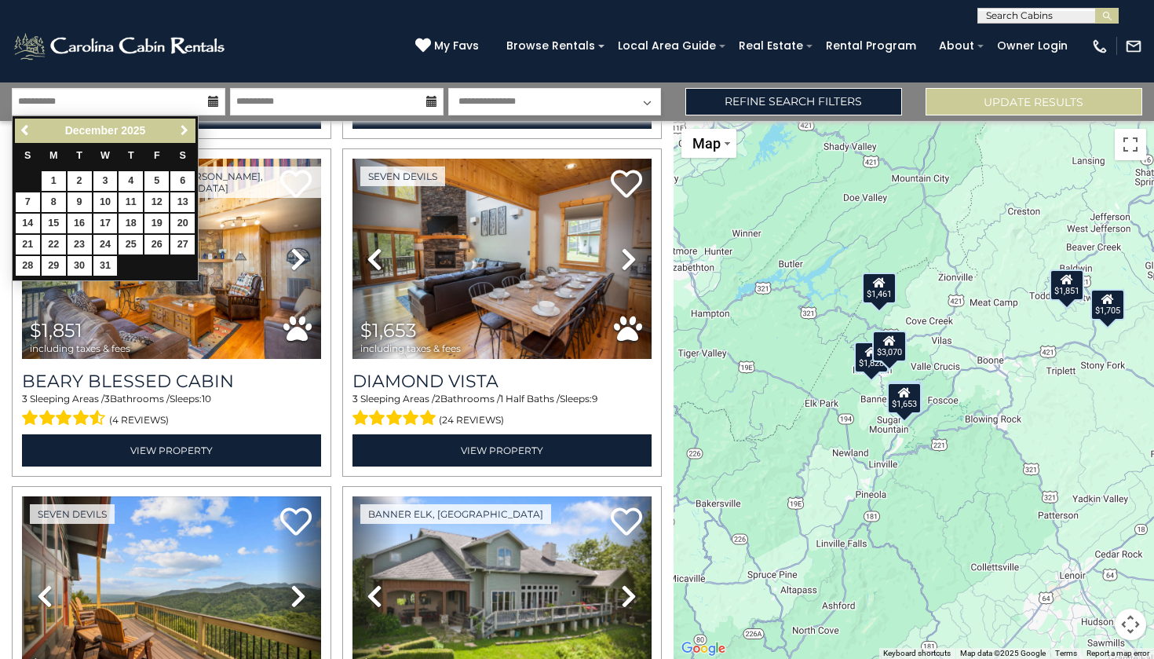
click at [184, 132] on span "Next" at bounding box center [184, 130] width 13 height 13
click at [163, 199] on link "13" at bounding box center [156, 202] width 24 height 20
type input "*******"
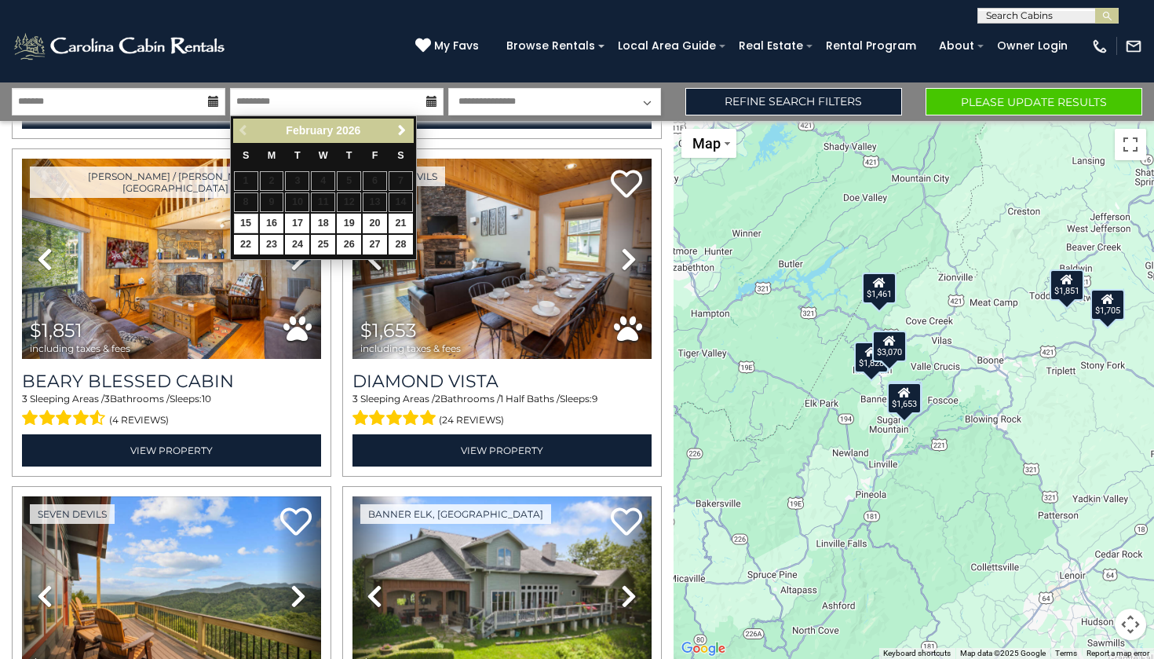
click at [245, 220] on link "15" at bounding box center [246, 224] width 24 height 20
type input "*******"
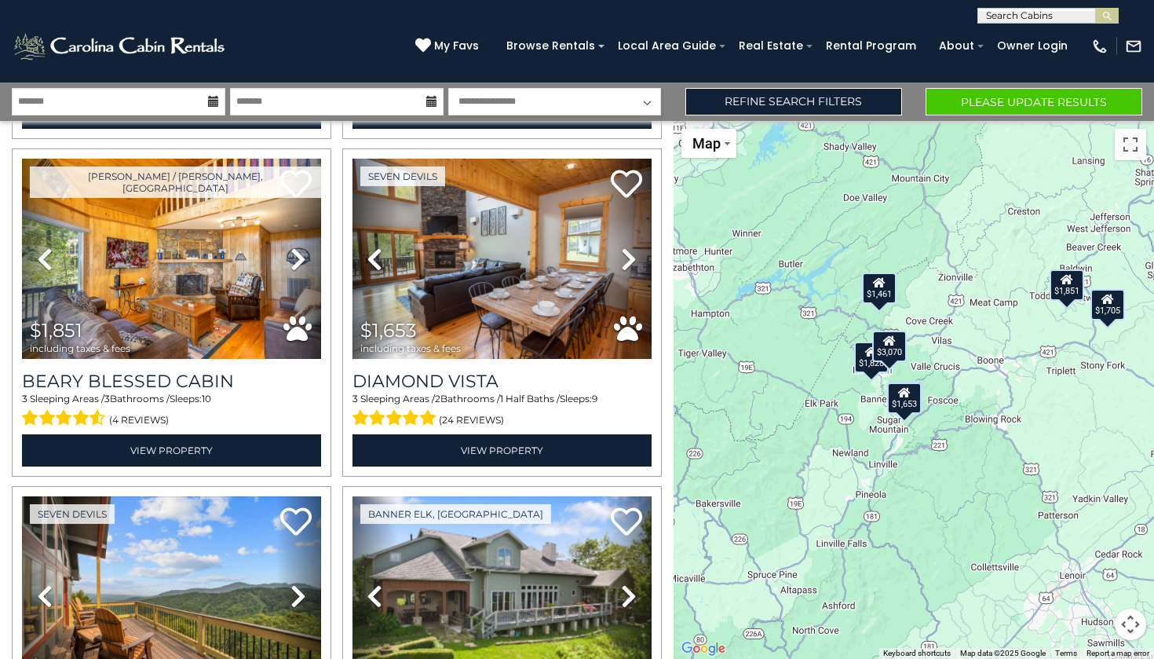
click at [966, 115] on button "Please Update Results" at bounding box center [1034, 101] width 217 height 27
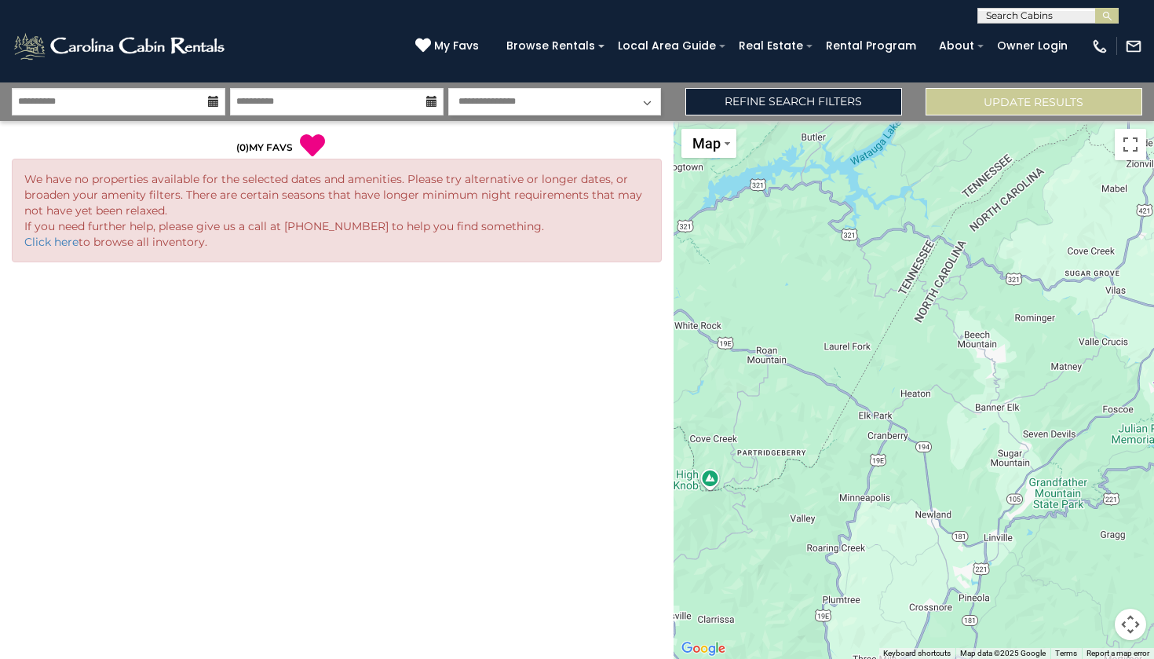
click at [213, 98] on icon at bounding box center [213, 101] width 11 height 11
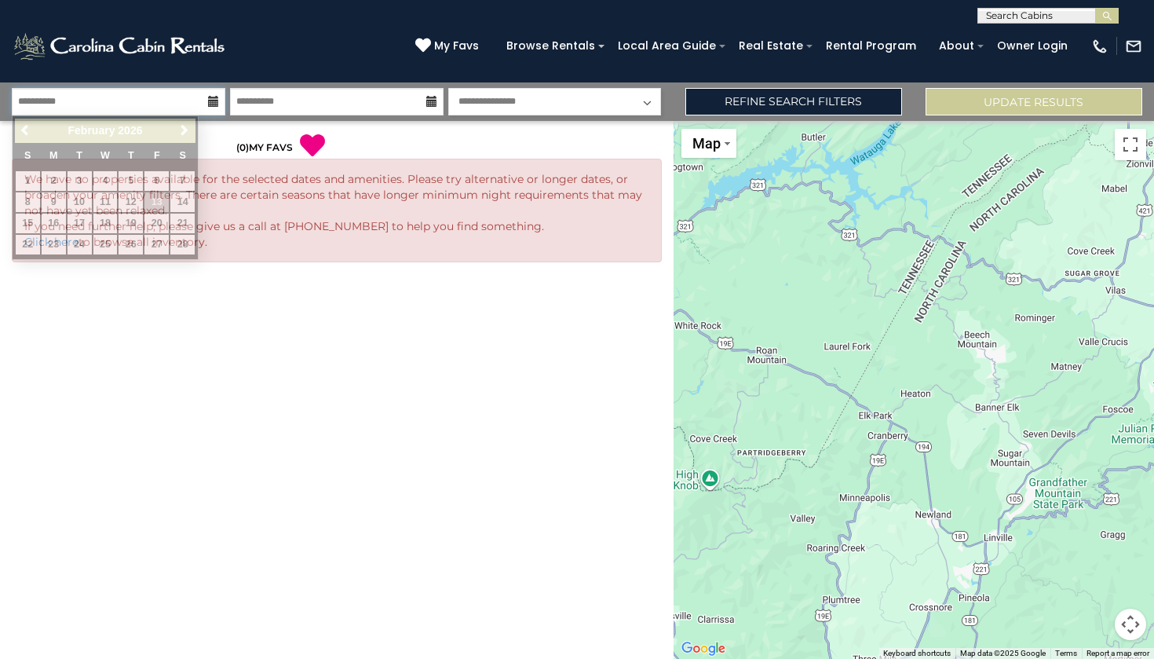
click at [175, 103] on input "**********" at bounding box center [119, 101] width 214 height 27
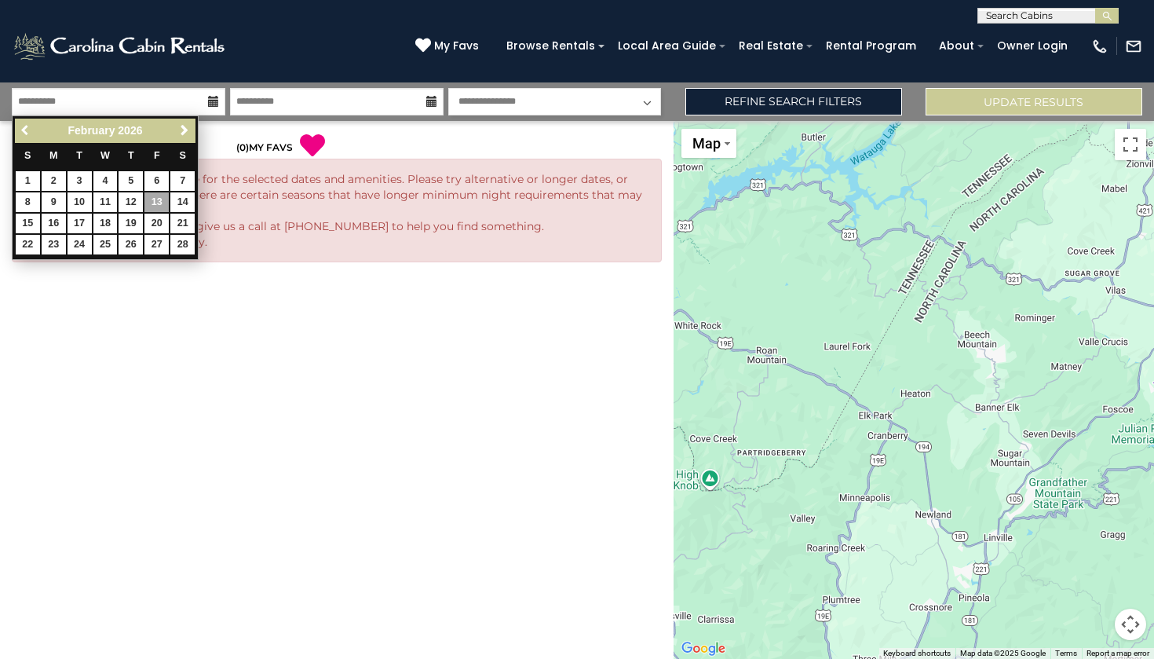
click at [23, 133] on span "Previous" at bounding box center [26, 130] width 13 height 13
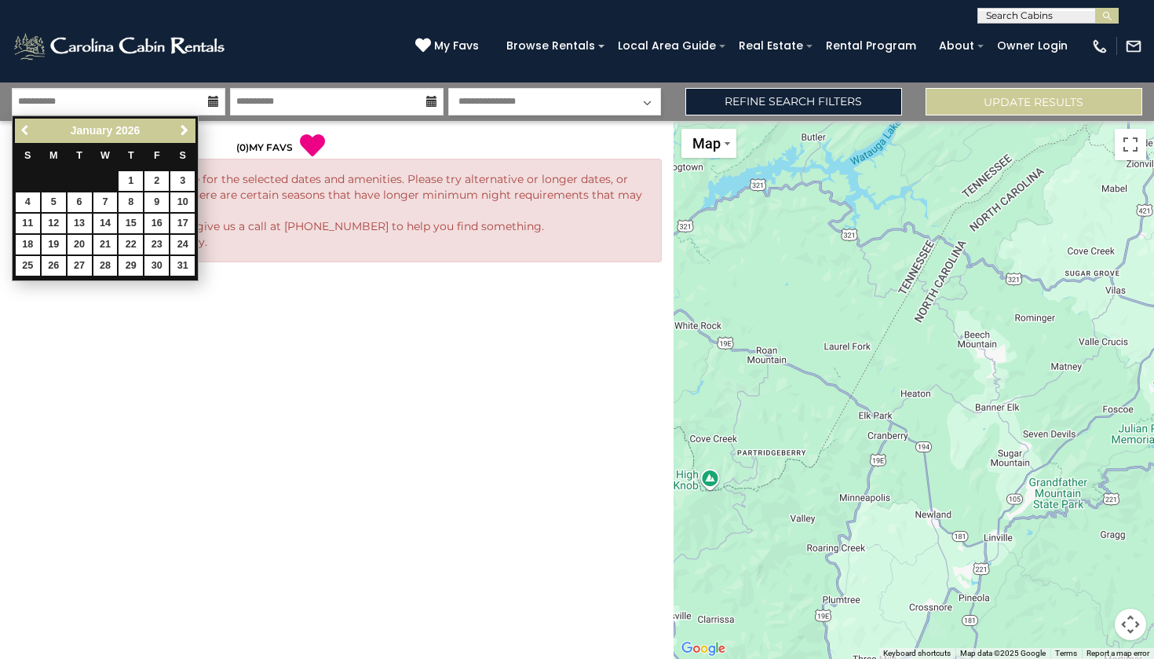
click at [23, 133] on span "Previous" at bounding box center [26, 130] width 13 height 13
click at [160, 220] on link "14" at bounding box center [156, 224] width 24 height 20
type input "********"
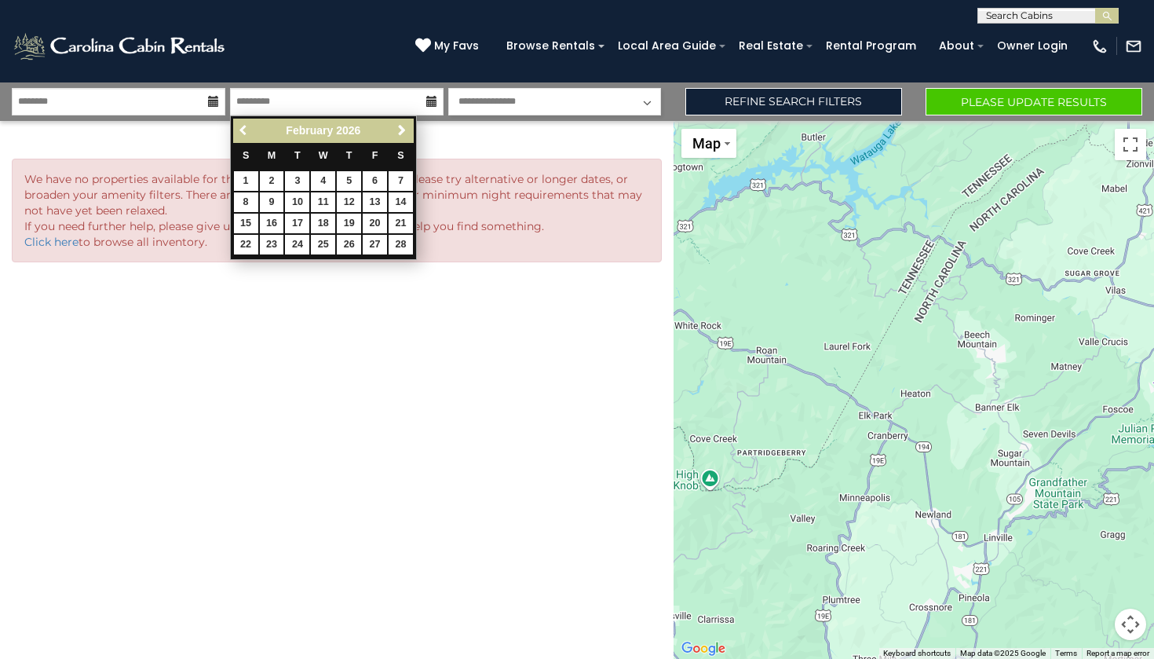
click at [243, 125] on span "Previous" at bounding box center [244, 130] width 13 height 13
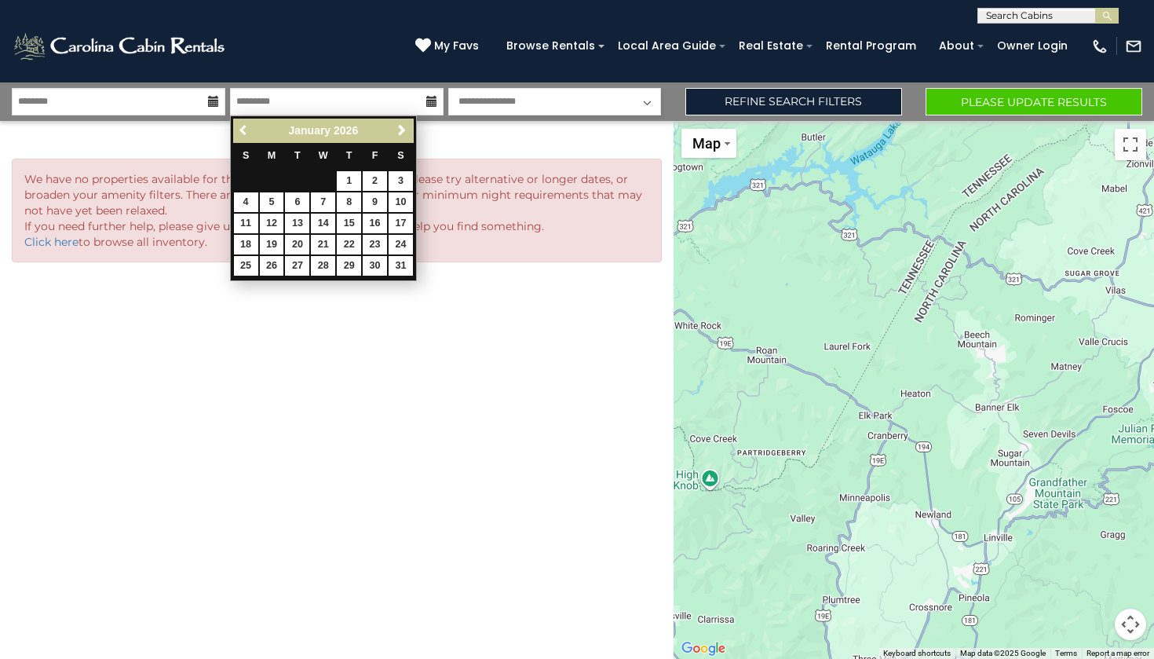
click at [243, 125] on span "Previous" at bounding box center [244, 130] width 13 height 13
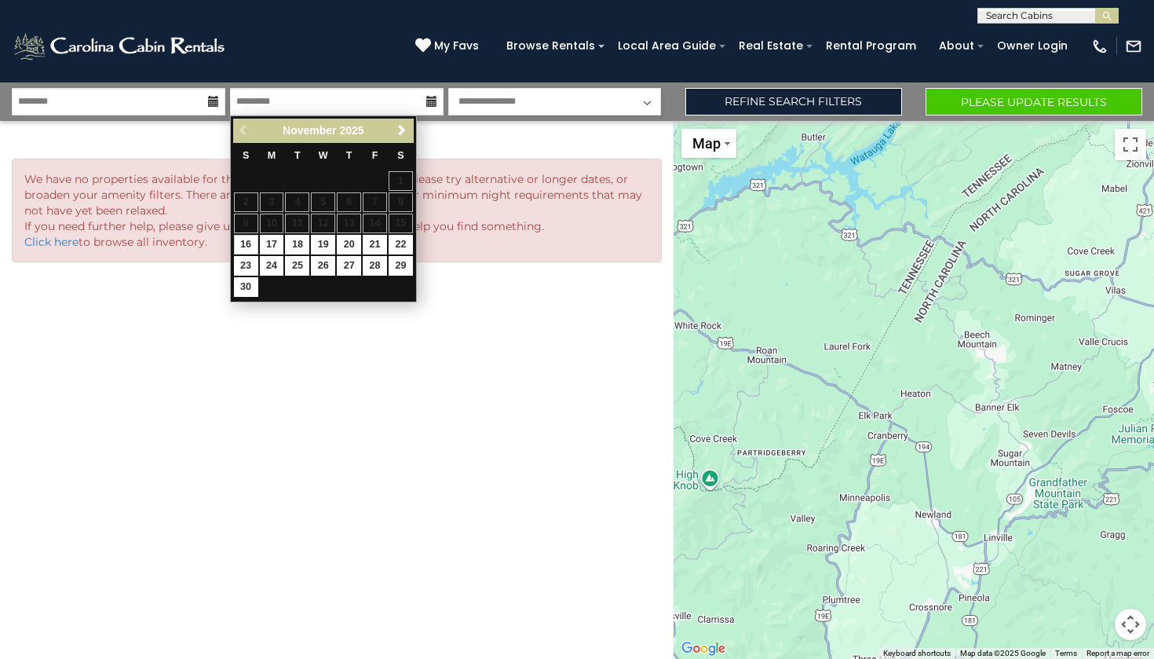
click at [251, 239] on link "16" at bounding box center [246, 245] width 24 height 20
type input "********"
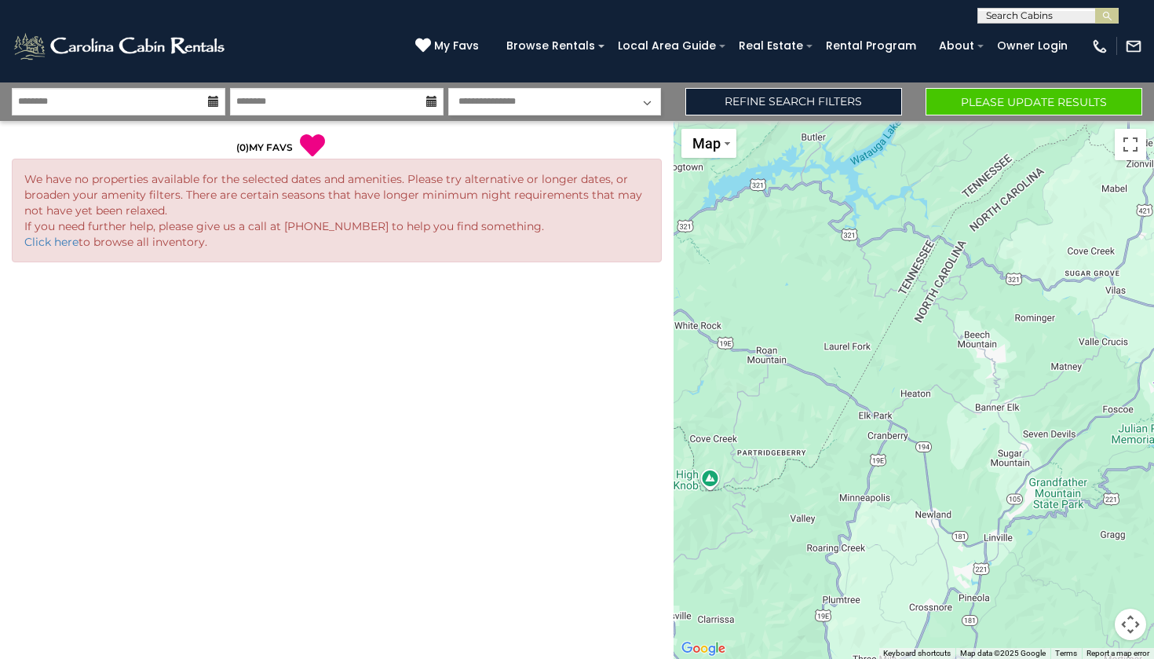
click at [939, 105] on button "Please Update Results" at bounding box center [1034, 101] width 217 height 27
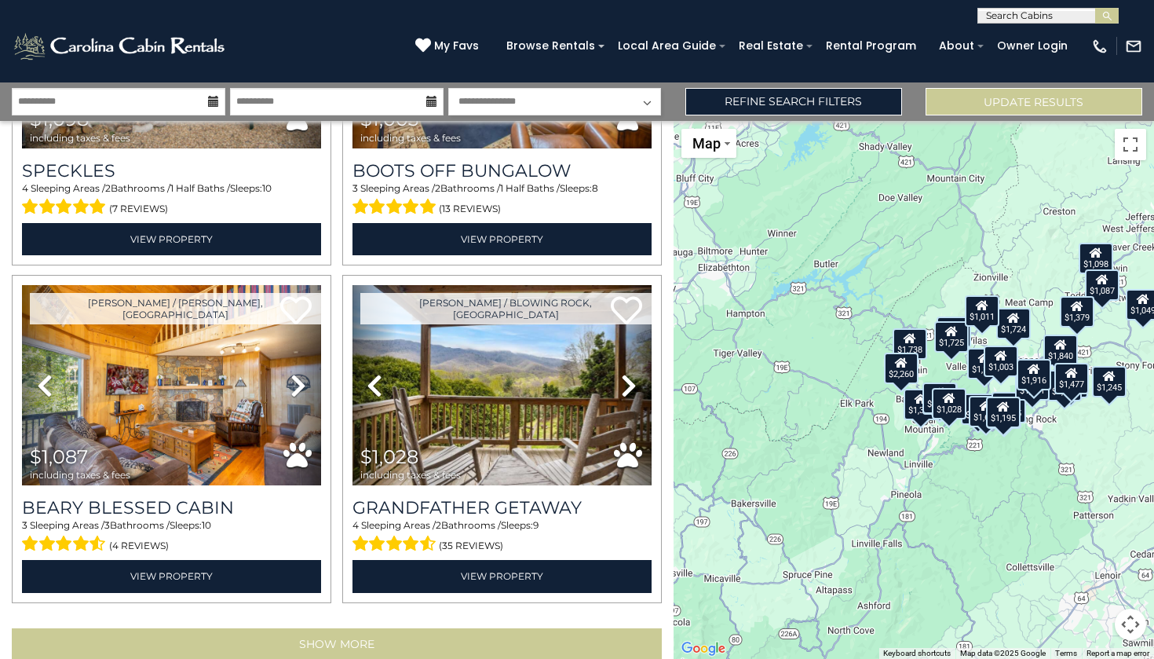
click at [357, 628] on button "Show More" at bounding box center [337, 643] width 650 height 31
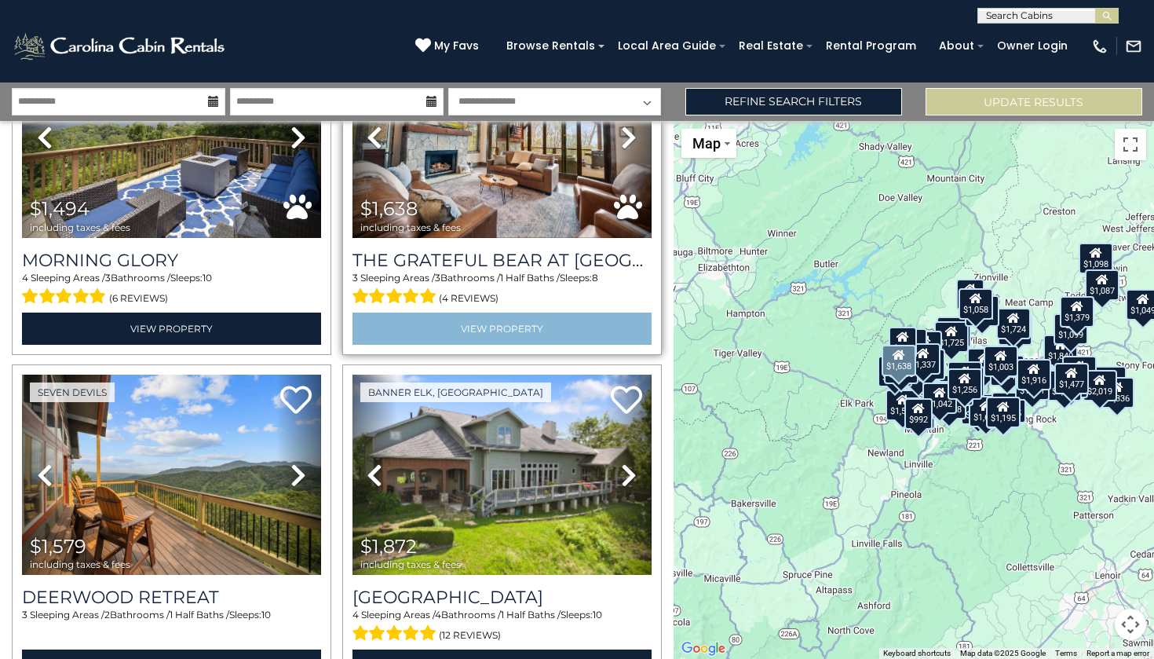
scroll to position [7900, 0]
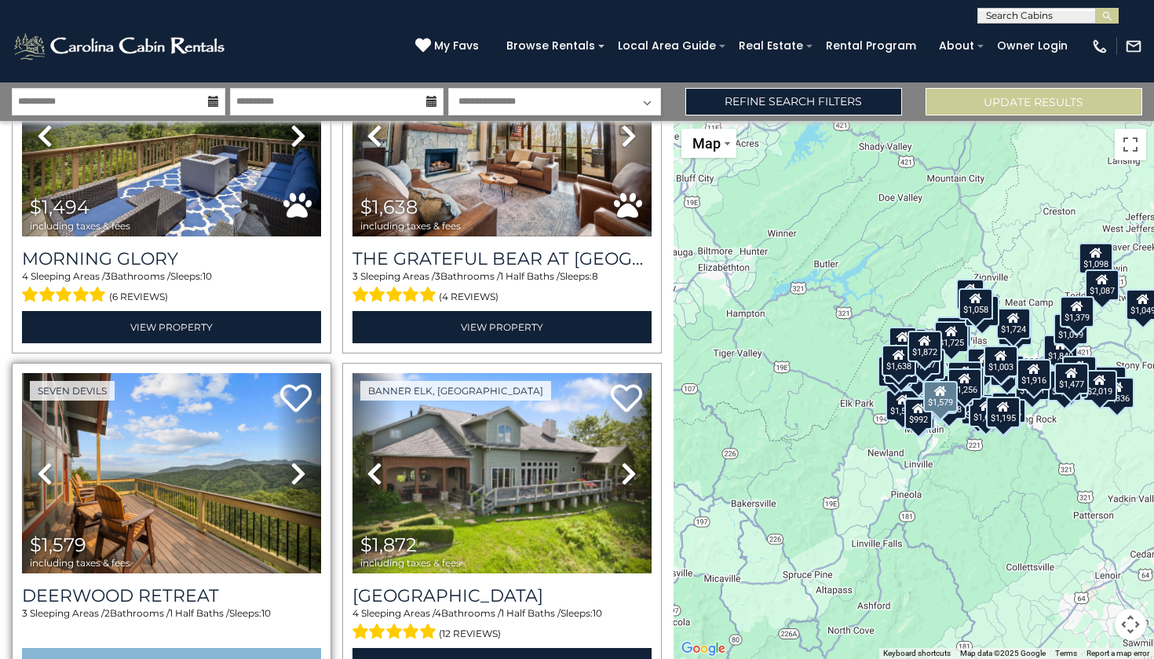
click at [249, 648] on link "View Property" at bounding box center [171, 664] width 299 height 32
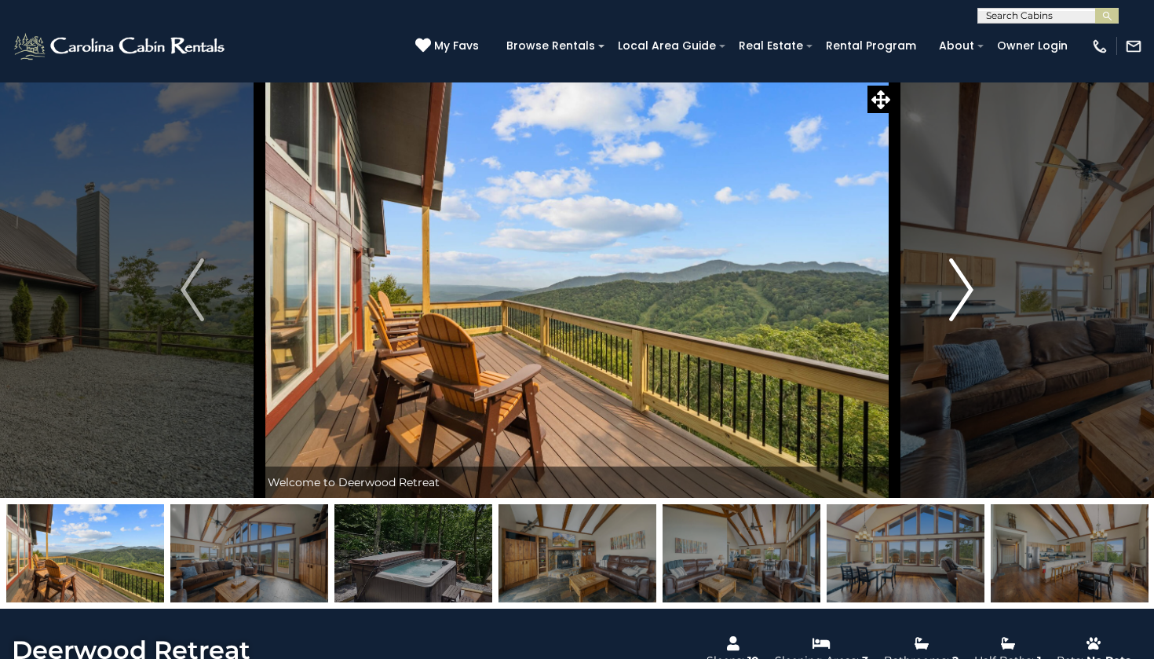
click at [962, 296] on img "Next" at bounding box center [962, 289] width 24 height 63
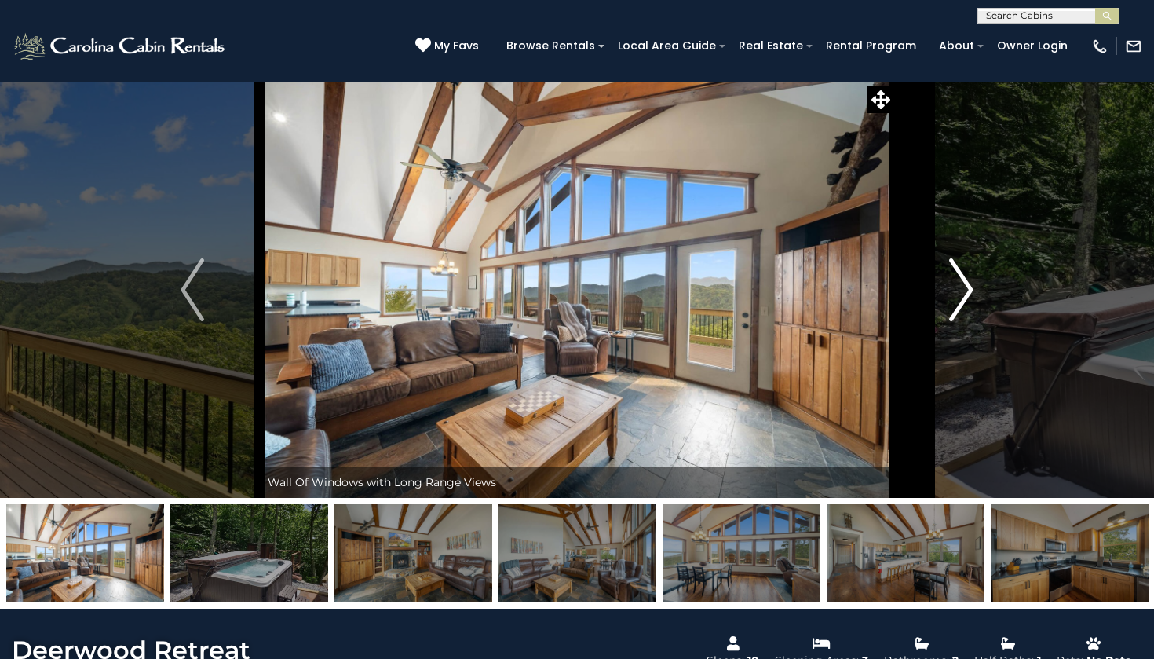
click at [962, 296] on img "Next" at bounding box center [962, 289] width 24 height 63
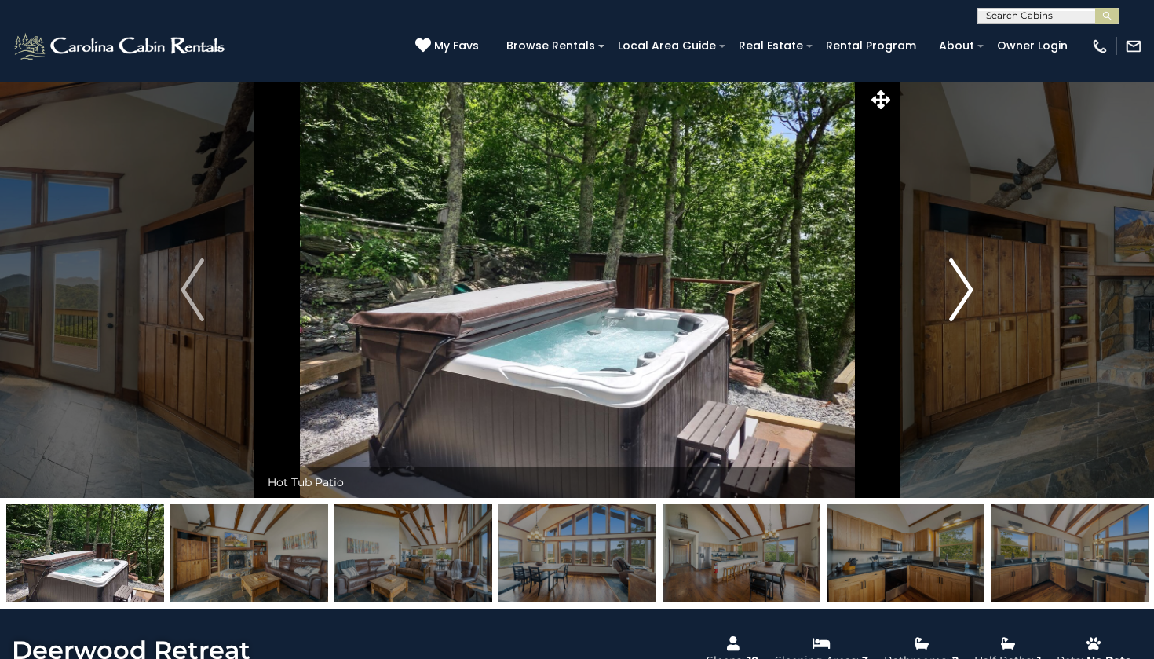
click at [962, 296] on img "Next" at bounding box center [962, 289] width 24 height 63
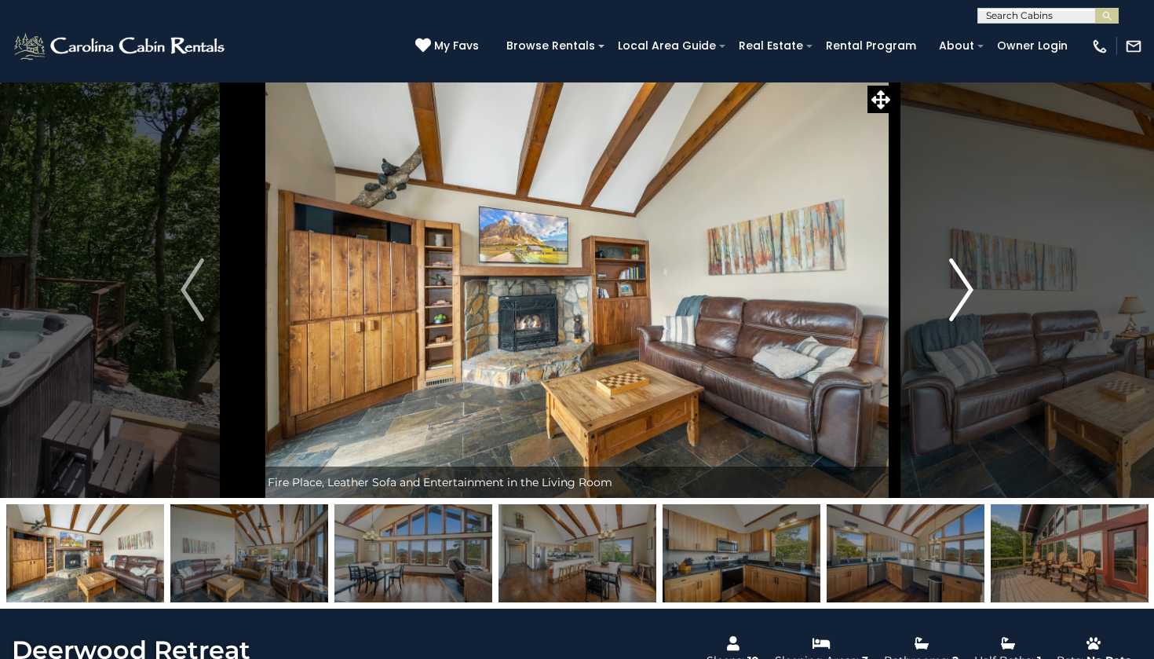
click at [962, 296] on img "Next" at bounding box center [962, 289] width 24 height 63
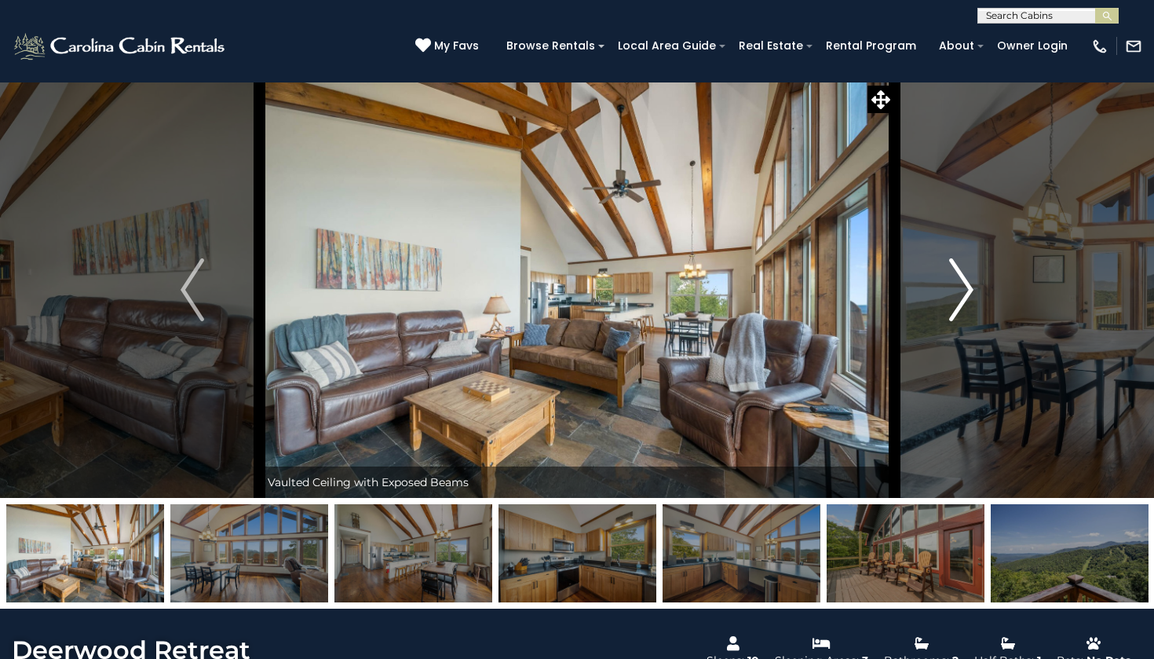
click at [962, 296] on img "Next" at bounding box center [962, 289] width 24 height 63
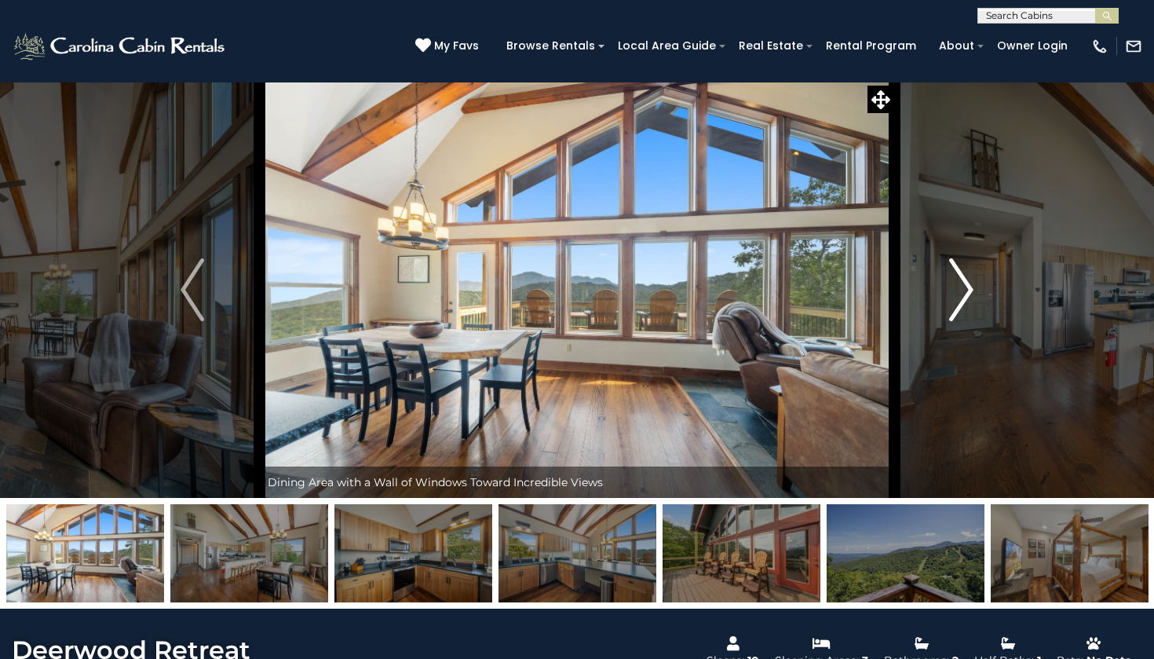
click at [962, 296] on img "Next" at bounding box center [962, 289] width 24 height 63
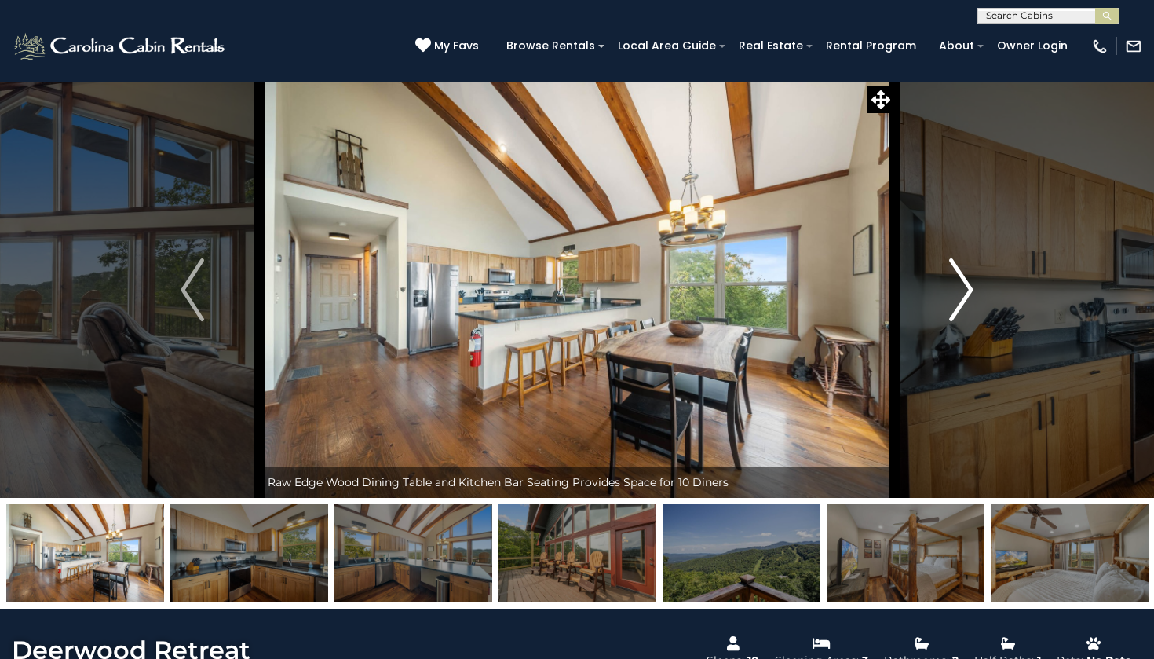
click at [966, 283] on img "Next" at bounding box center [962, 289] width 24 height 63
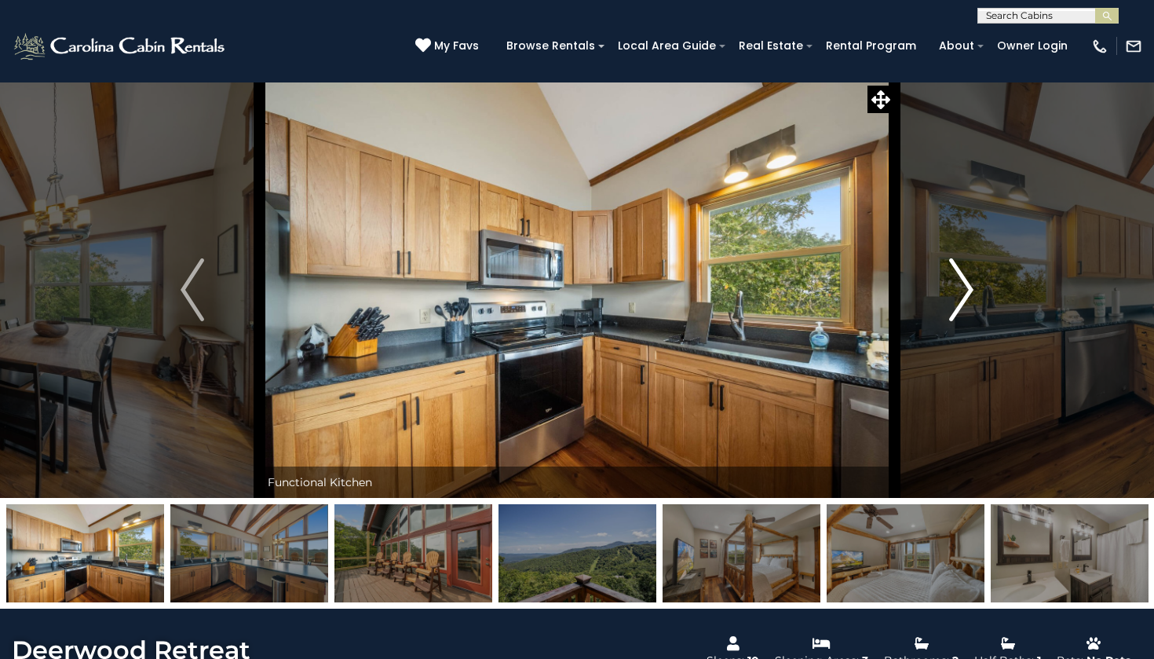
click at [965, 284] on img "Next" at bounding box center [962, 289] width 24 height 63
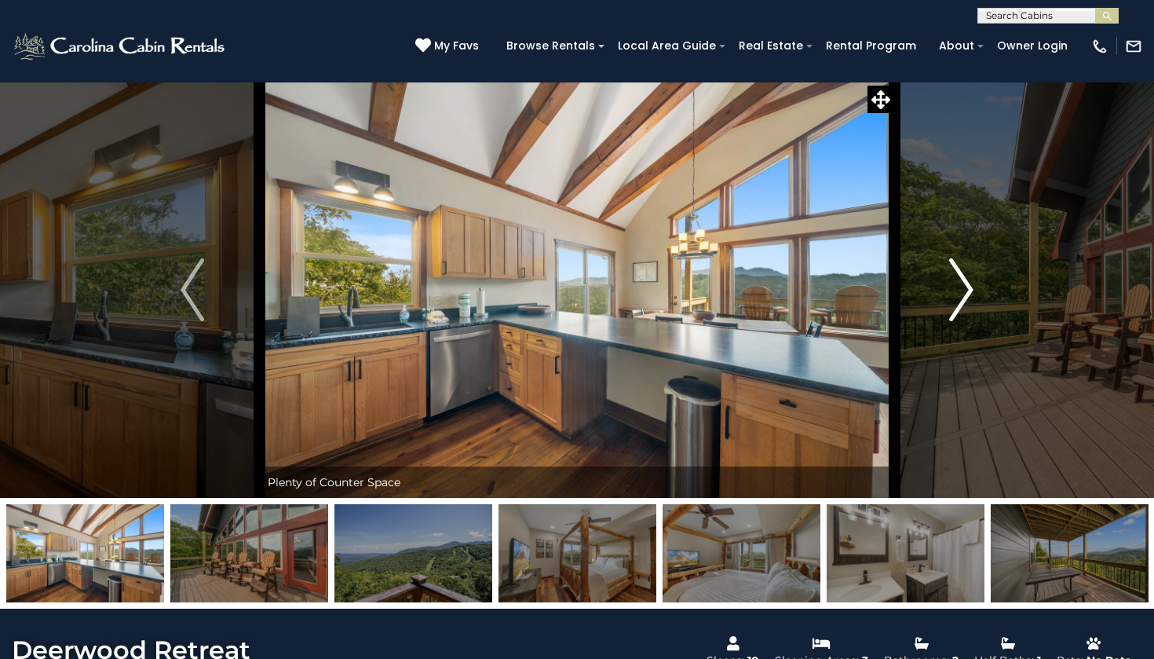
click at [964, 294] on img "Next" at bounding box center [962, 289] width 24 height 63
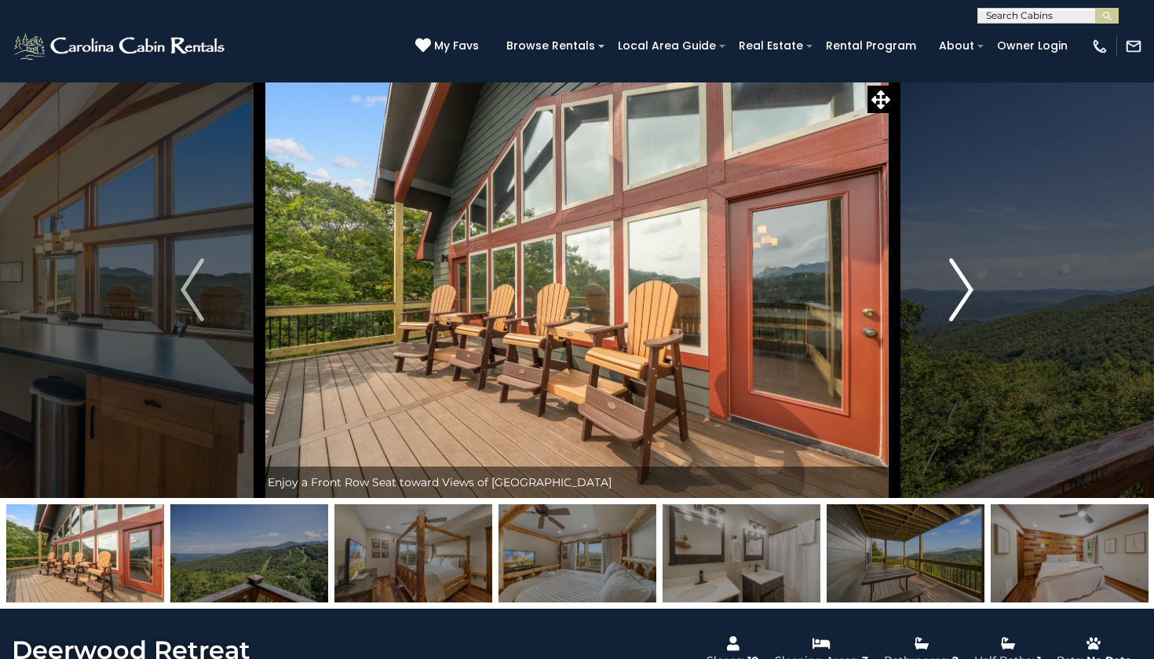
click at [959, 298] on img "Next" at bounding box center [962, 289] width 24 height 63
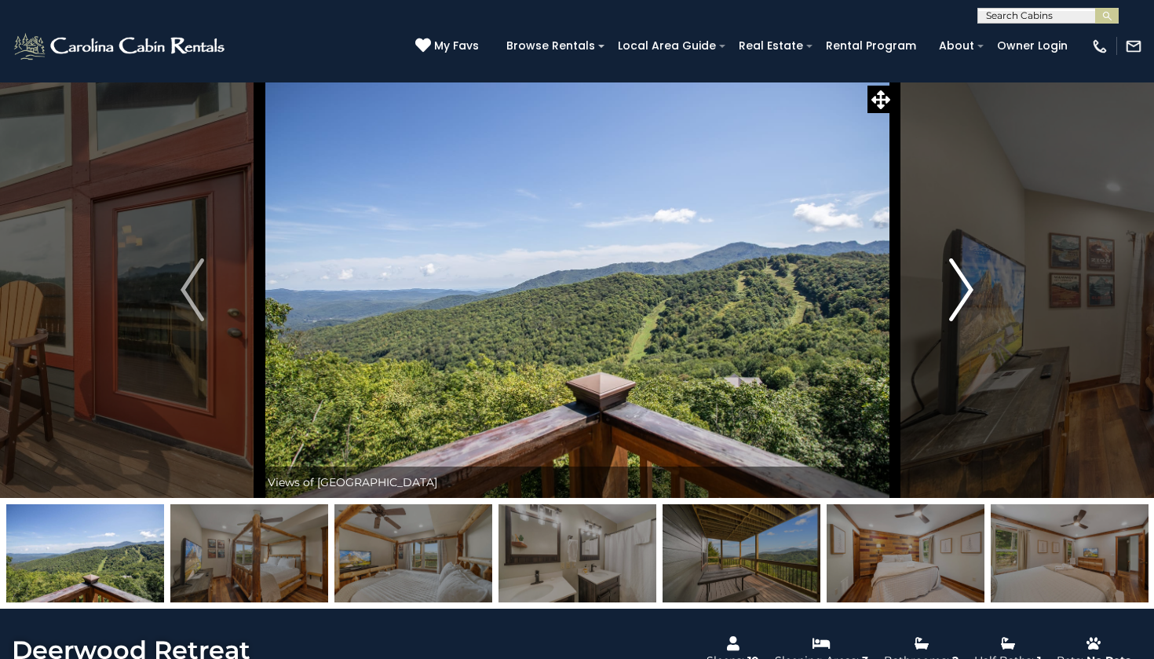
click at [959, 298] on img "Next" at bounding box center [962, 289] width 24 height 63
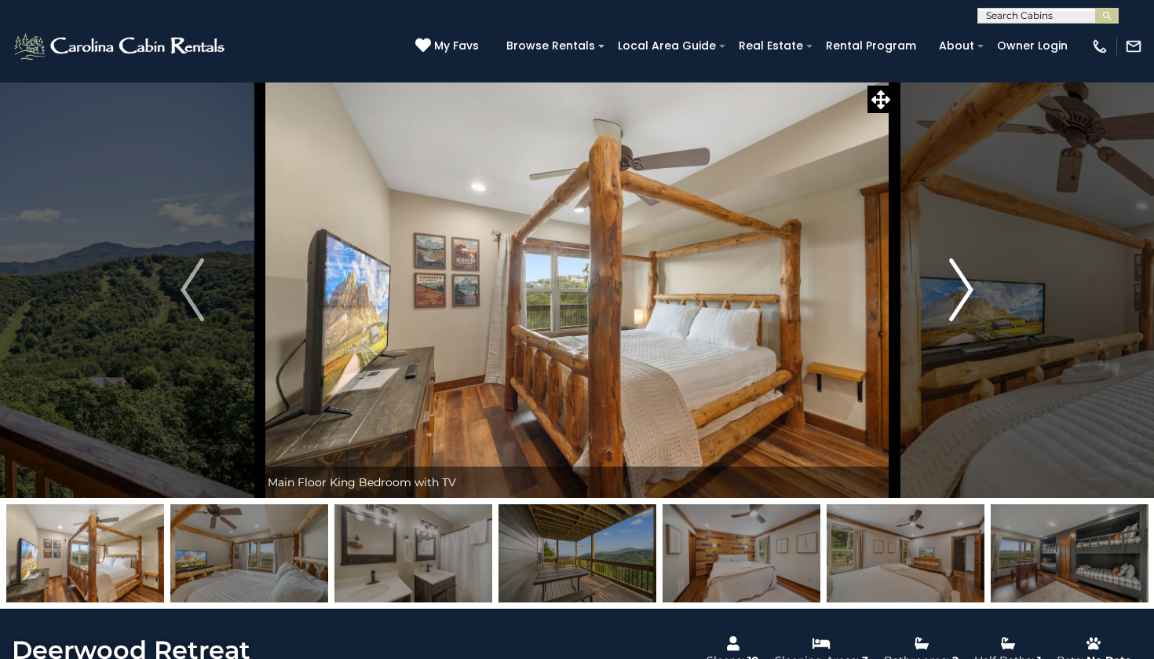
click at [959, 298] on img "Next" at bounding box center [962, 289] width 24 height 63
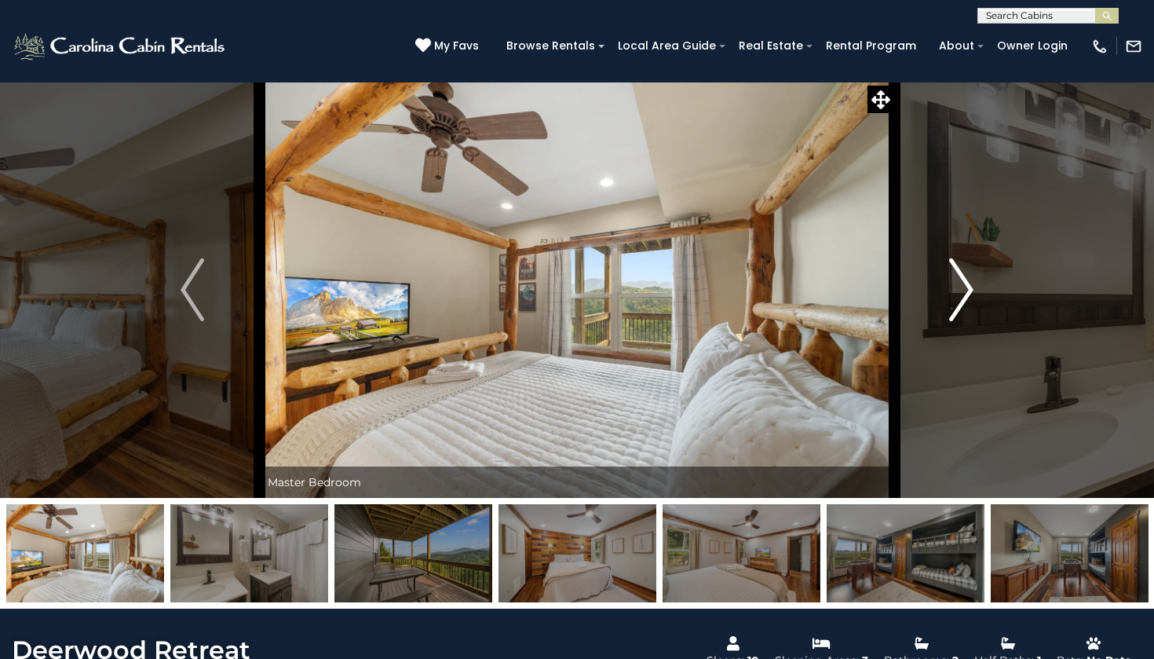
click at [959, 298] on img "Next" at bounding box center [962, 289] width 24 height 63
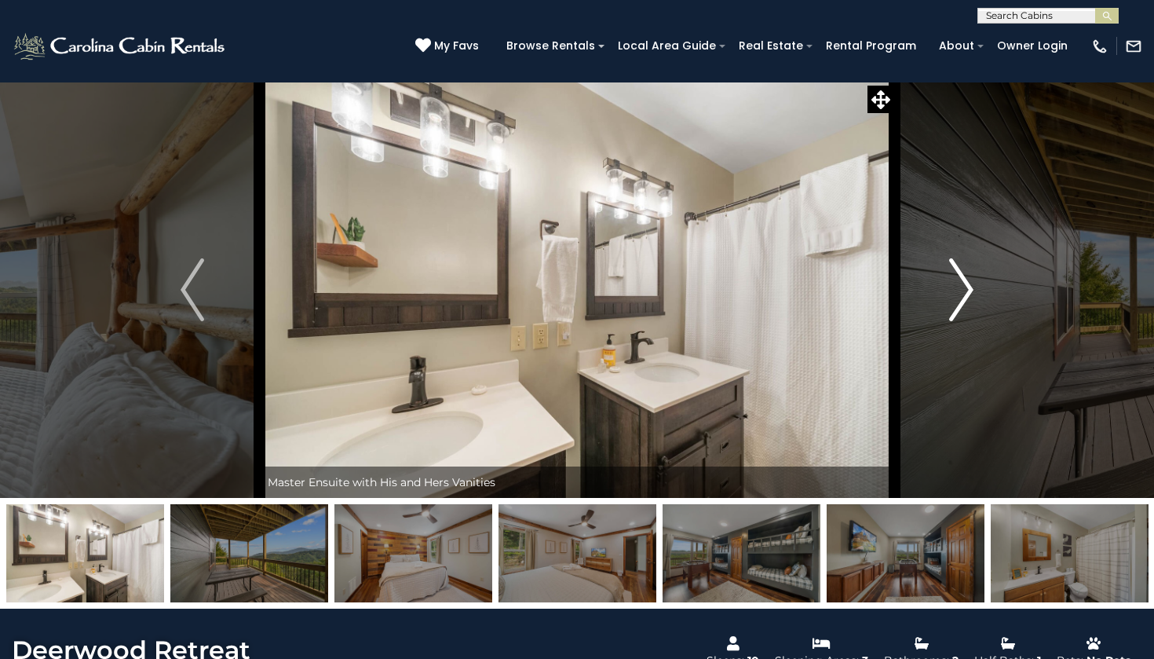
click at [959, 298] on img "Next" at bounding box center [962, 289] width 24 height 63
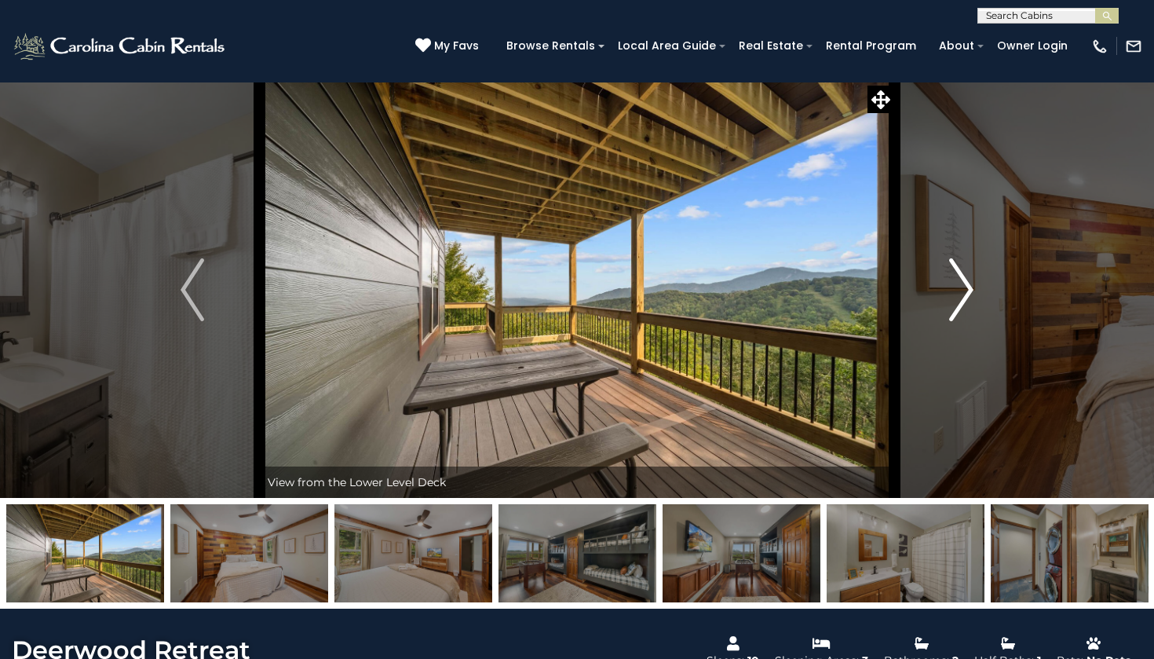
click at [962, 299] on img "Next" at bounding box center [962, 289] width 24 height 63
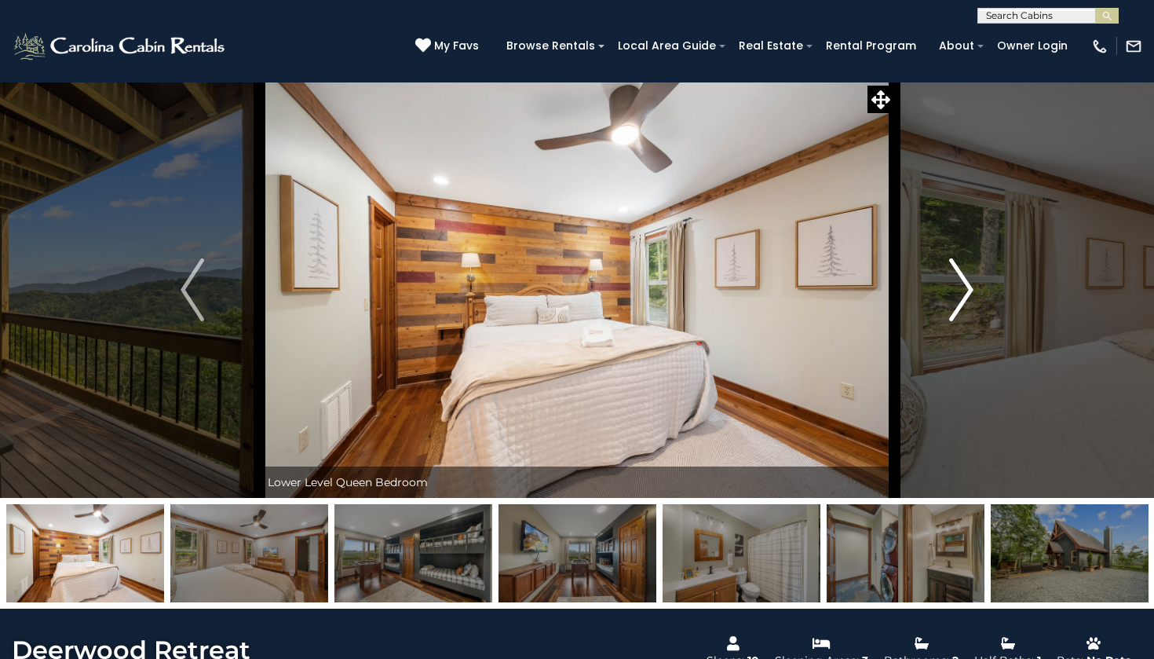
click at [962, 299] on img "Next" at bounding box center [962, 289] width 24 height 63
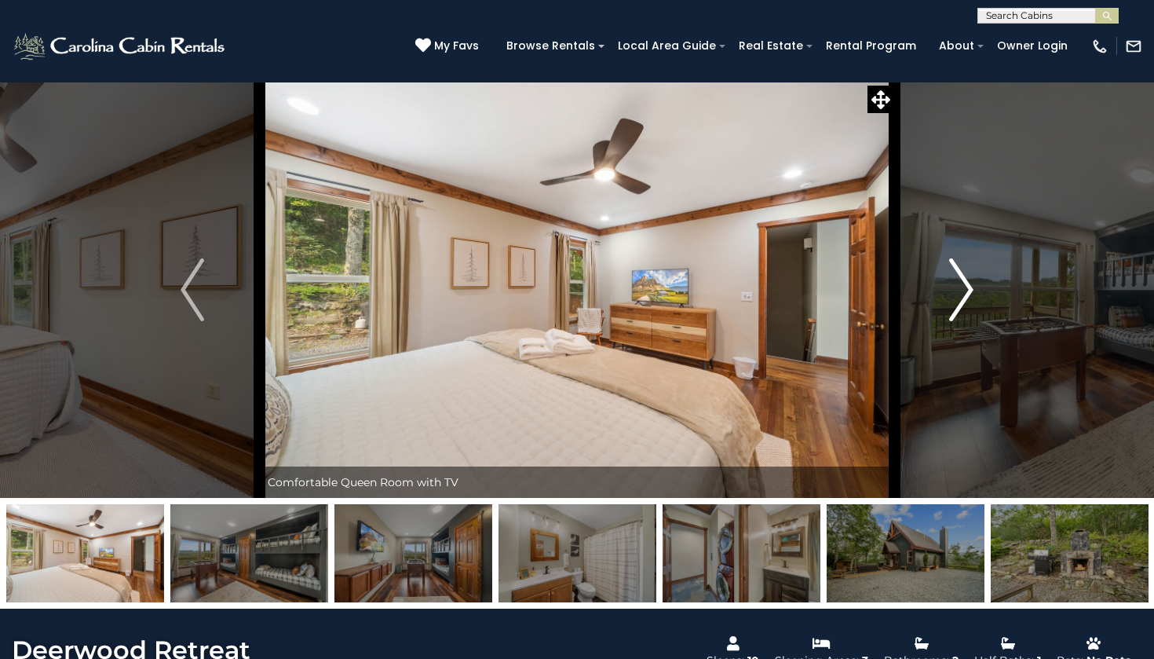
click at [962, 299] on img "Next" at bounding box center [962, 289] width 24 height 63
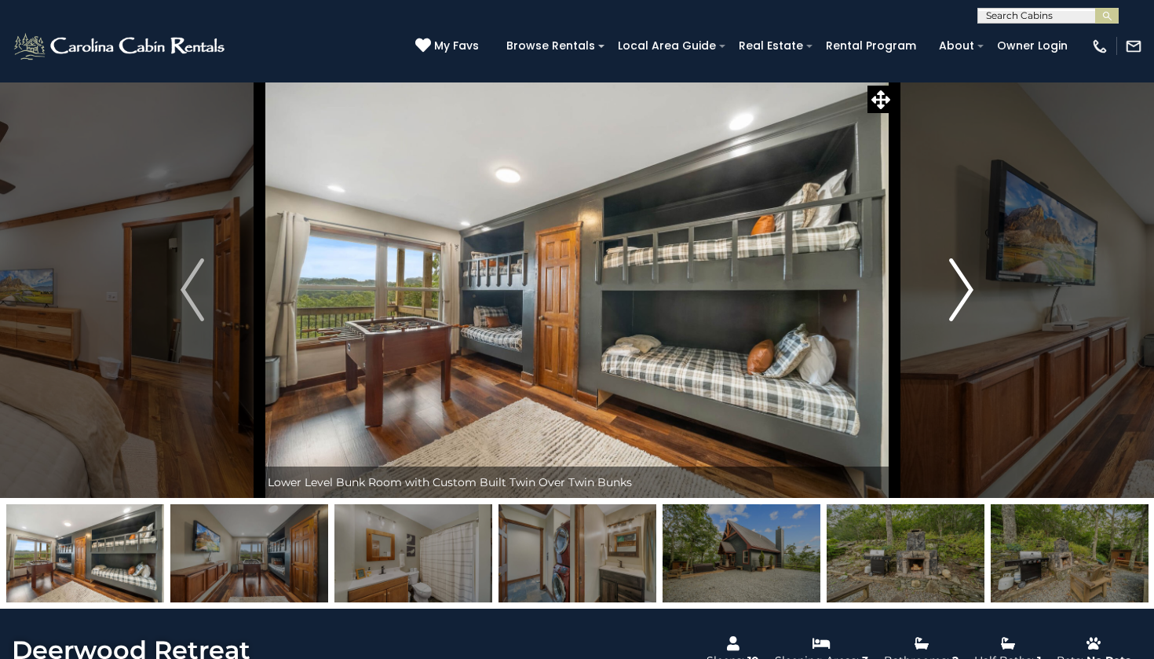
click at [962, 299] on img "Next" at bounding box center [962, 289] width 24 height 63
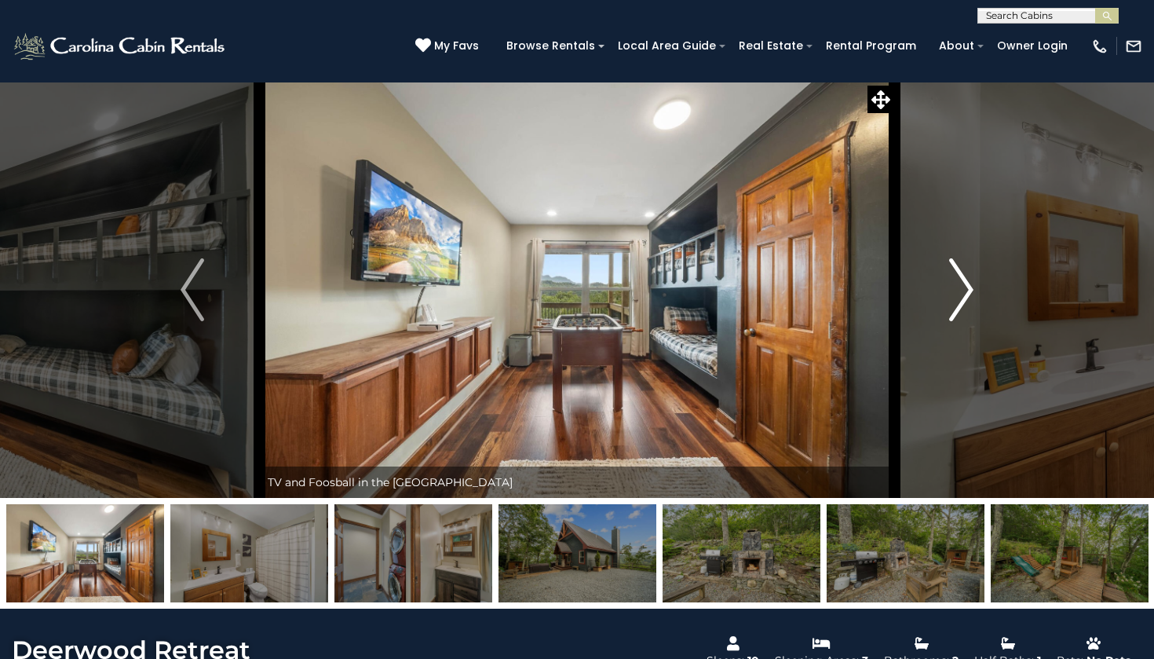
click at [963, 298] on img "Next" at bounding box center [962, 289] width 24 height 63
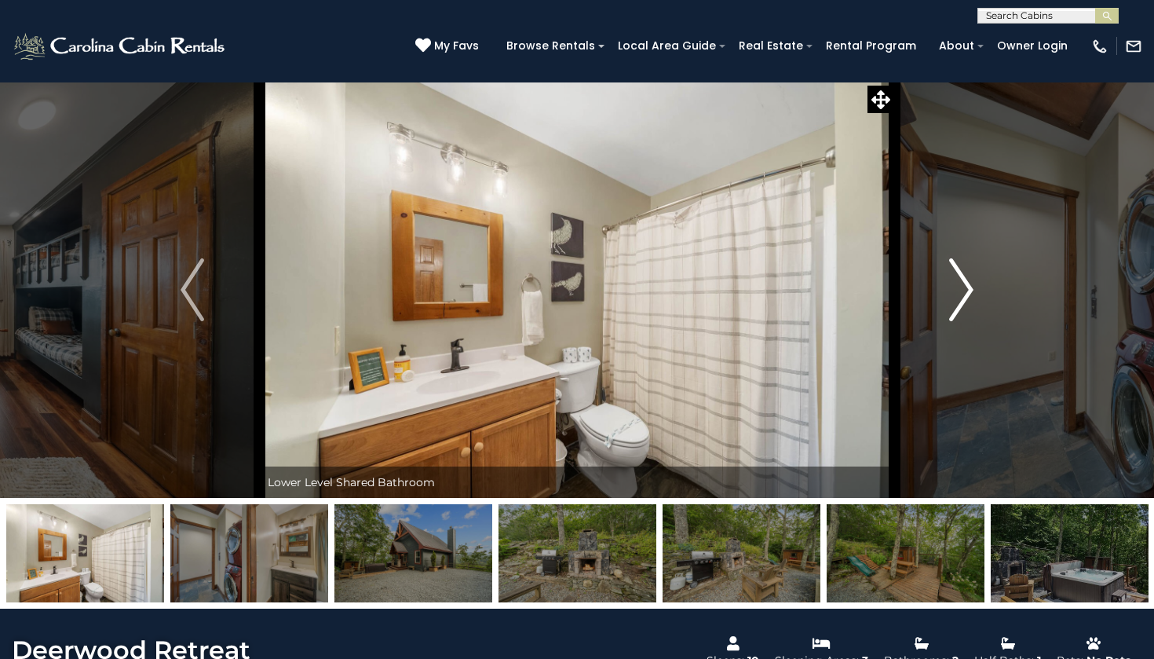
click at [960, 292] on img "Next" at bounding box center [962, 289] width 24 height 63
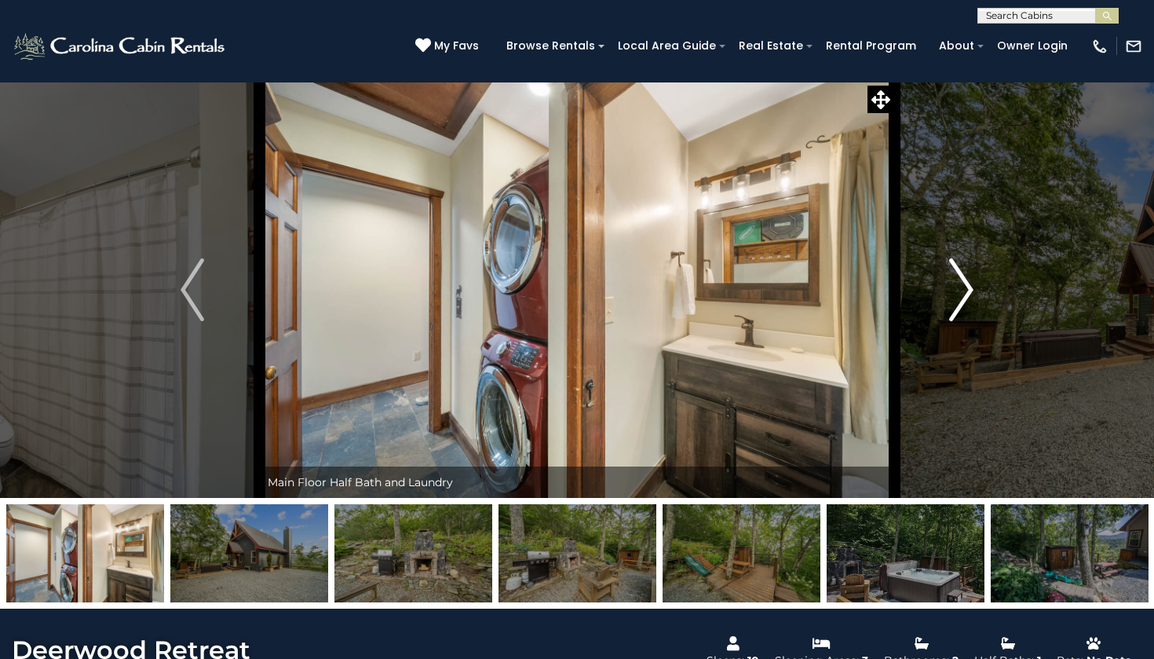
click at [963, 296] on img "Next" at bounding box center [962, 289] width 24 height 63
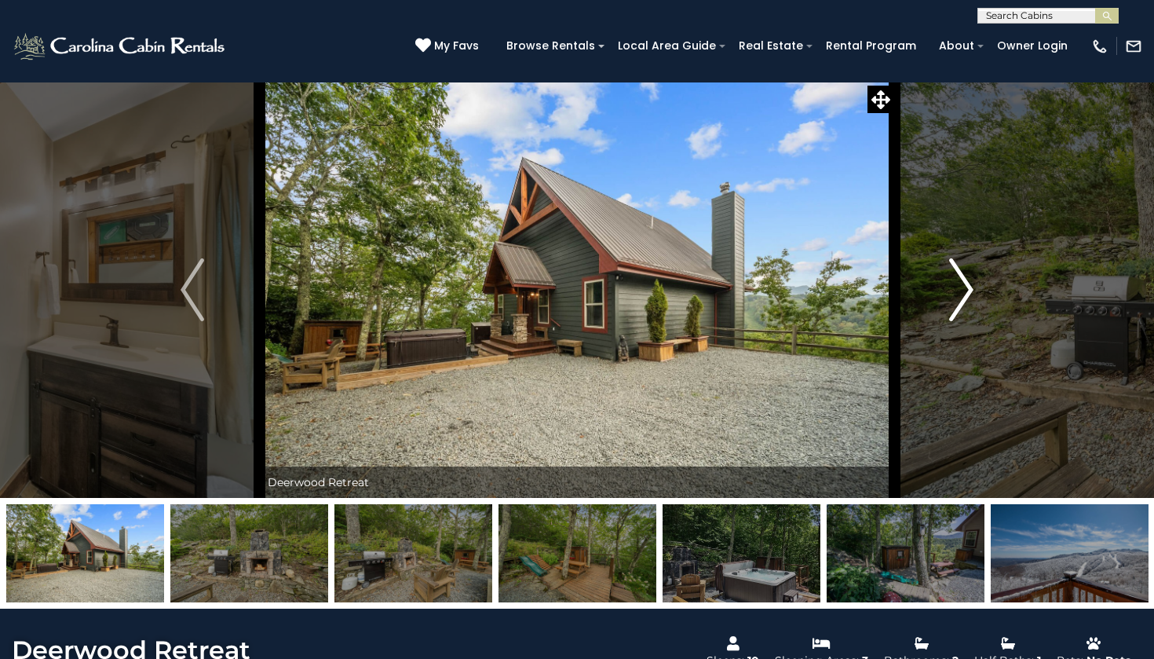
click at [963, 295] on img "Next" at bounding box center [962, 289] width 24 height 63
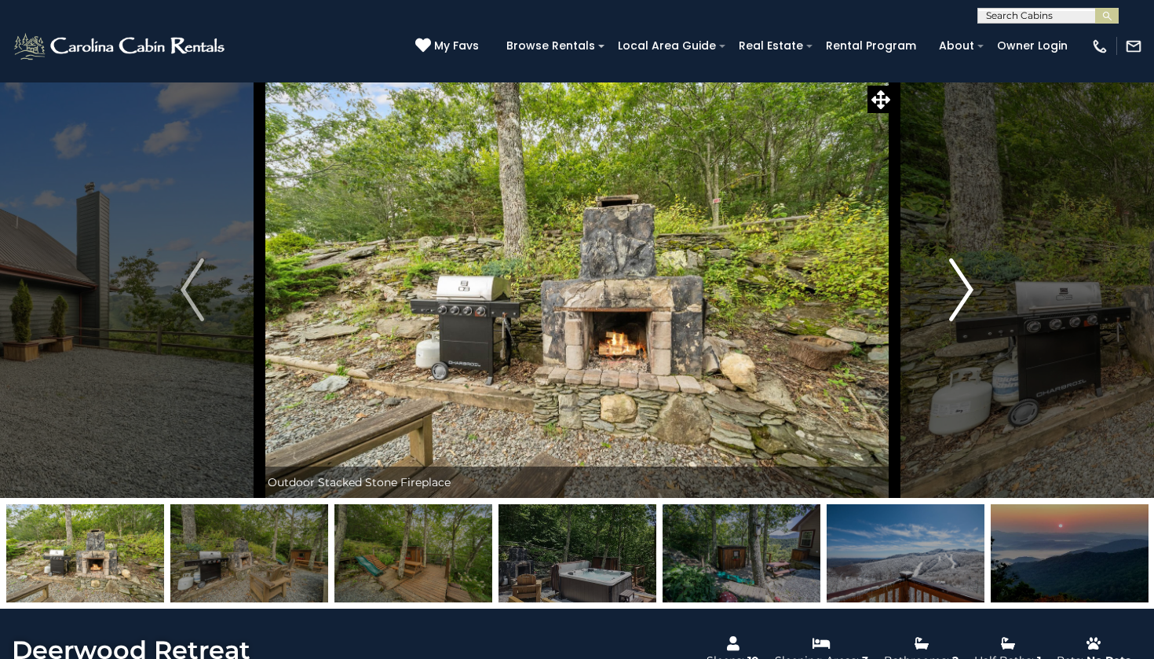
click at [963, 294] on img "Next" at bounding box center [962, 289] width 24 height 63
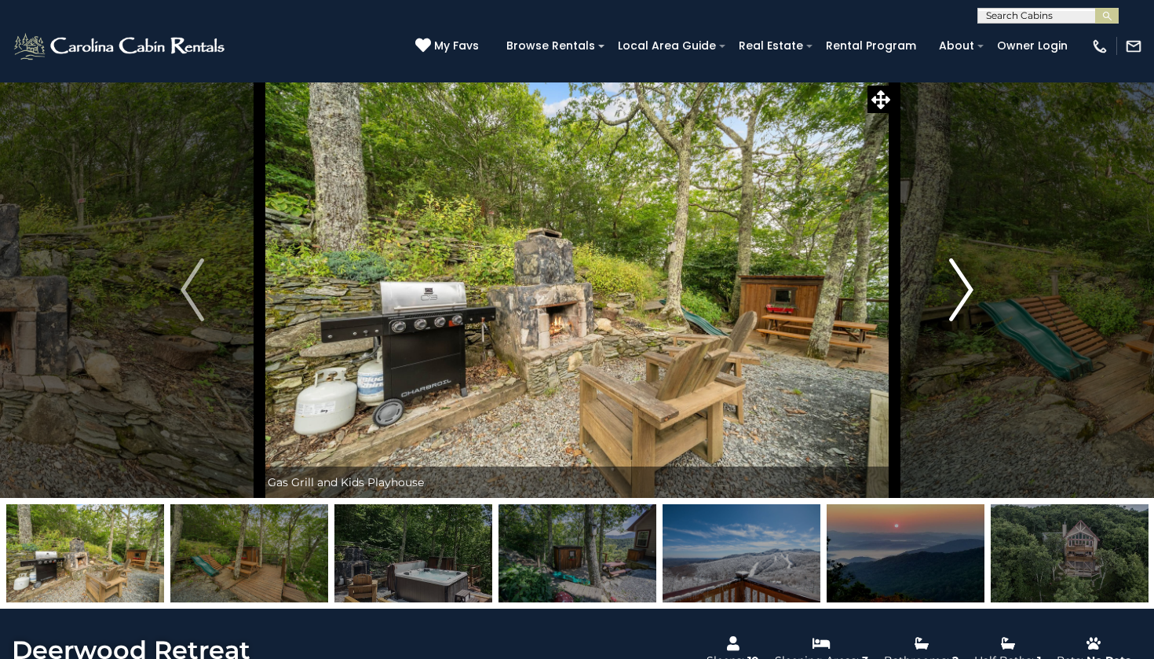
click at [963, 294] on img "Next" at bounding box center [962, 289] width 24 height 63
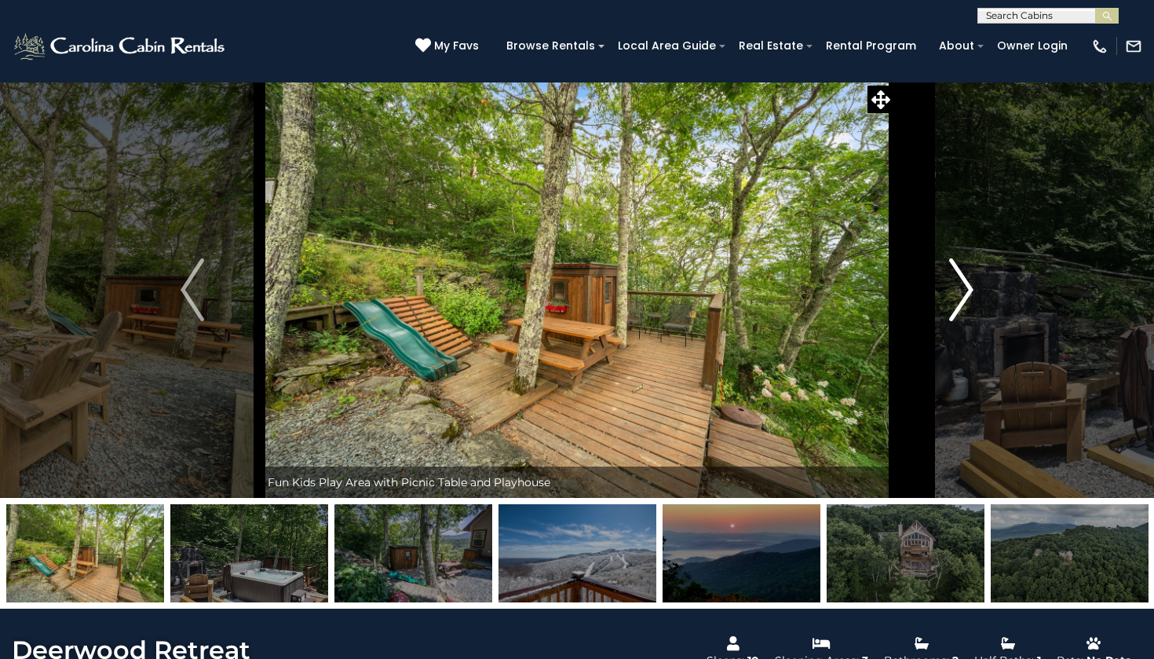
click at [963, 294] on img "Next" at bounding box center [962, 289] width 24 height 63
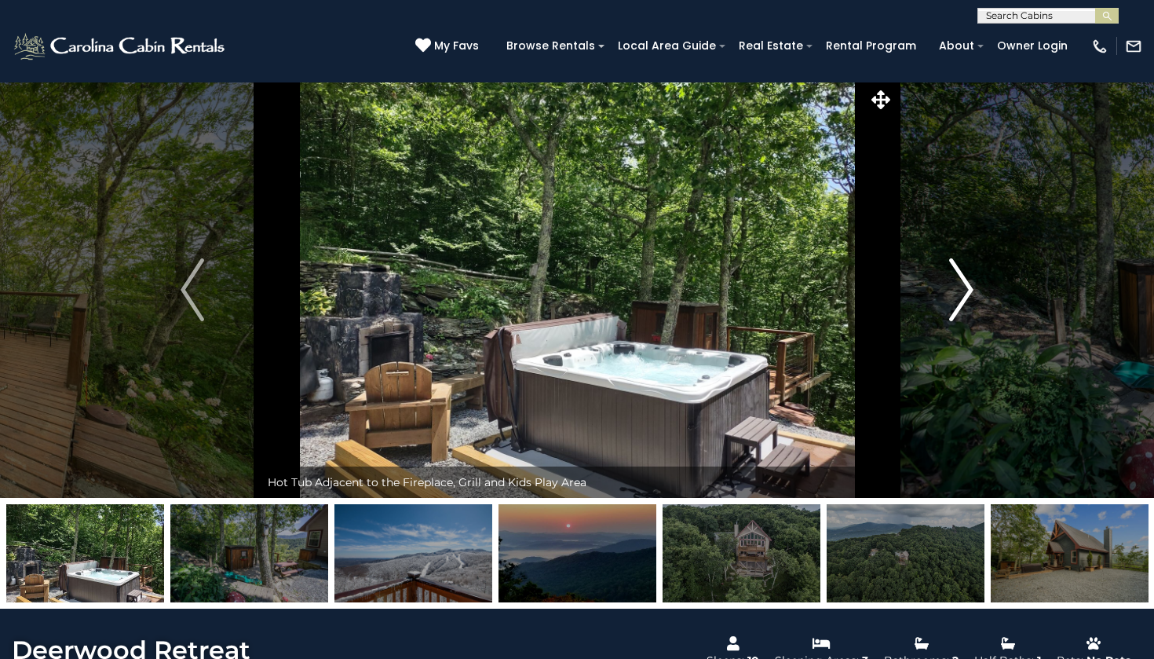
click at [963, 294] on img "Next" at bounding box center [962, 289] width 24 height 63
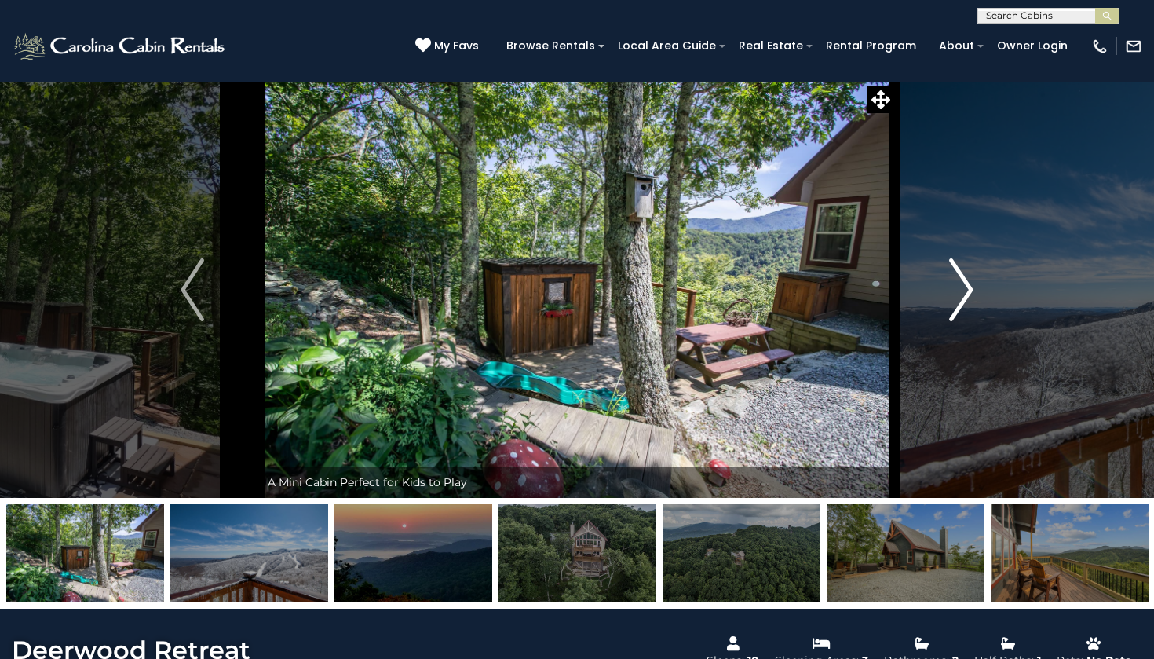
click at [963, 294] on img "Next" at bounding box center [962, 289] width 24 height 63
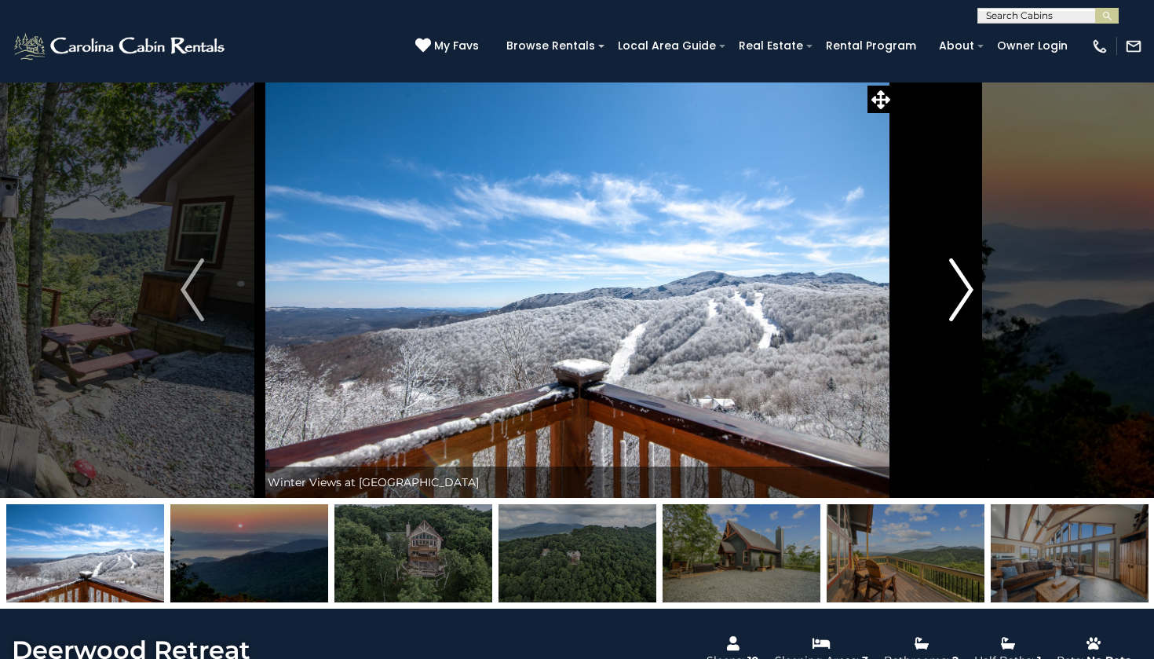
click at [963, 294] on img "Next" at bounding box center [962, 289] width 24 height 63
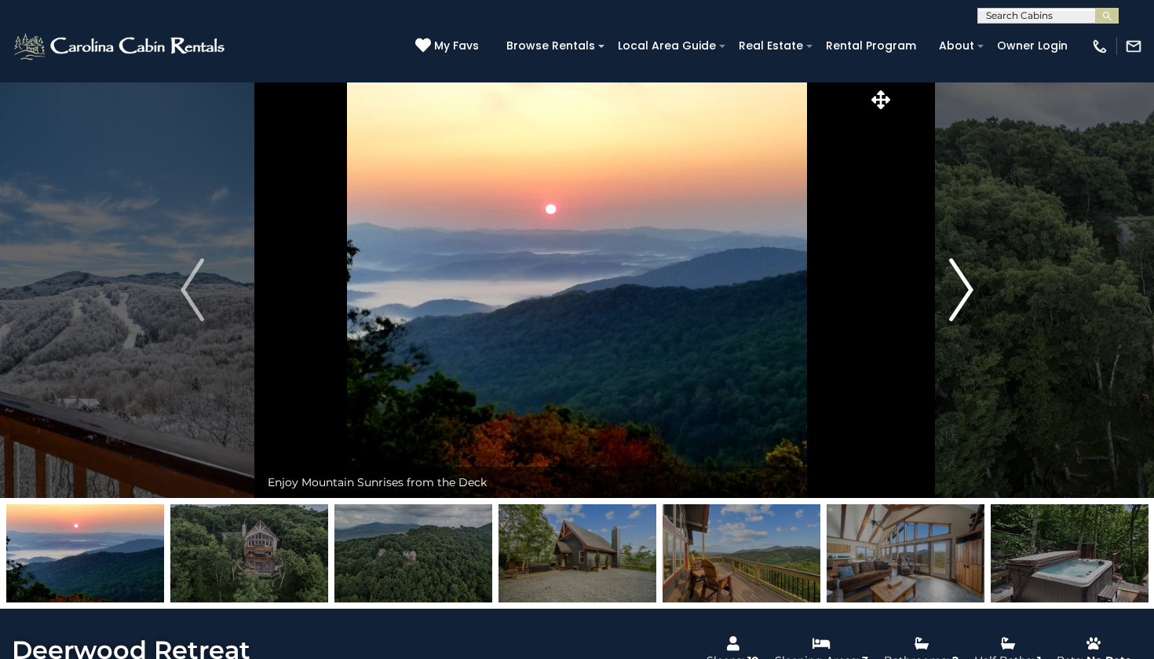
click at [962, 294] on img "Next" at bounding box center [962, 289] width 24 height 63
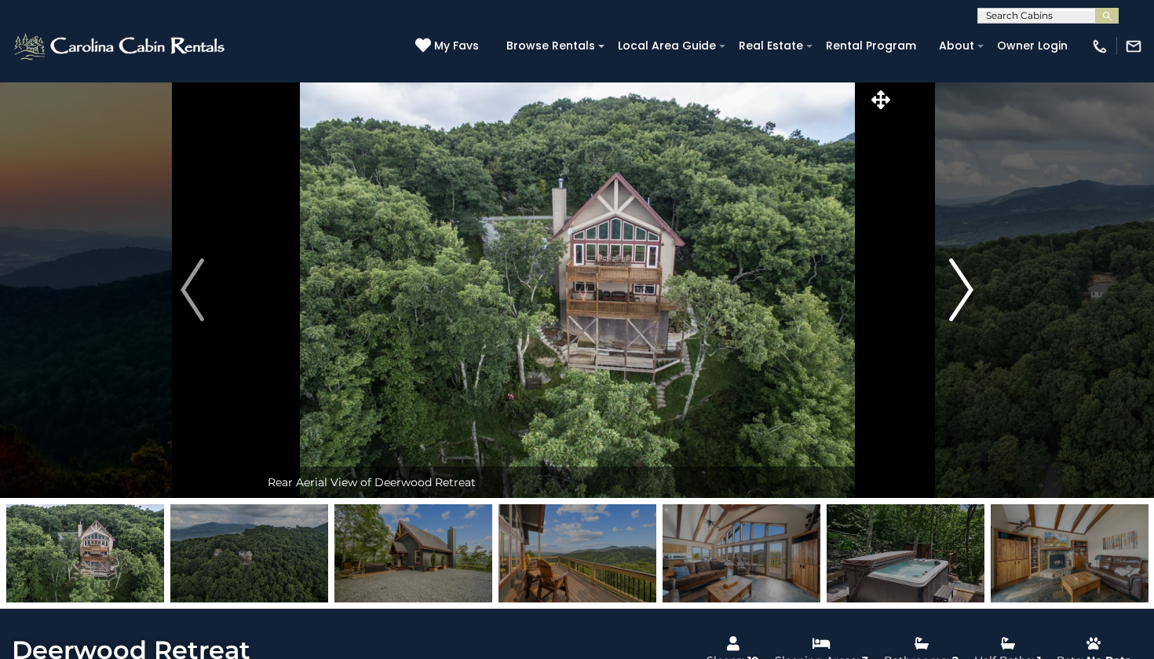
click at [962, 294] on img "Next" at bounding box center [962, 289] width 24 height 63
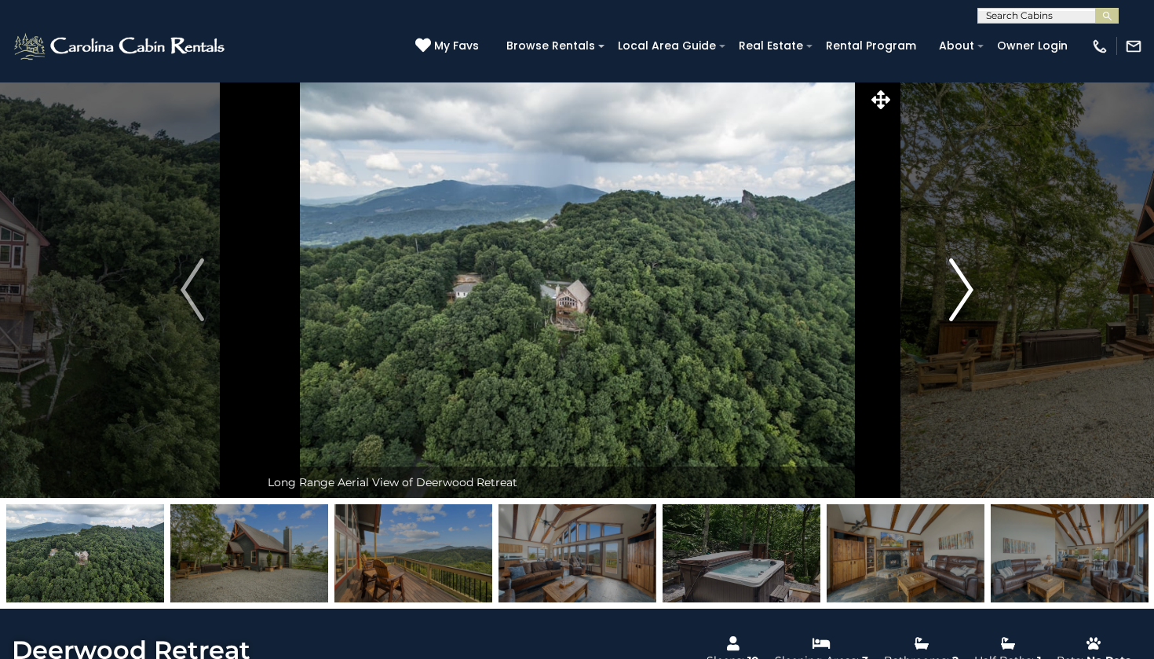
click at [964, 296] on img "Next" at bounding box center [962, 289] width 24 height 63
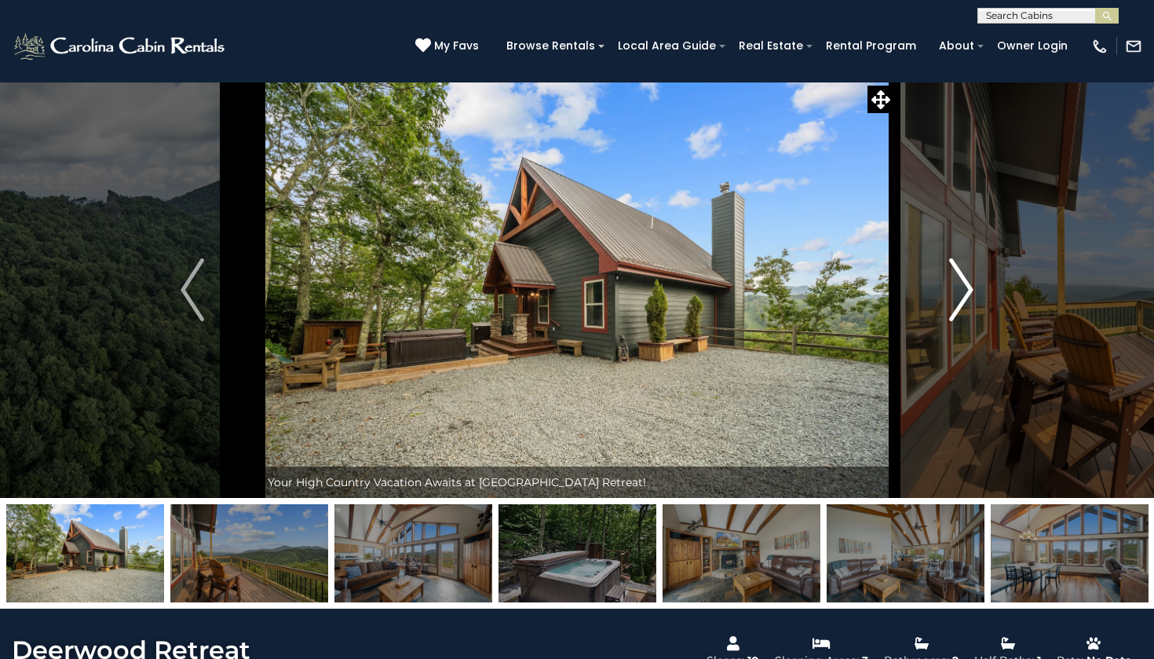
click at [960, 295] on img "Next" at bounding box center [962, 289] width 24 height 63
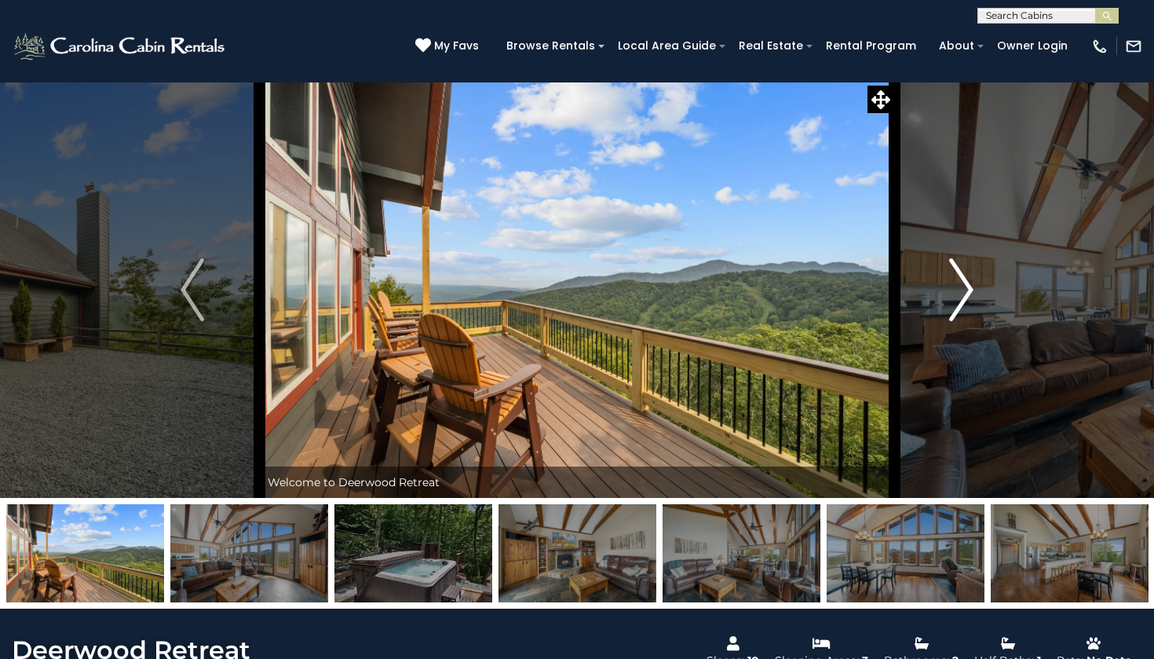
click at [968, 292] on img "Next" at bounding box center [962, 289] width 24 height 63
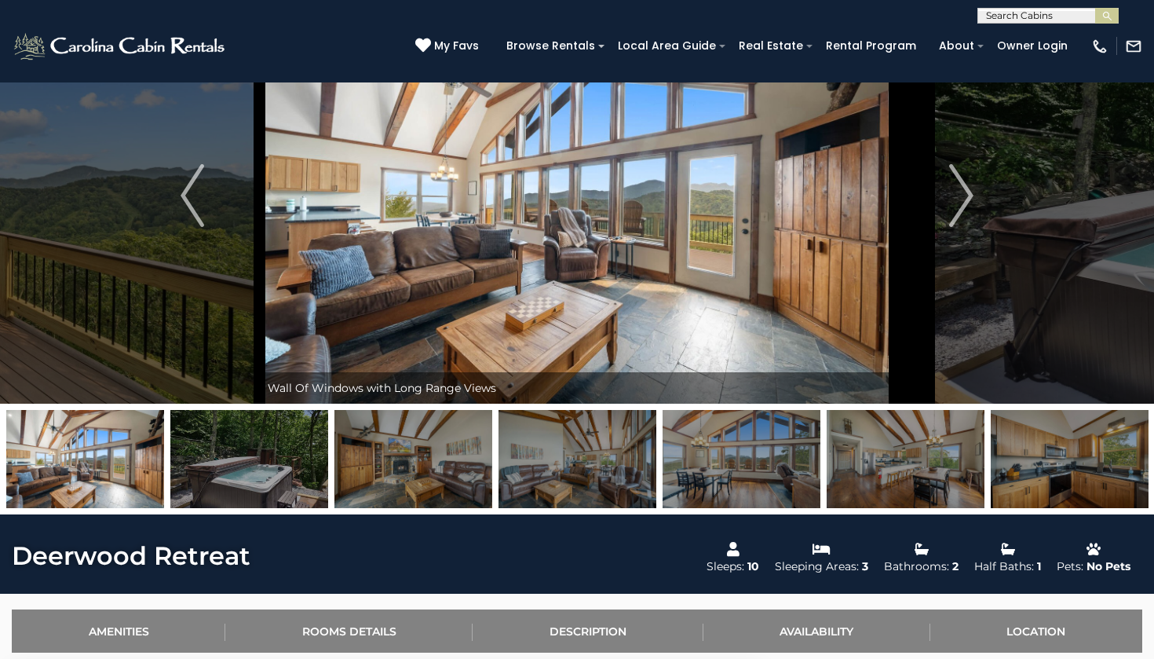
scroll to position [102, 0]
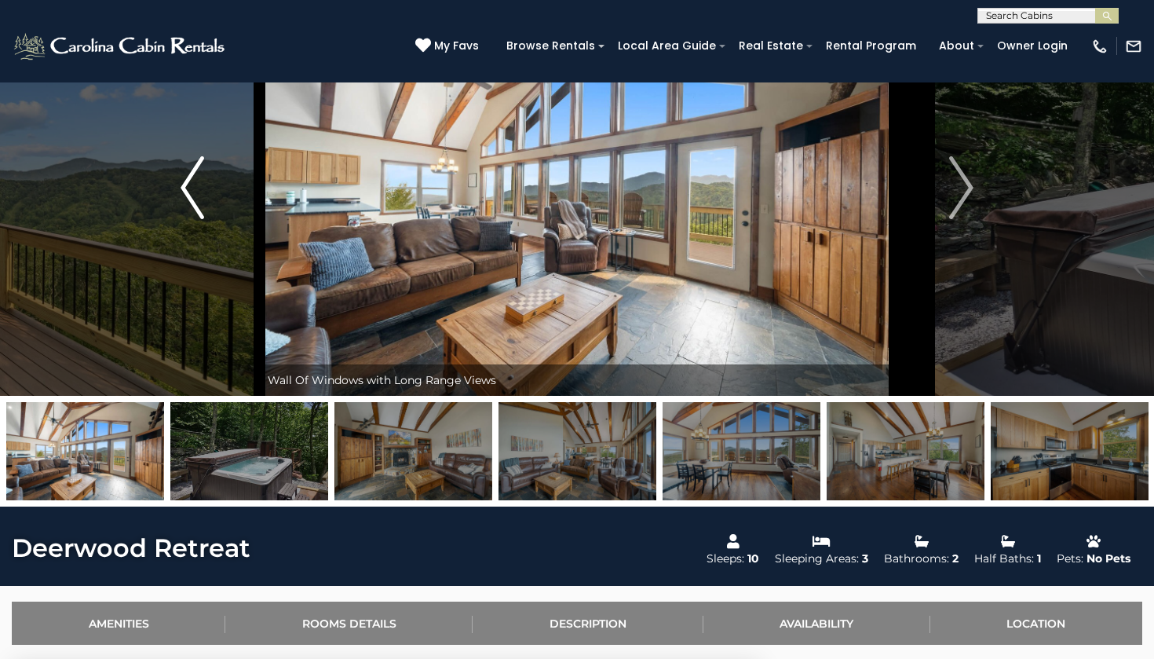
click at [192, 165] on img "Previous" at bounding box center [193, 187] width 24 height 63
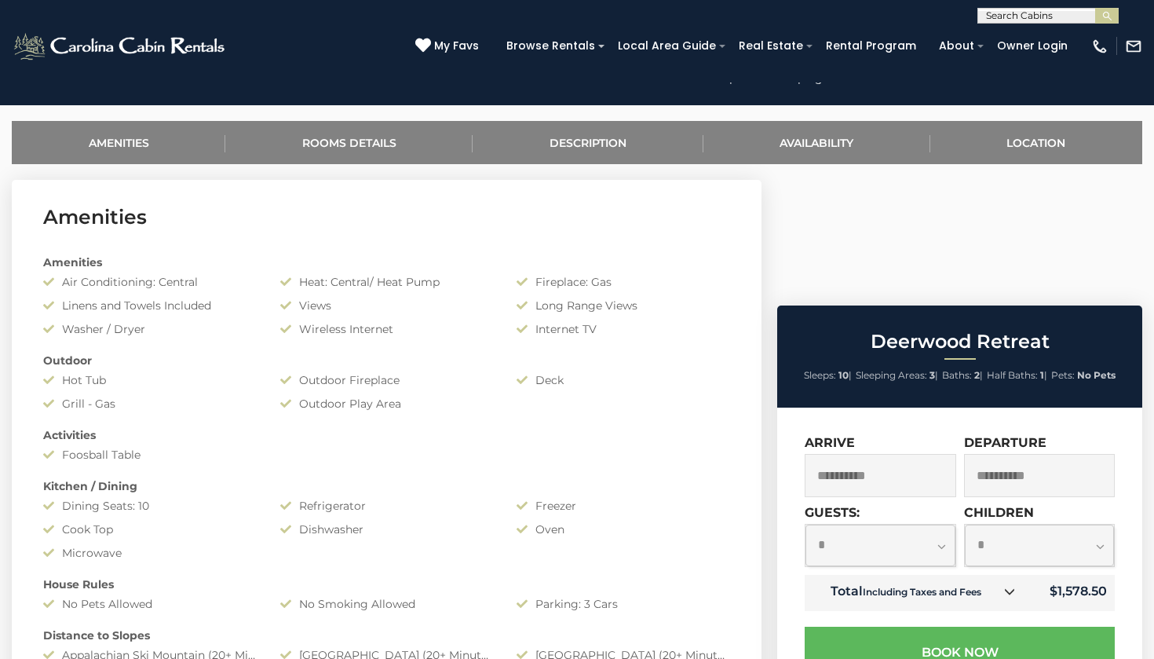
scroll to position [583, 0]
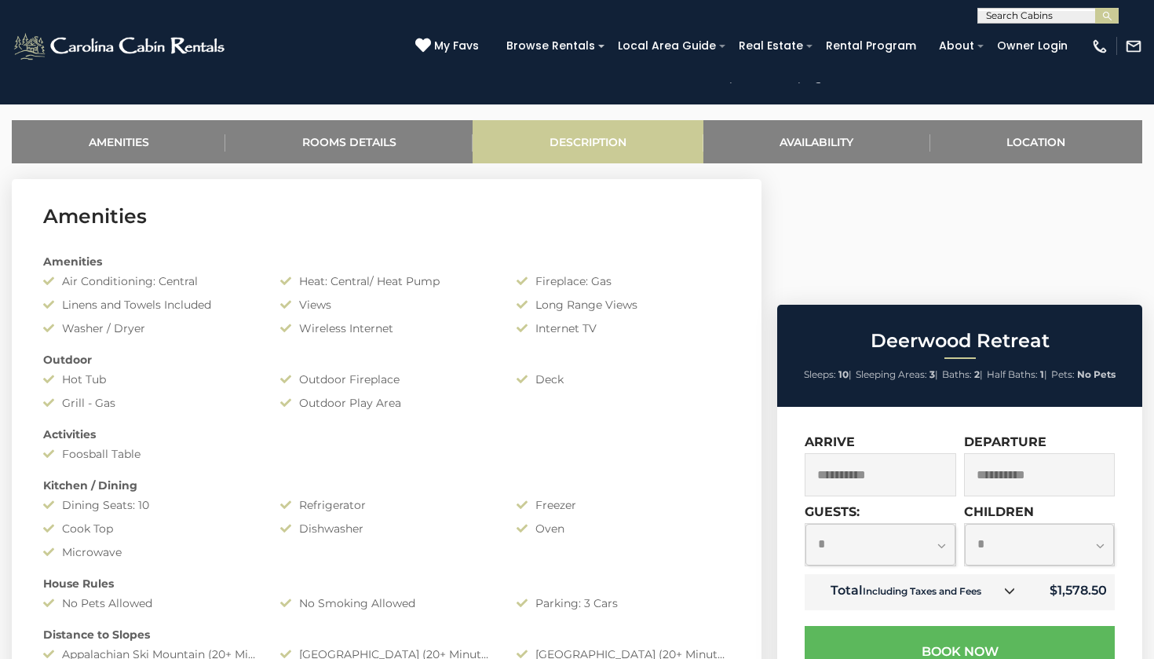
click at [543, 141] on link "Description" at bounding box center [588, 141] width 230 height 43
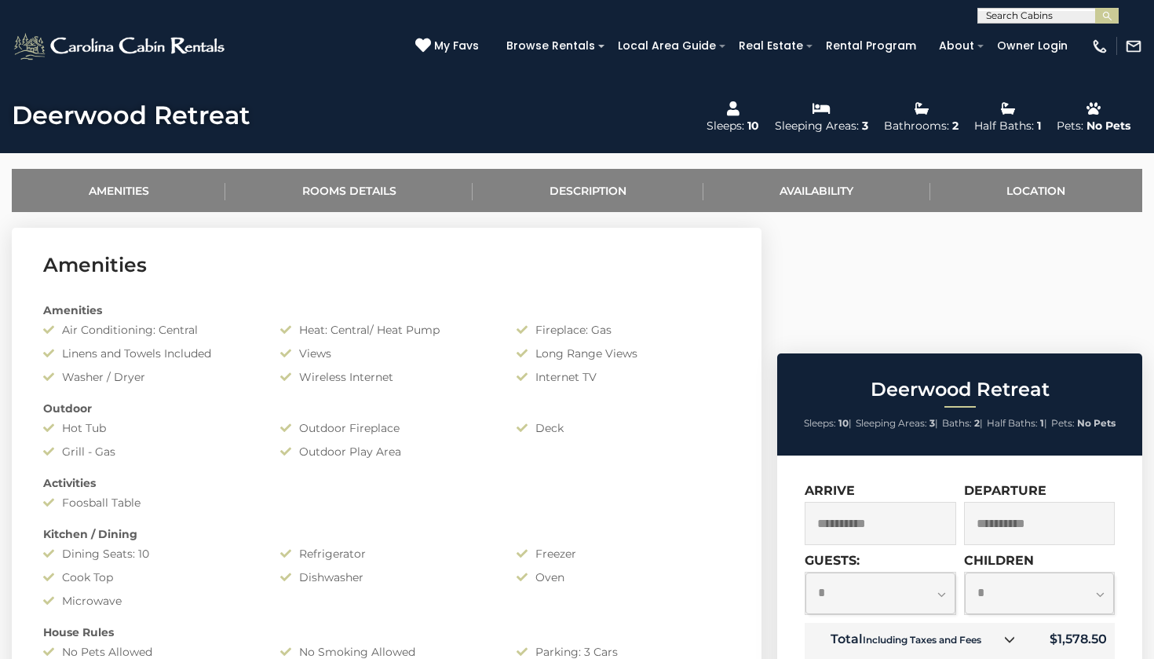
scroll to position [535, 0]
click at [1006, 194] on link "Location" at bounding box center [1036, 190] width 212 height 43
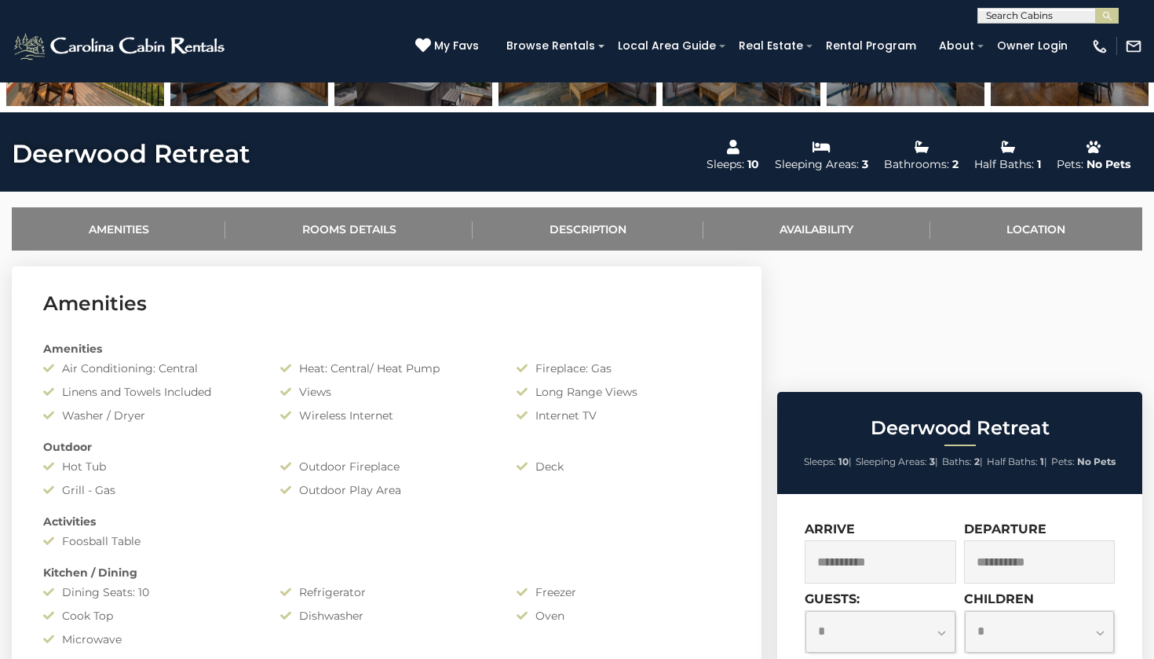
scroll to position [523, 0]
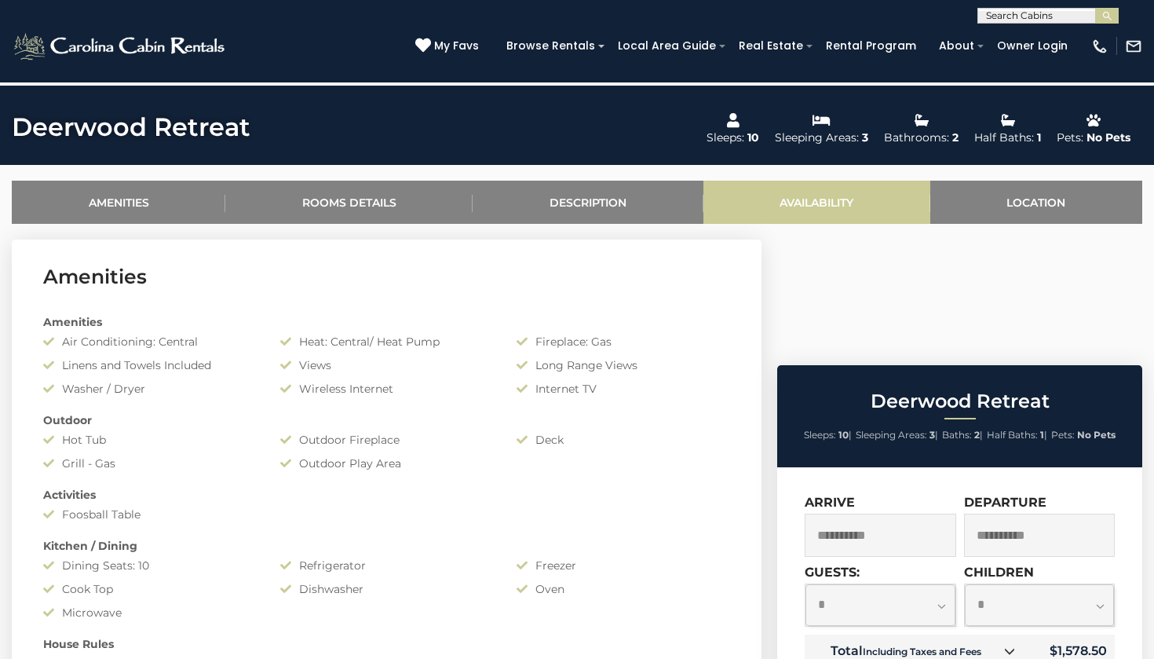
click at [824, 203] on link "Availability" at bounding box center [816, 202] width 227 height 43
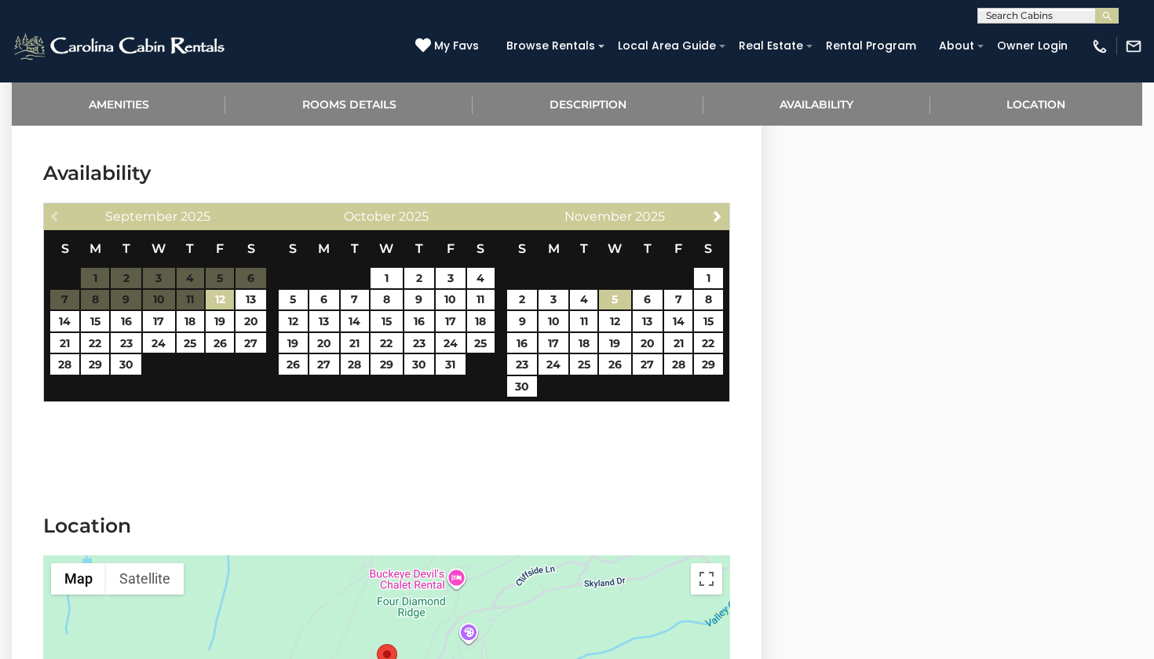
scroll to position [2334, 0]
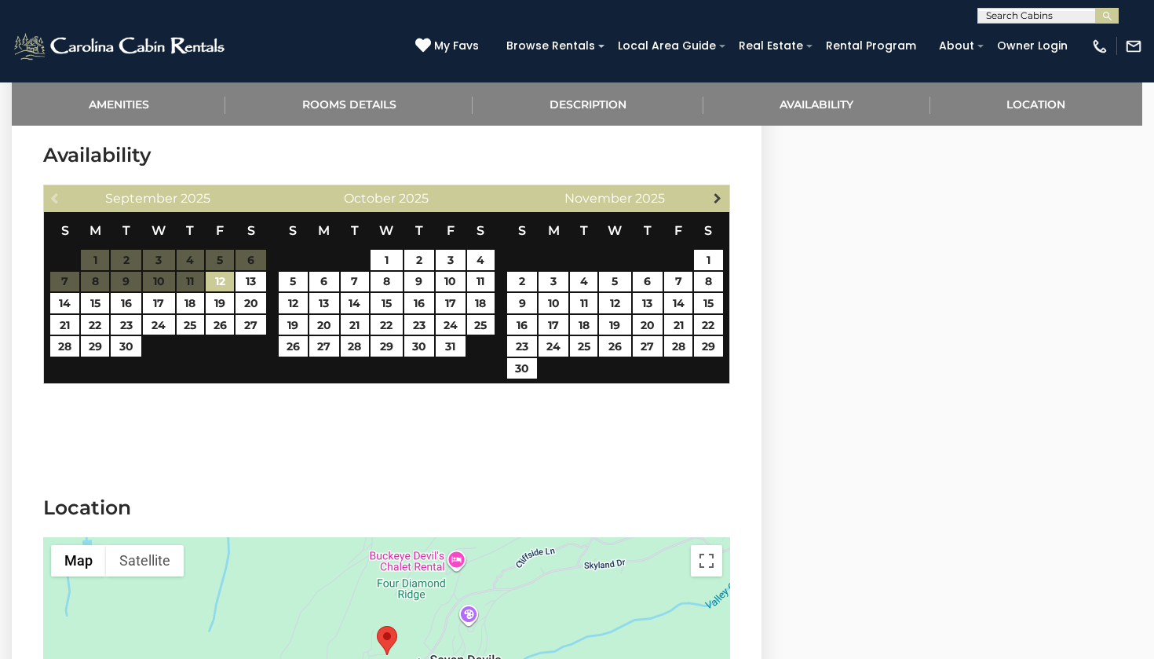
click at [719, 203] on span "Next" at bounding box center [717, 198] width 13 height 13
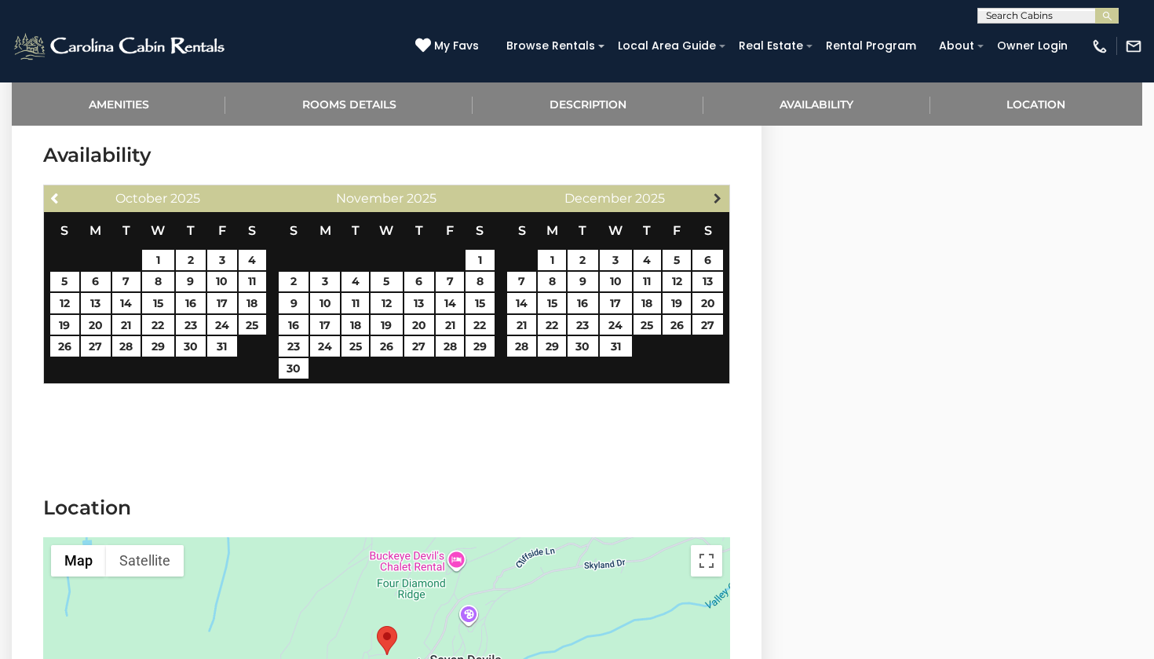
click at [717, 201] on span "Next" at bounding box center [717, 198] width 13 height 13
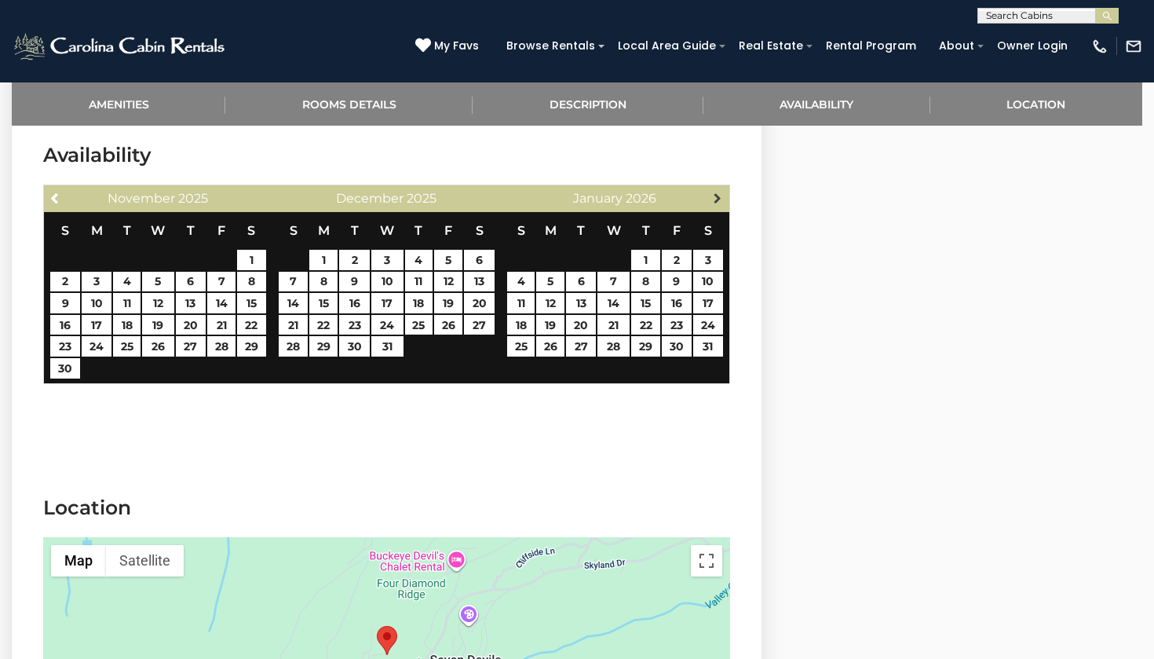
click at [719, 199] on span "Next" at bounding box center [717, 198] width 13 height 13
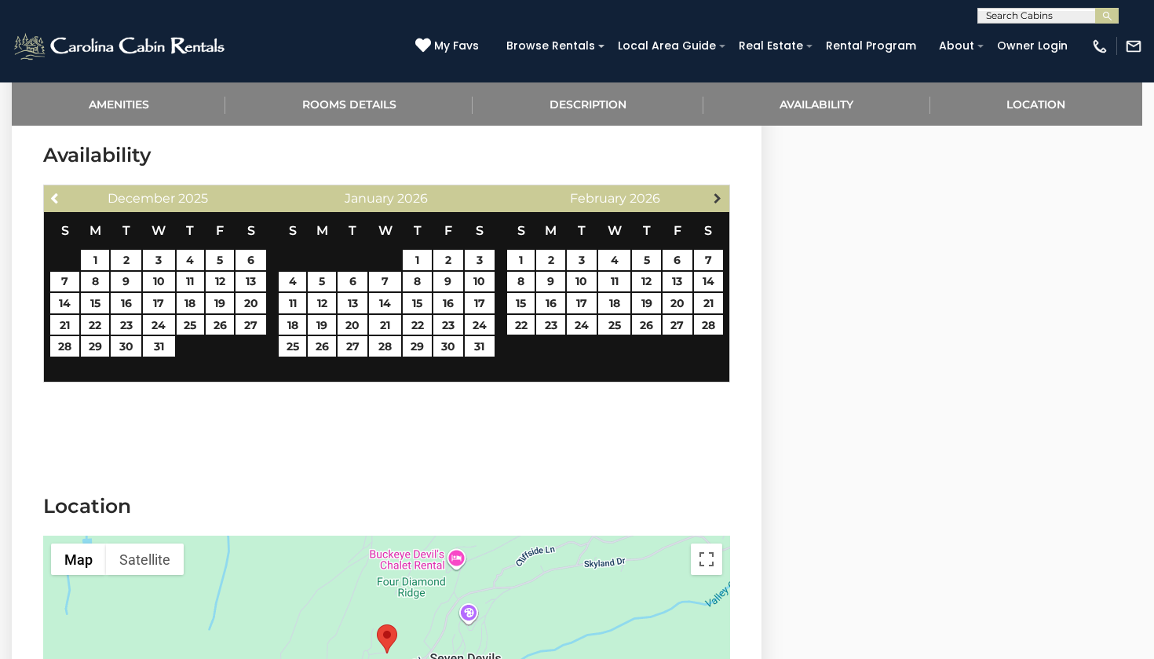
click at [717, 199] on span "Next" at bounding box center [717, 198] width 13 height 13
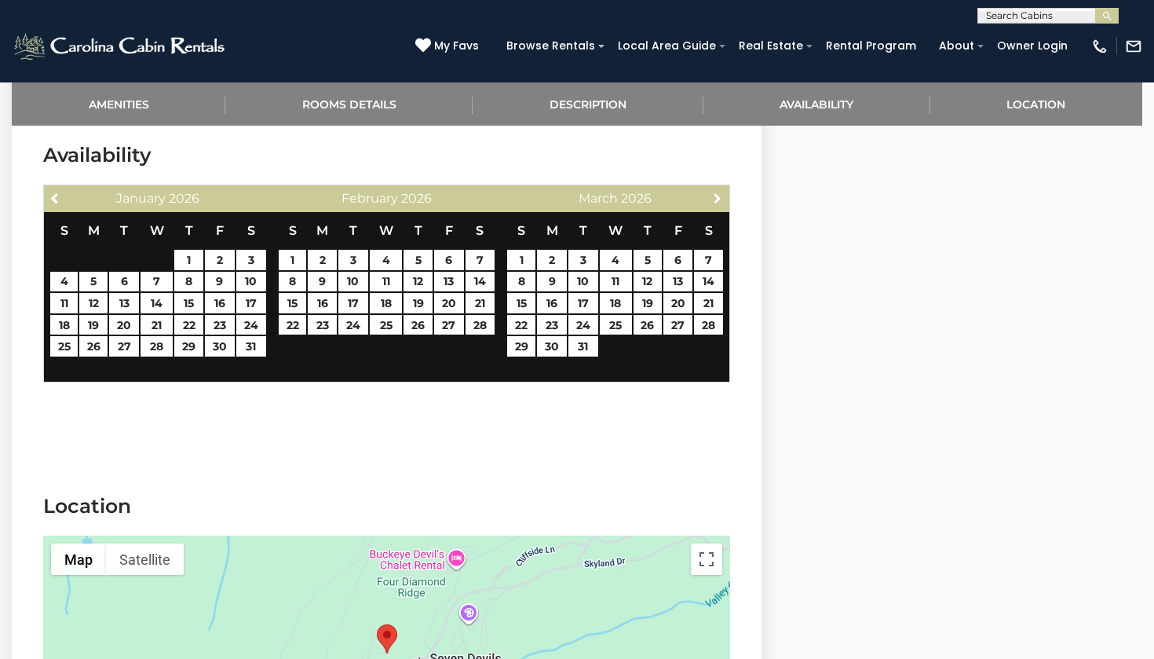
click at [717, 199] on span "Next" at bounding box center [717, 198] width 13 height 13
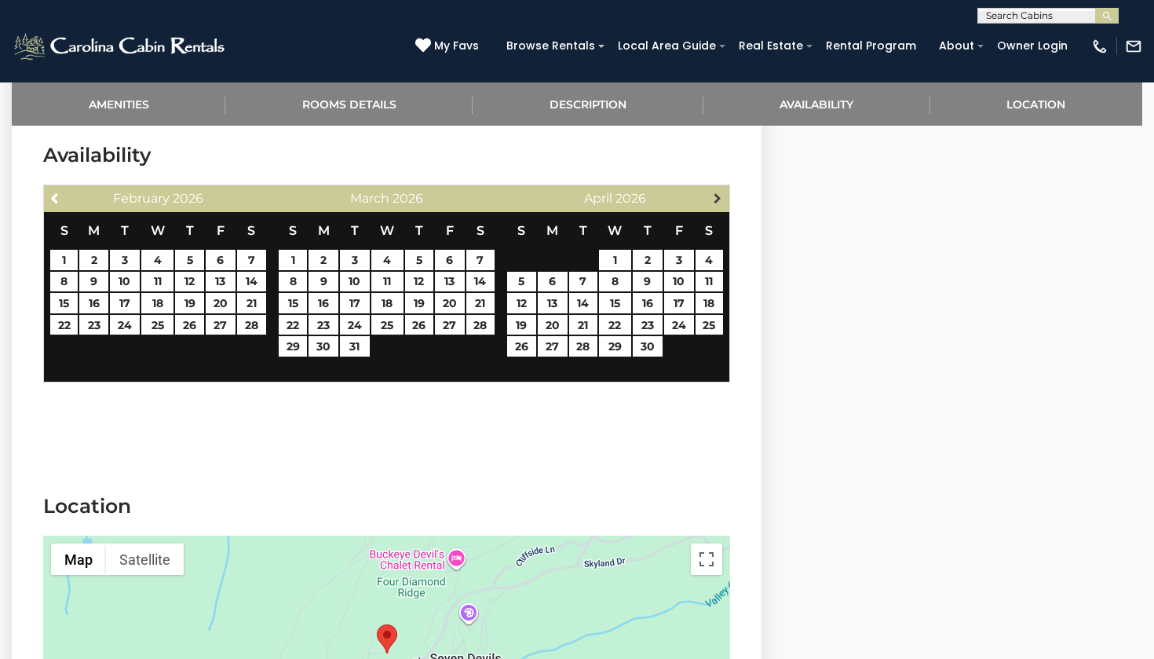
click at [712, 204] on link "Next" at bounding box center [718, 198] width 20 height 20
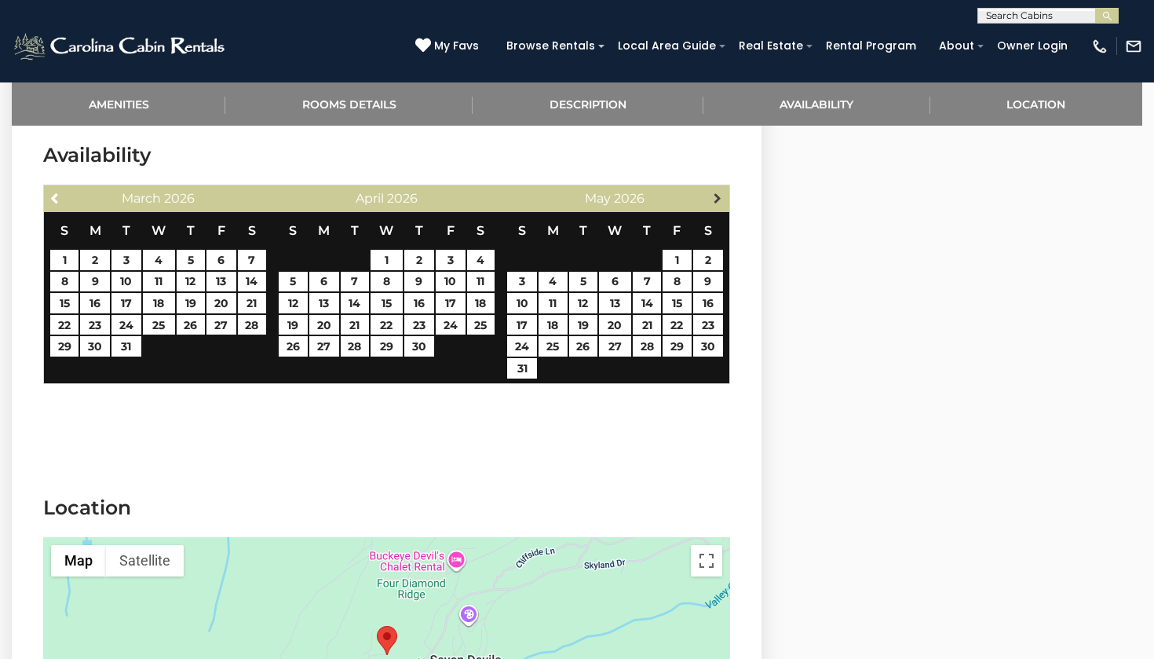
click at [718, 203] on span "Next" at bounding box center [717, 198] width 13 height 13
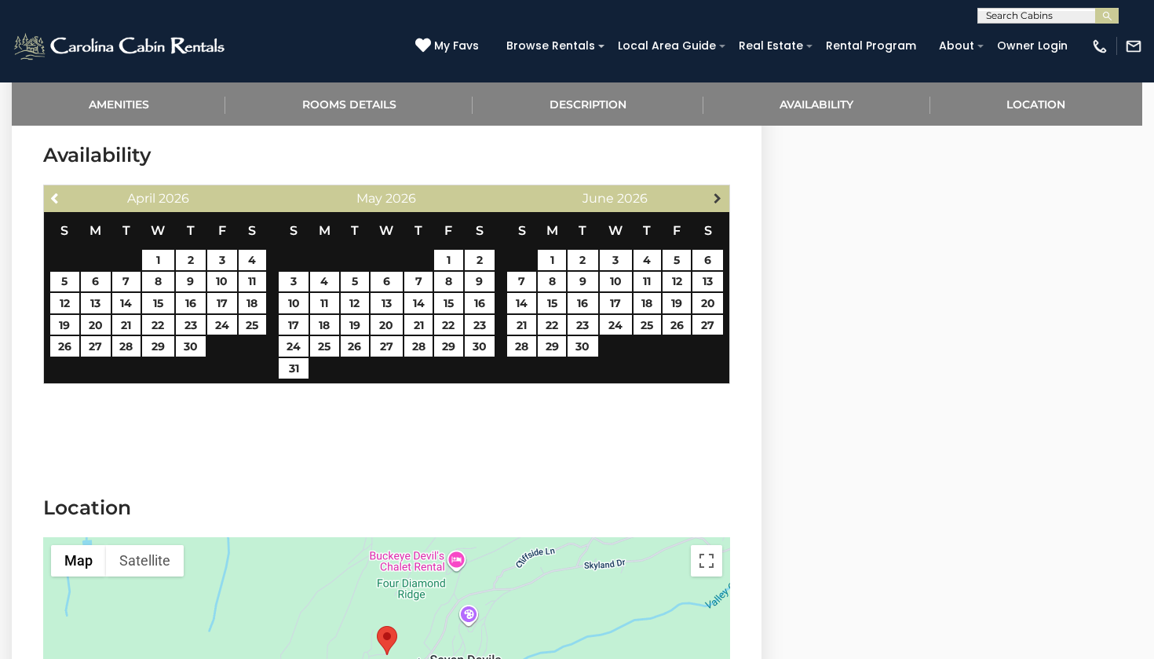
click at [718, 196] on span "Next" at bounding box center [717, 198] width 13 height 13
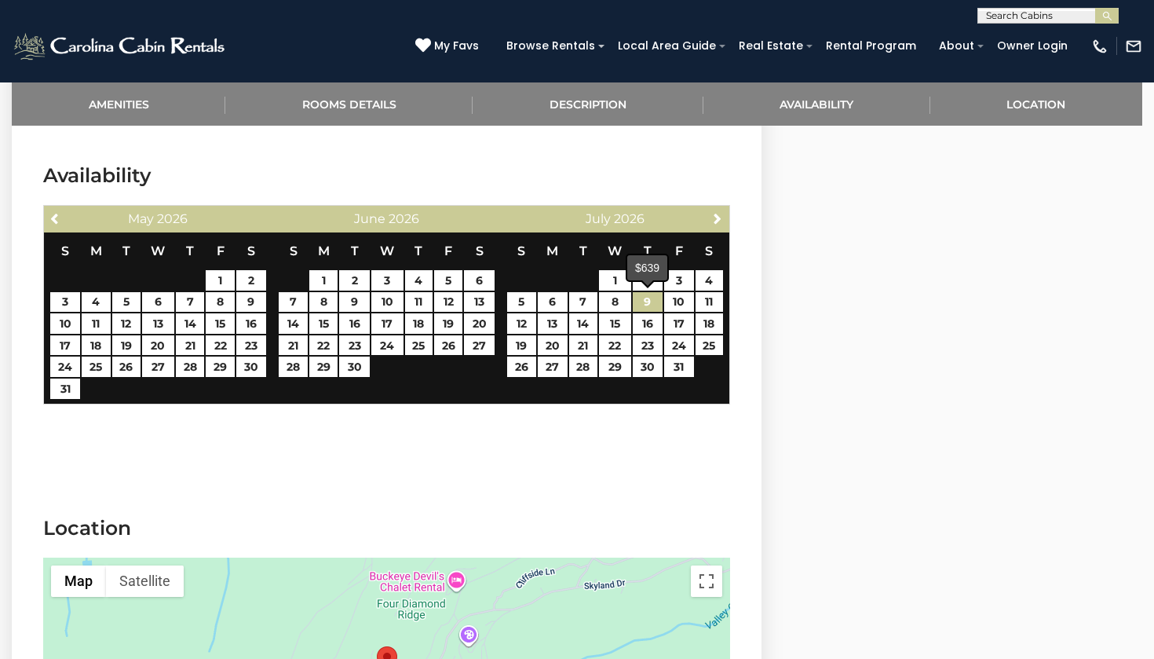
scroll to position [2313, 0]
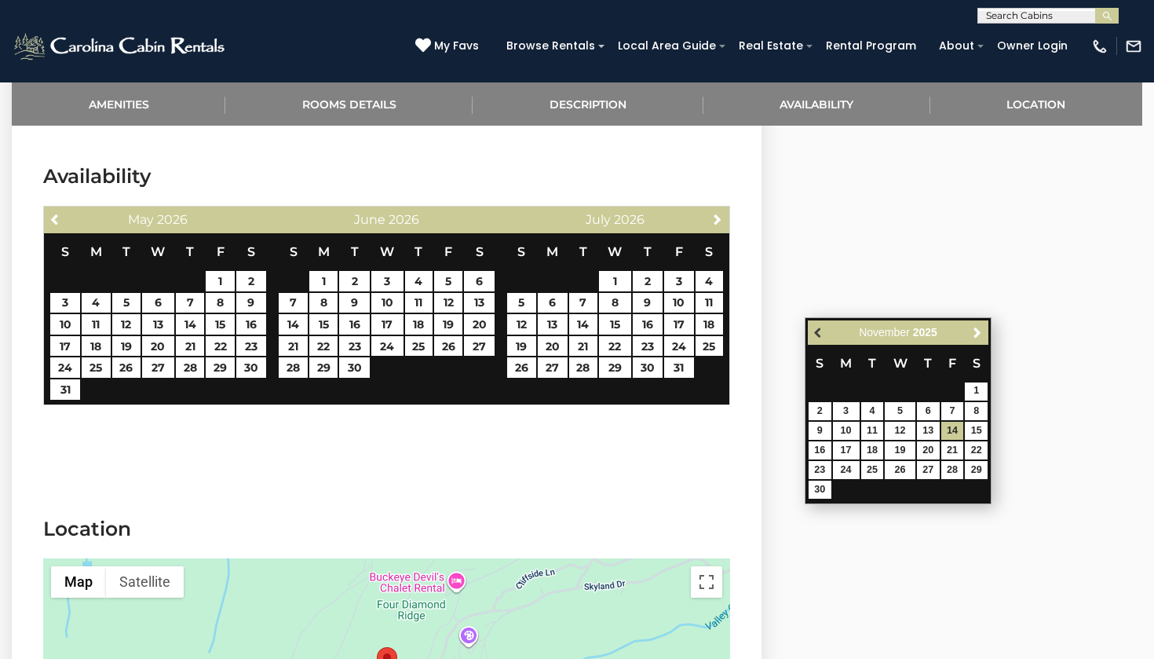
click at [820, 334] on span "Previous" at bounding box center [819, 332] width 13 height 13
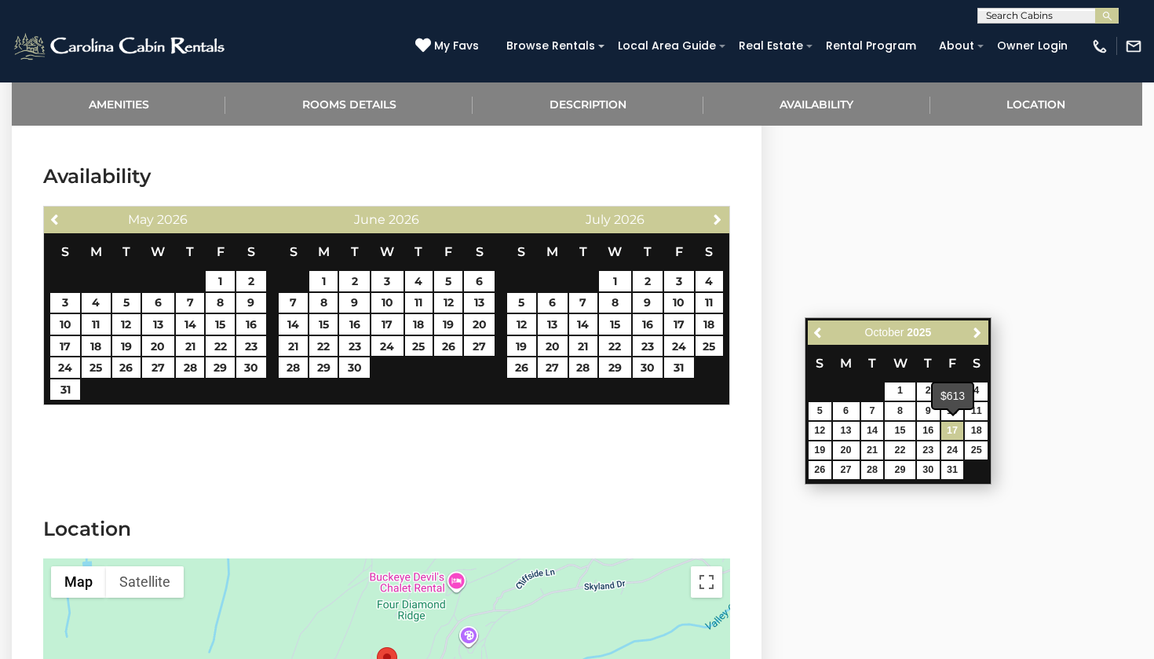
click at [955, 427] on link "17" at bounding box center [952, 431] width 23 height 18
type input "**********"
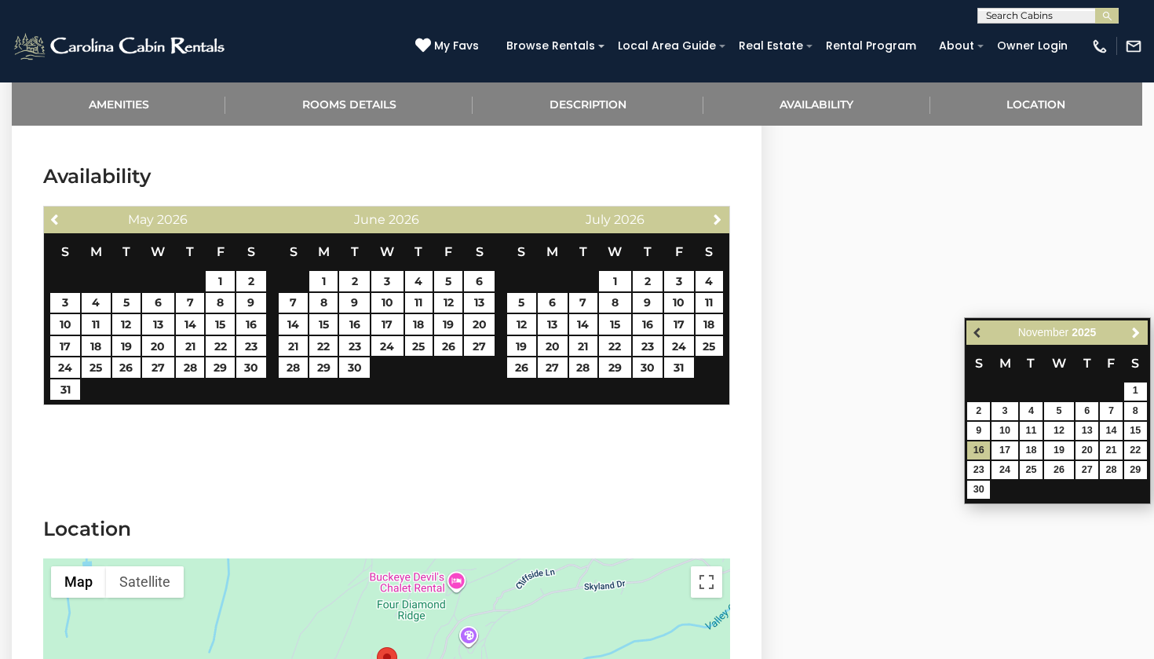
type input "**********"
click at [977, 337] on span "Previous" at bounding box center [978, 332] width 13 height 13
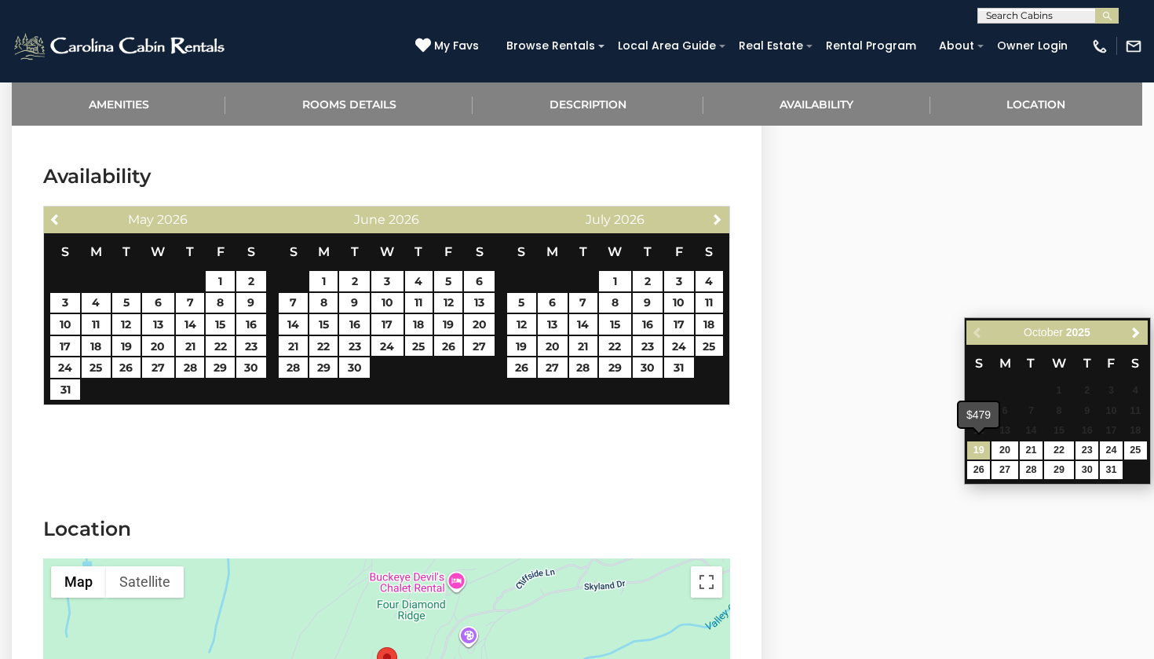
click at [981, 451] on link "19" at bounding box center [978, 450] width 23 height 18
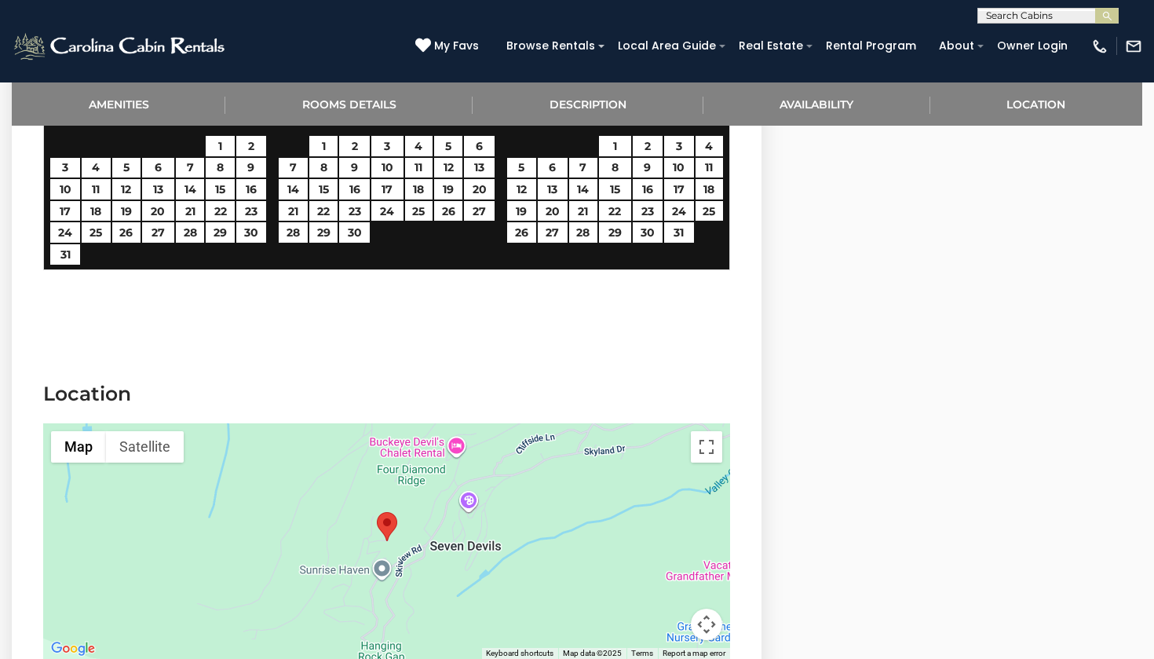
scroll to position [2445, 0]
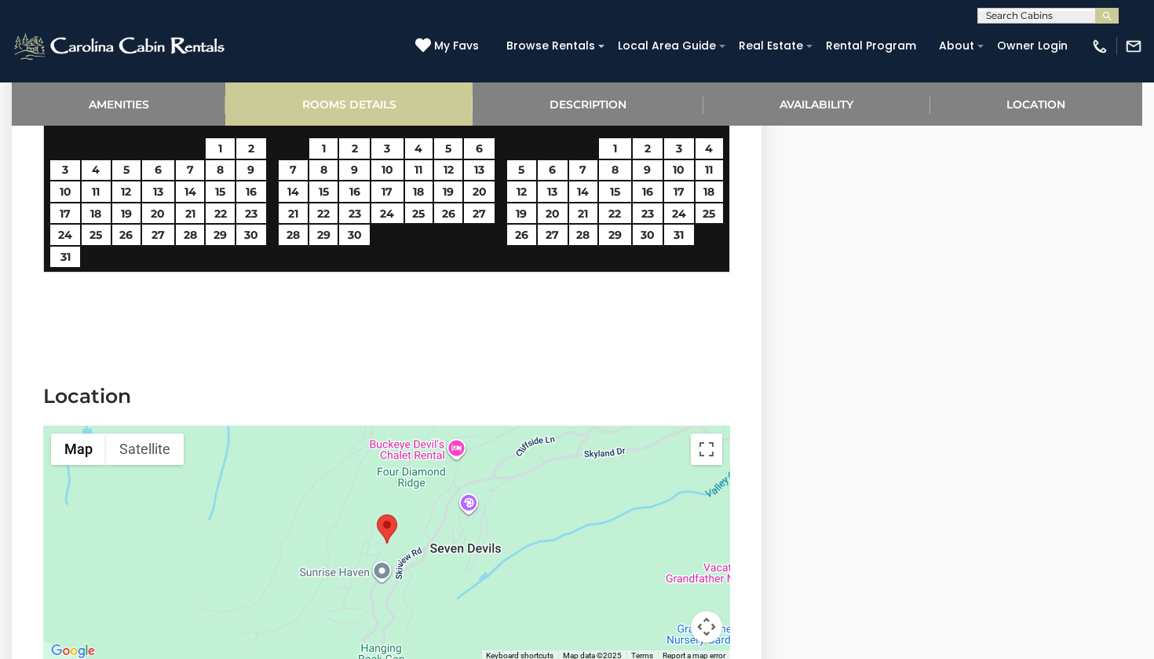
click at [363, 98] on link "Rooms Details" at bounding box center [348, 103] width 247 height 43
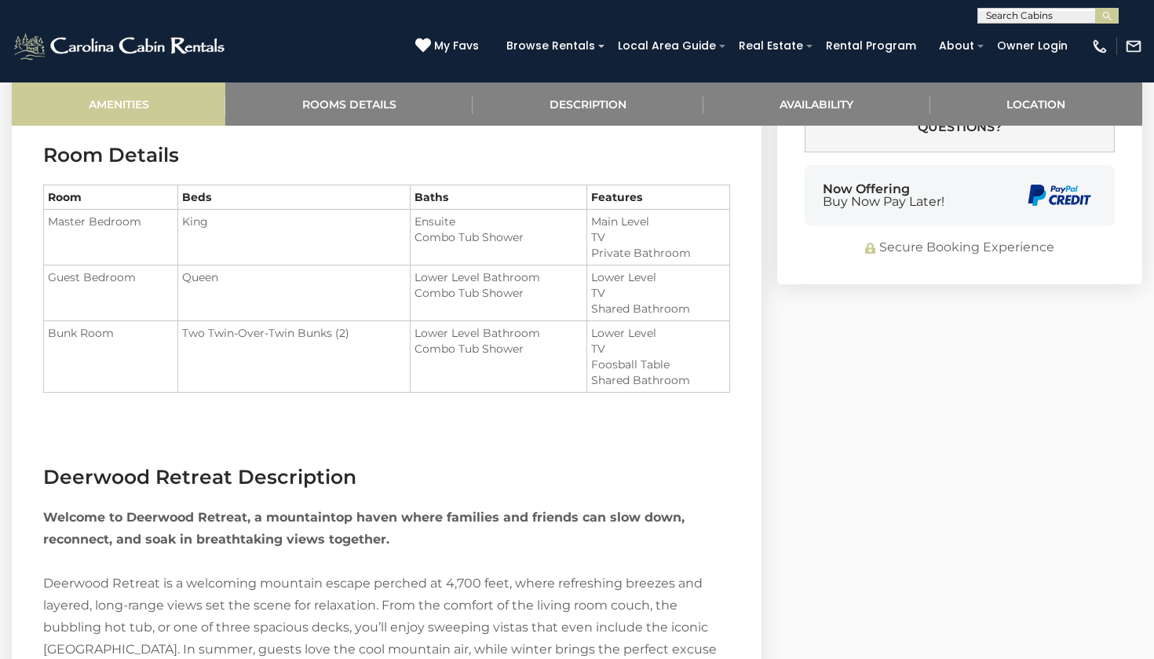
click at [163, 100] on link "Amenities" at bounding box center [119, 103] width 214 height 43
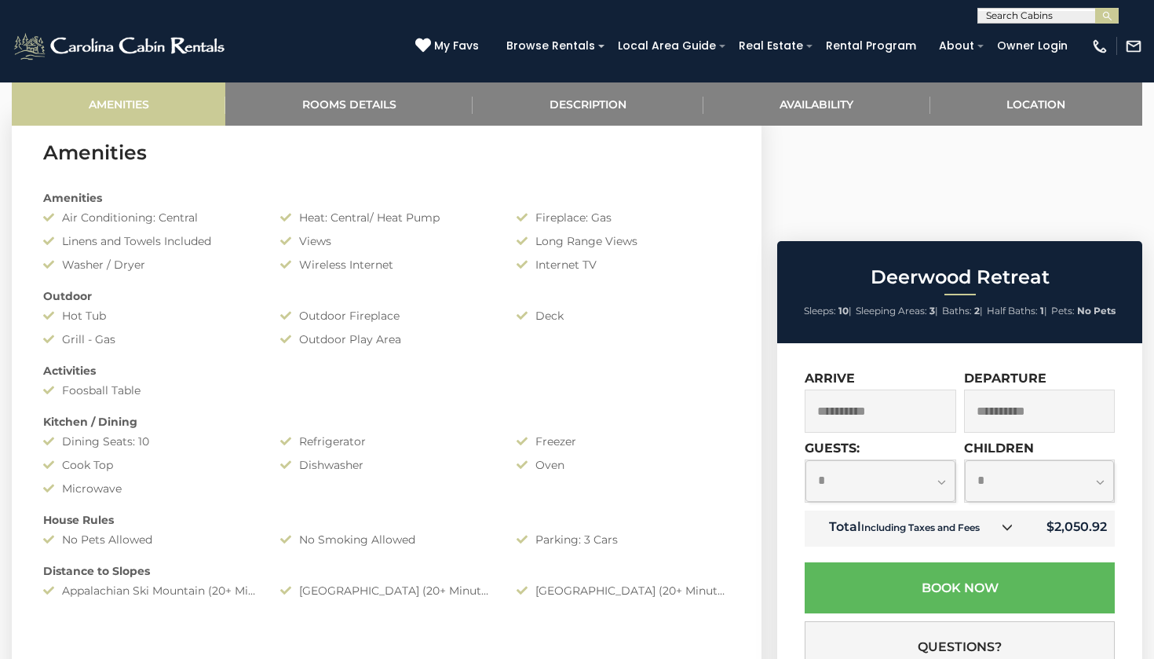
scroll to position [645, 0]
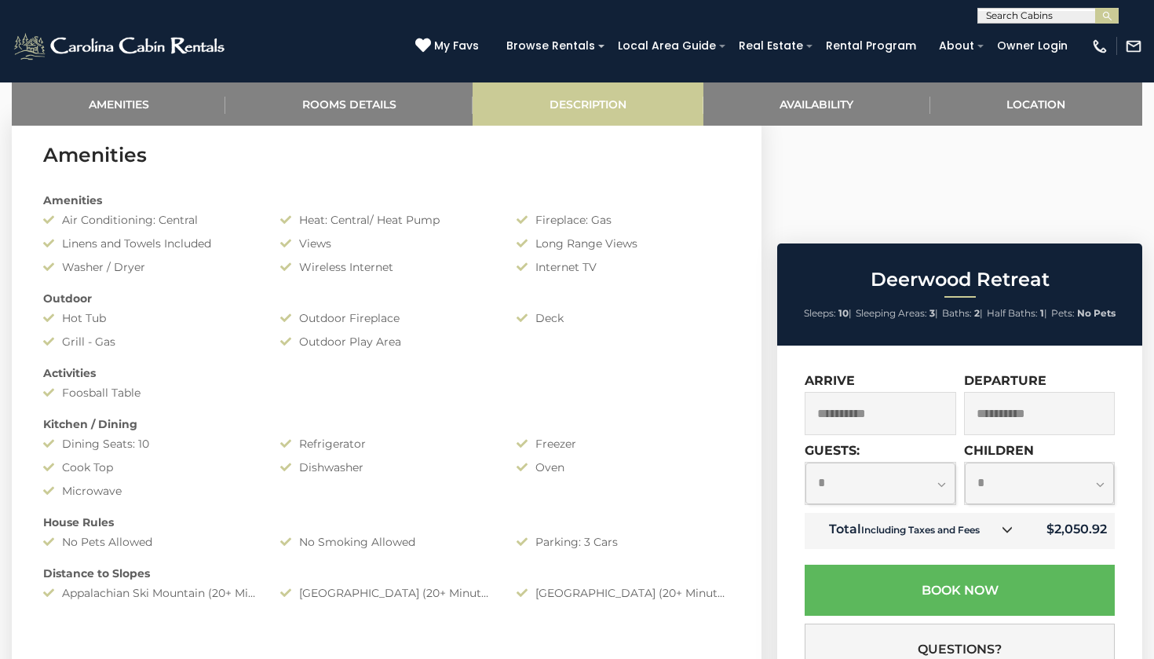
click at [597, 95] on link "Description" at bounding box center [588, 103] width 230 height 43
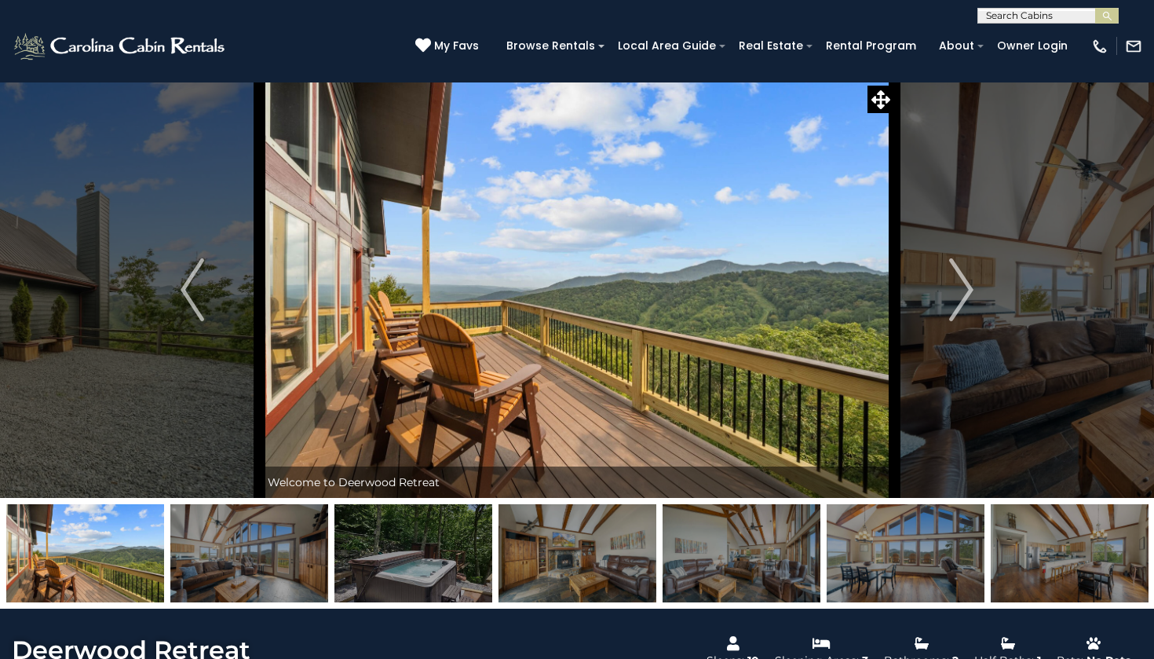
scroll to position [0, 0]
click at [955, 292] on img "Next" at bounding box center [962, 289] width 24 height 63
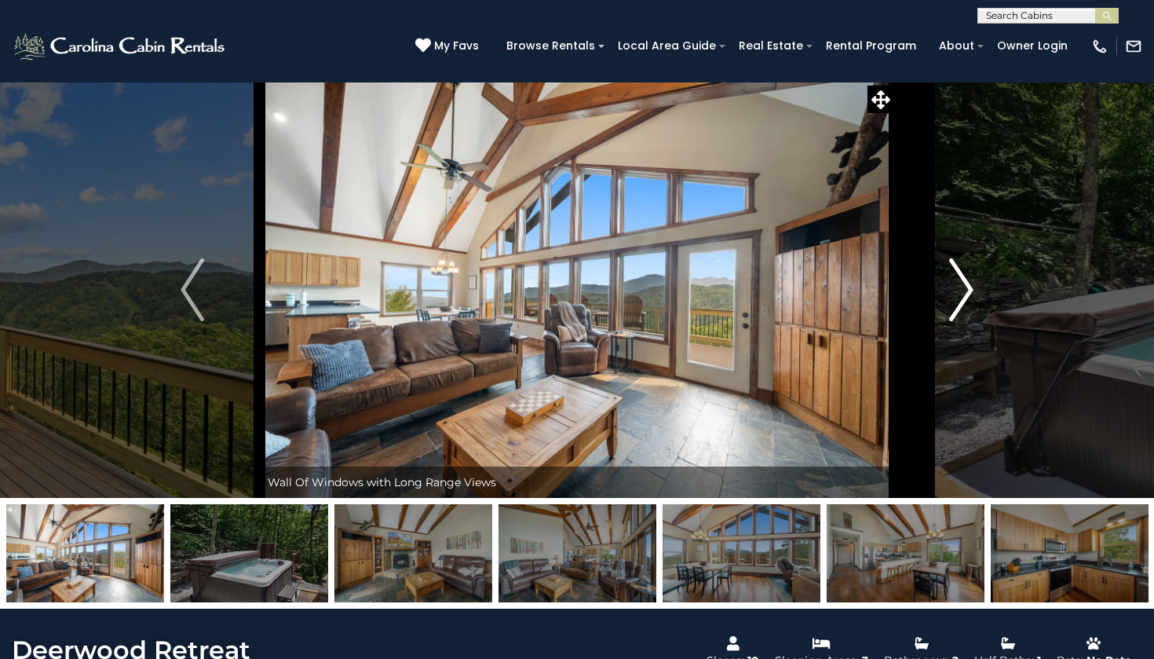
click at [955, 292] on img "Next" at bounding box center [962, 289] width 24 height 63
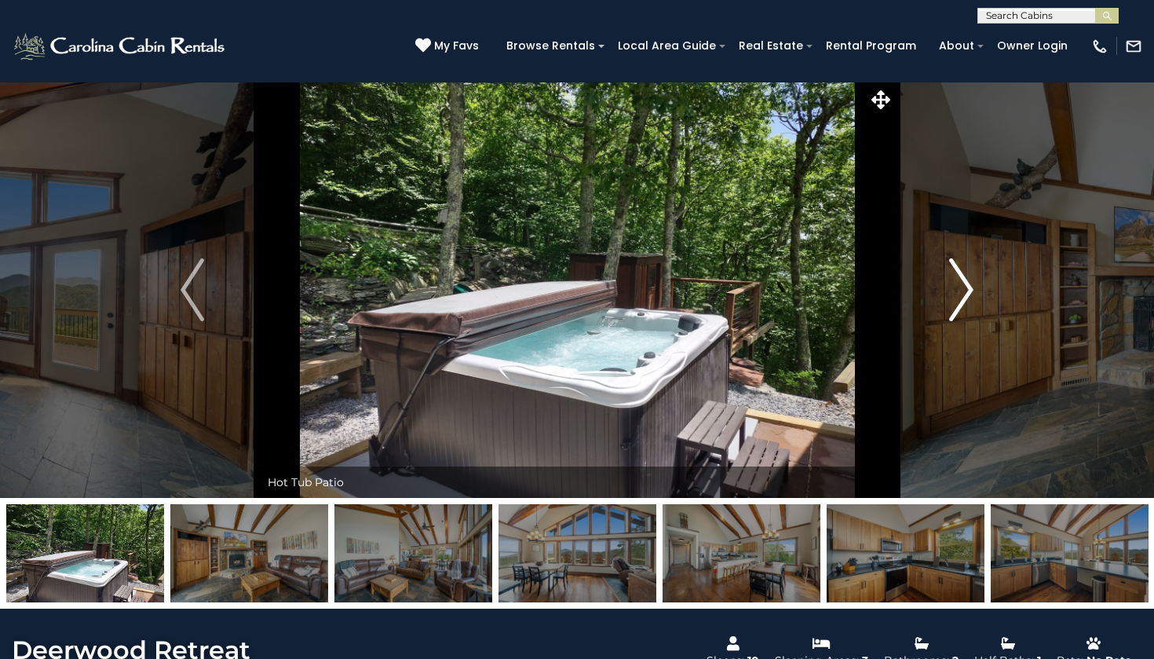
click at [955, 292] on img "Next" at bounding box center [962, 289] width 24 height 63
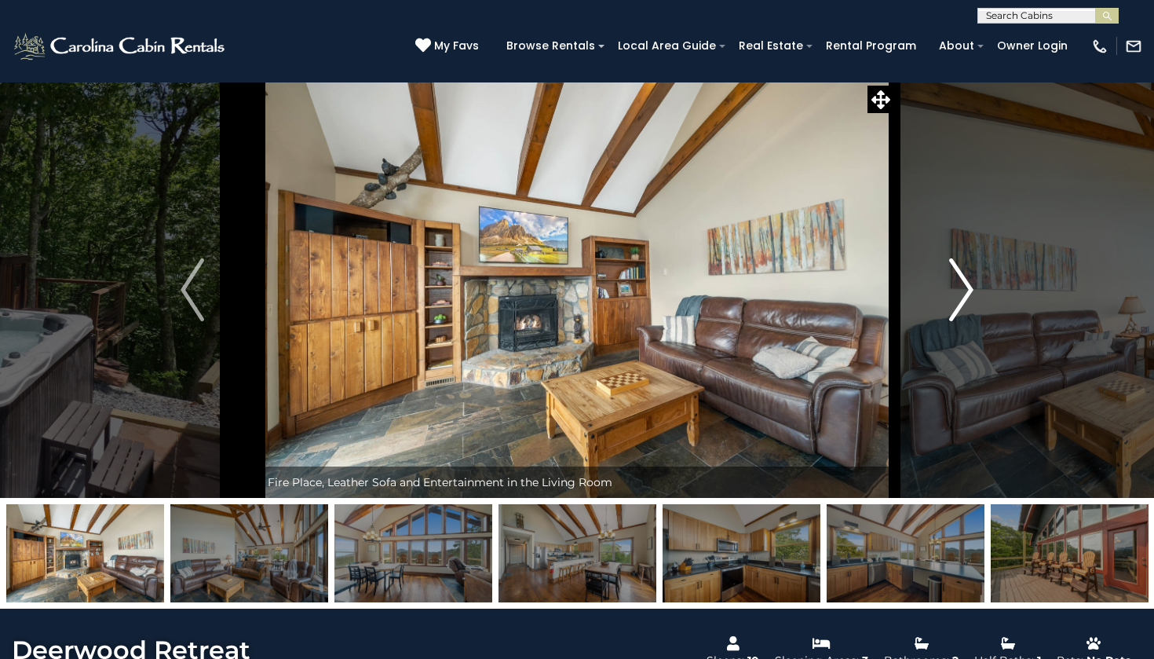
click at [955, 292] on img "Next" at bounding box center [962, 289] width 24 height 63
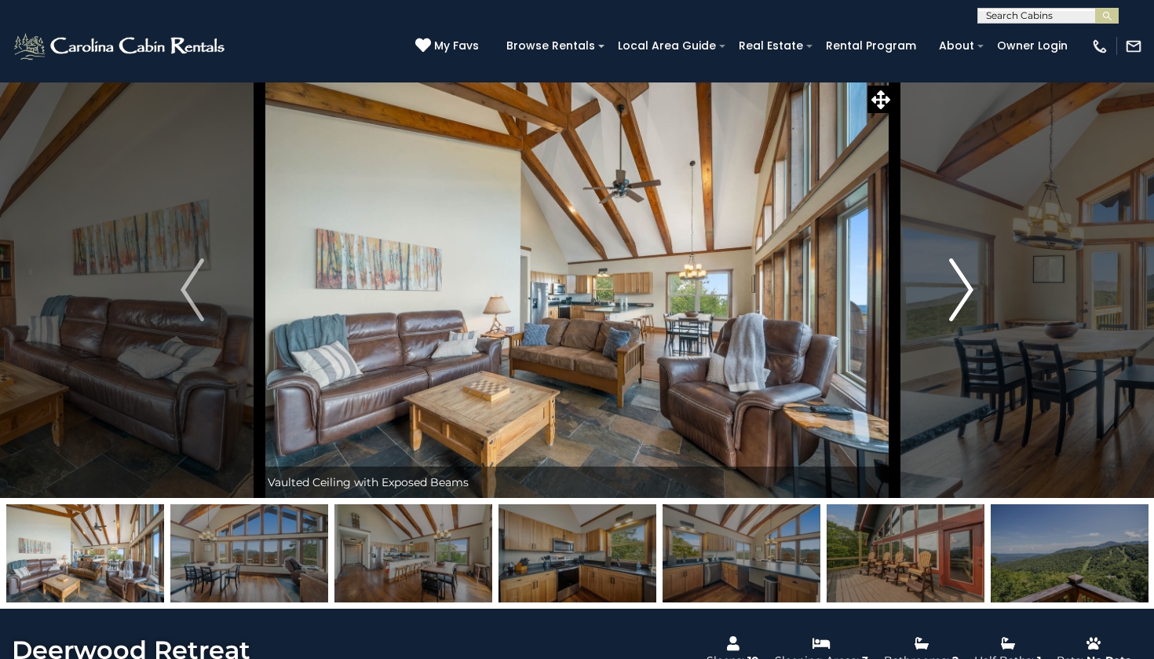
click at [955, 292] on img "Next" at bounding box center [962, 289] width 24 height 63
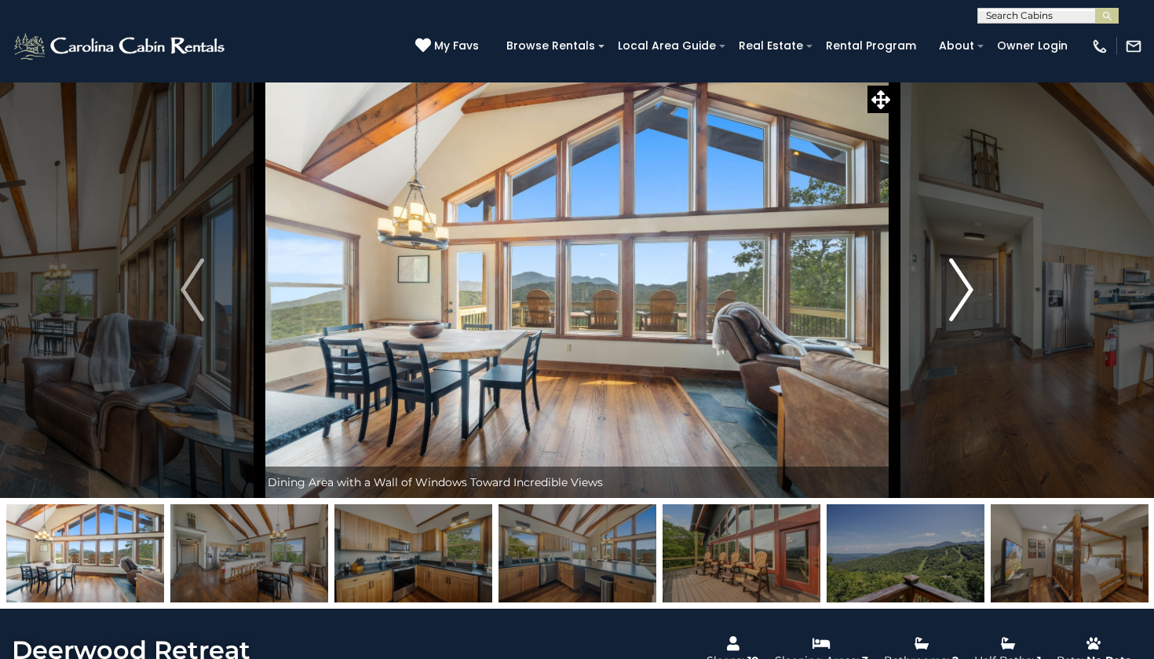
click at [955, 292] on img "Next" at bounding box center [962, 289] width 24 height 63
